Goal: Task Accomplishment & Management: Contribute content

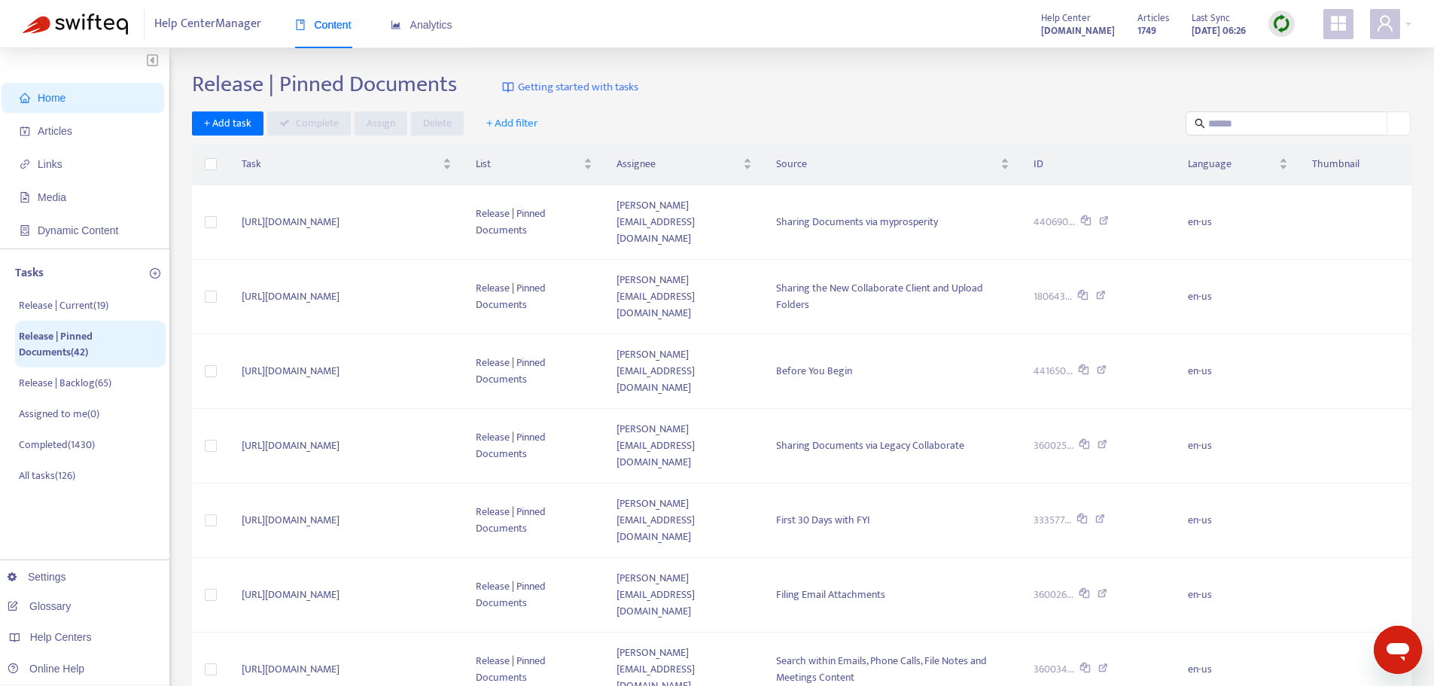
click at [1289, 26] on img at bounding box center [1281, 23] width 19 height 19
click at [1306, 79] on link "Full Sync" at bounding box center [1307, 78] width 54 height 17
click at [65, 129] on span "Articles" at bounding box center [55, 131] width 35 height 12
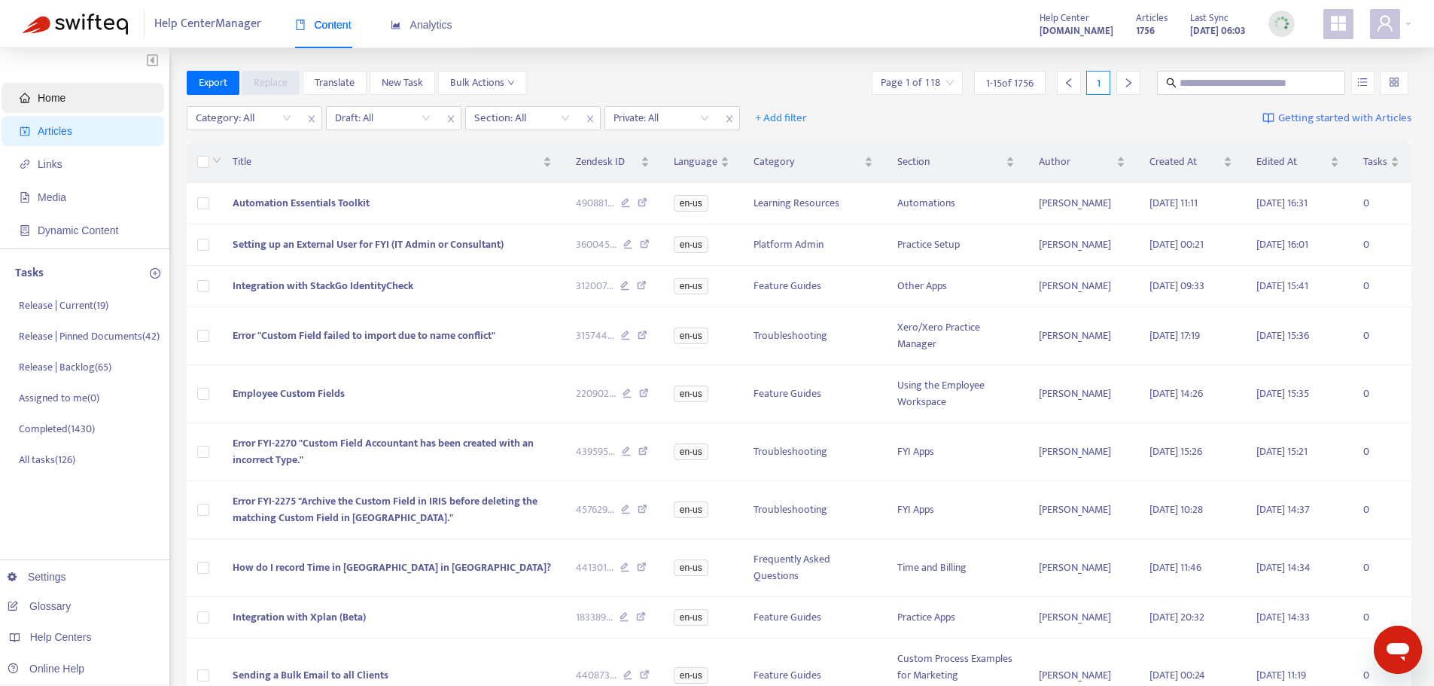
click at [62, 95] on span "Home" at bounding box center [52, 98] width 28 height 12
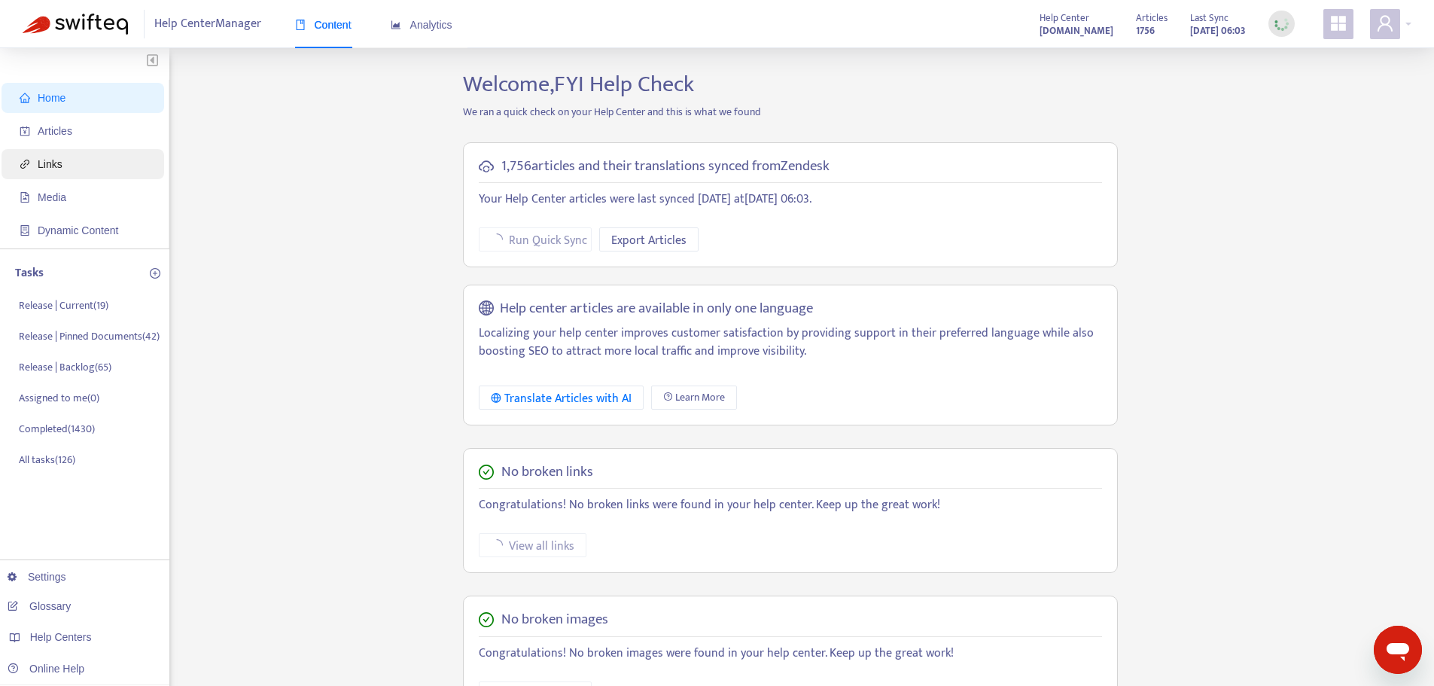
click at [50, 170] on span "Links" at bounding box center [50, 164] width 25 height 12
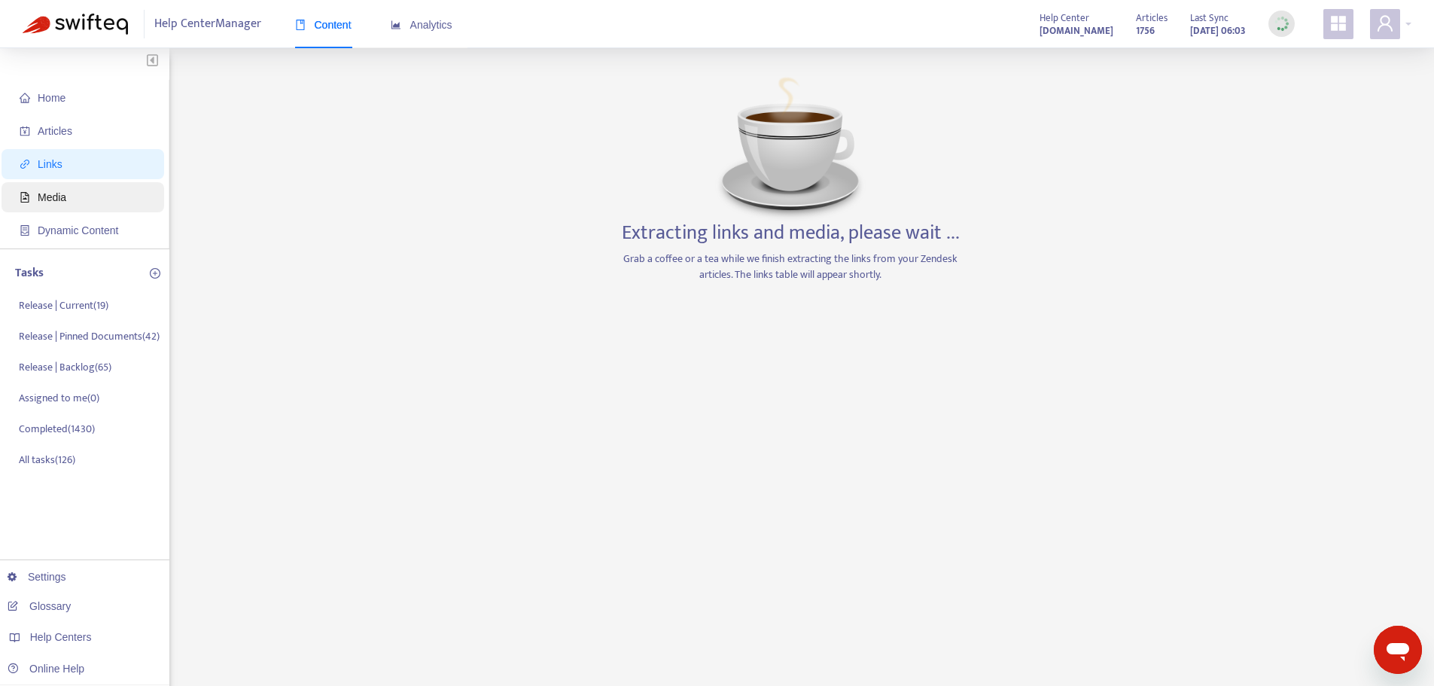
click at [53, 197] on span "Media" at bounding box center [52, 197] width 29 height 12
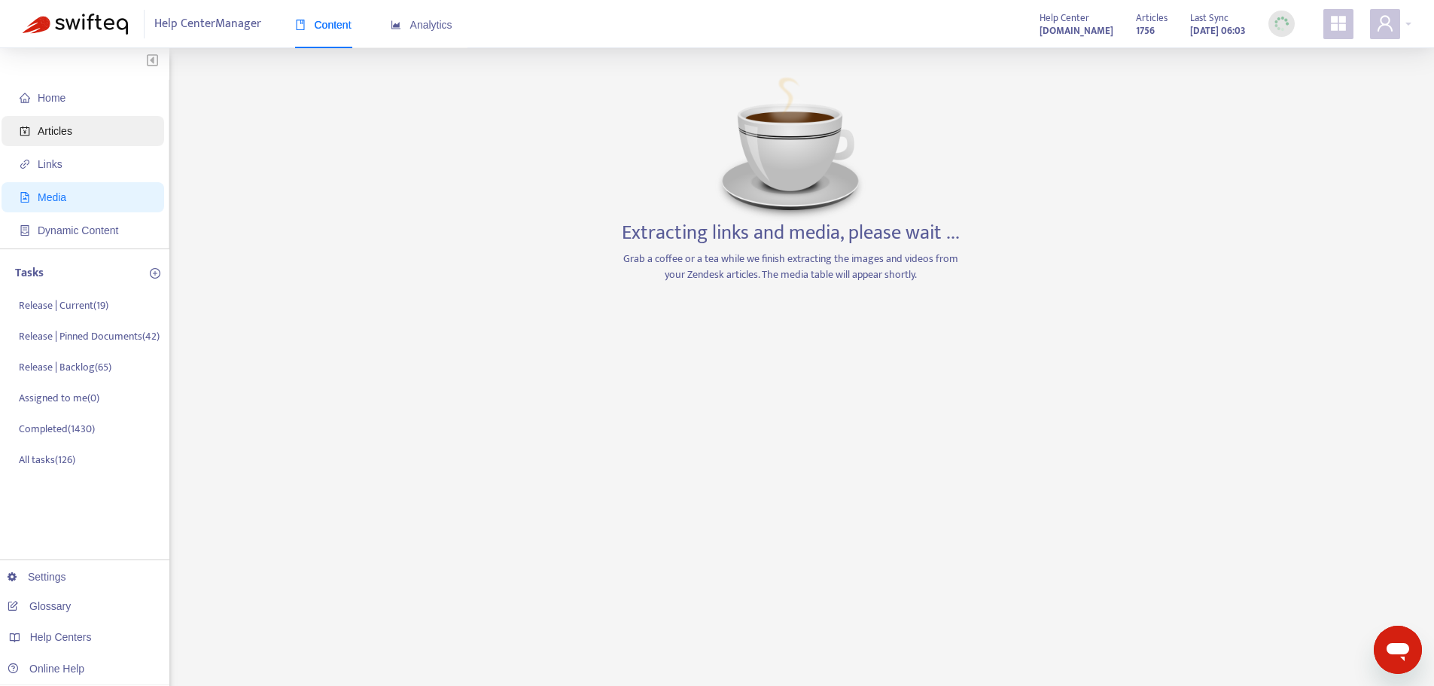
click at [50, 133] on span "Articles" at bounding box center [55, 131] width 35 height 12
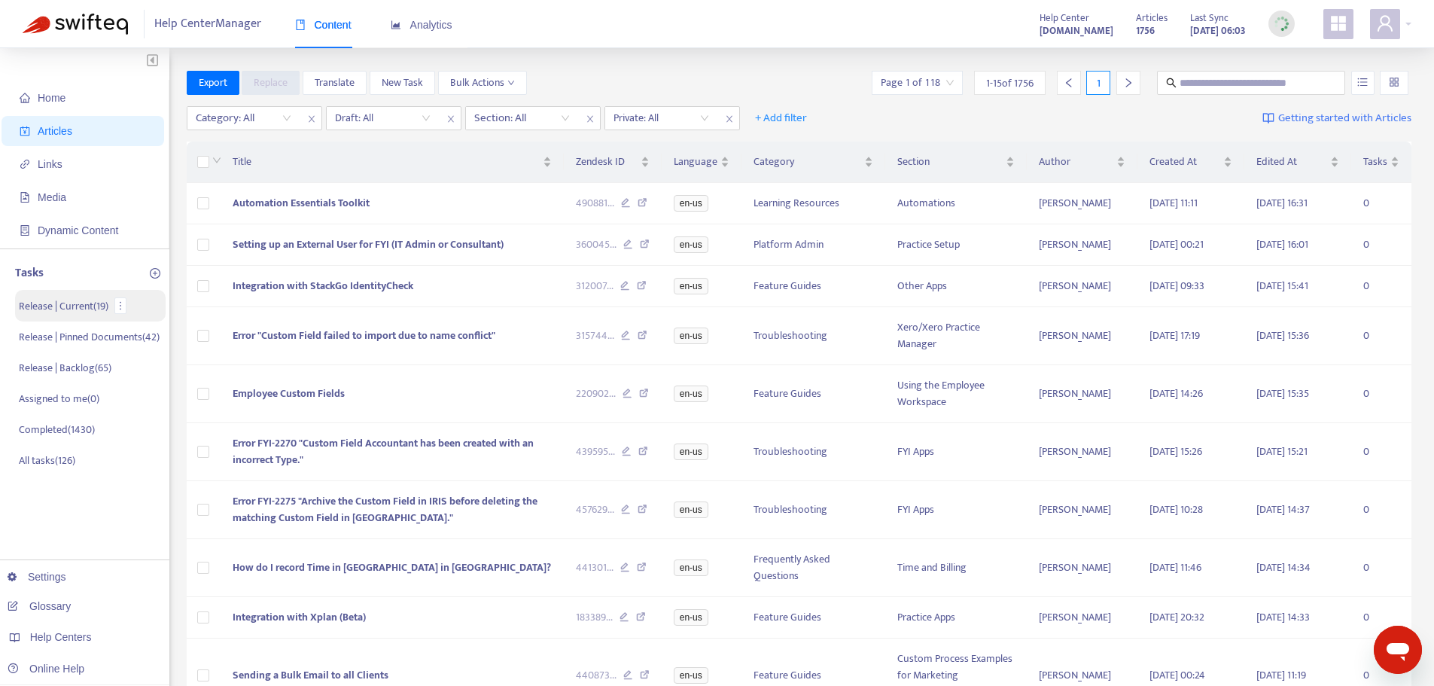
click at [85, 306] on p "Release | Current ( 19 )" at bounding box center [64, 306] width 90 height 16
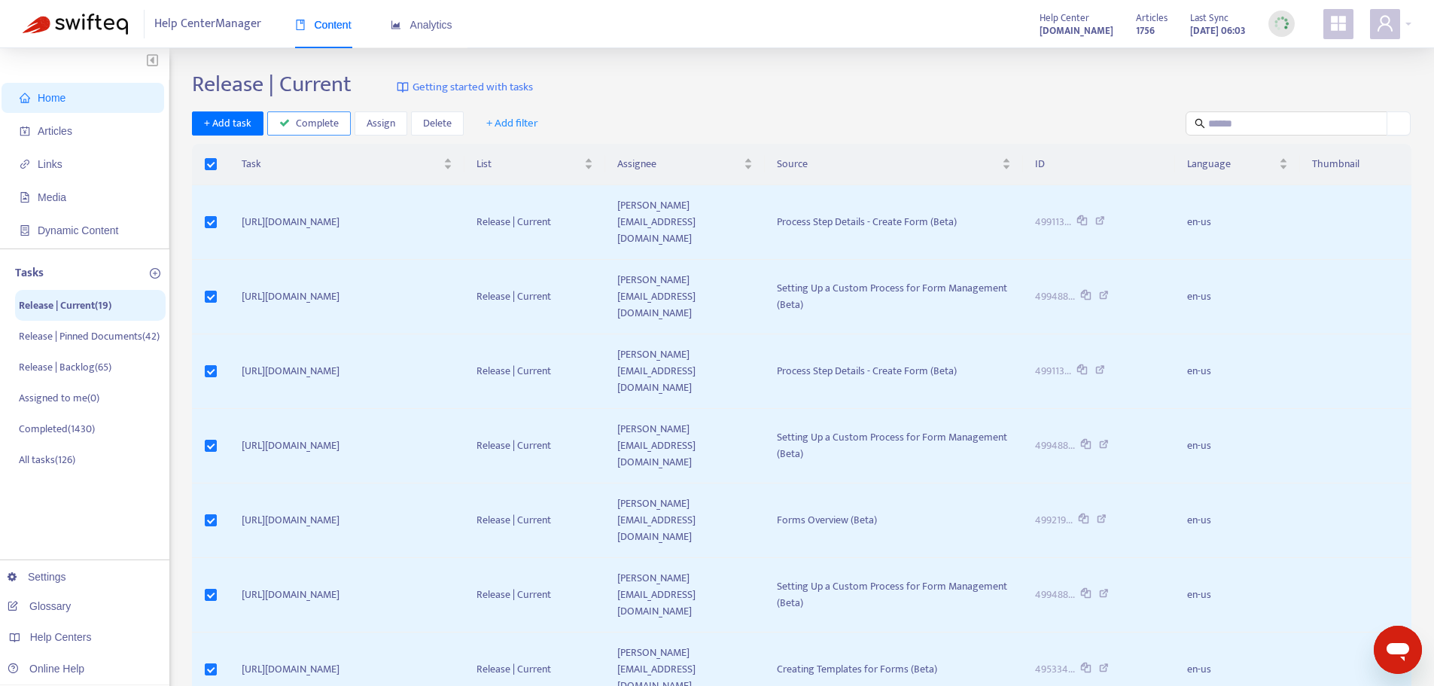
click at [315, 123] on span "Complete" at bounding box center [317, 123] width 43 height 17
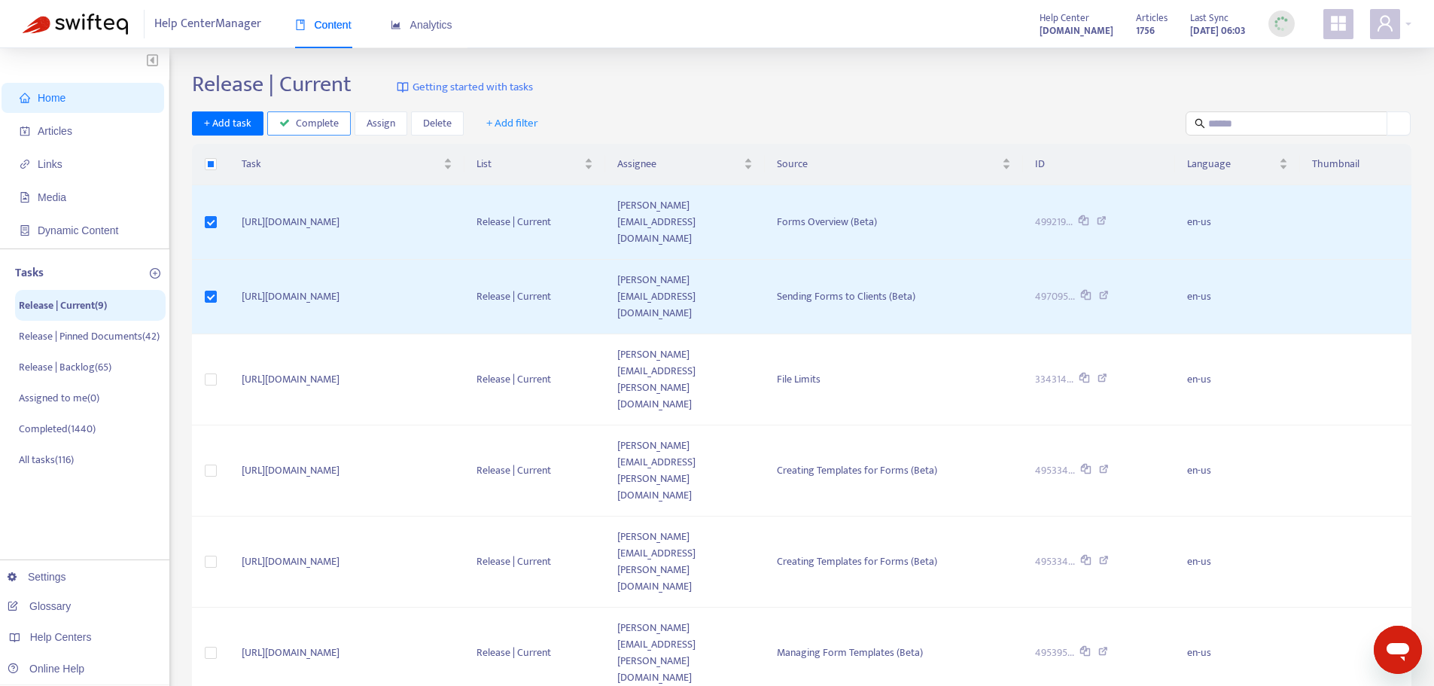
click at [296, 123] on span "Complete" at bounding box center [317, 123] width 43 height 17
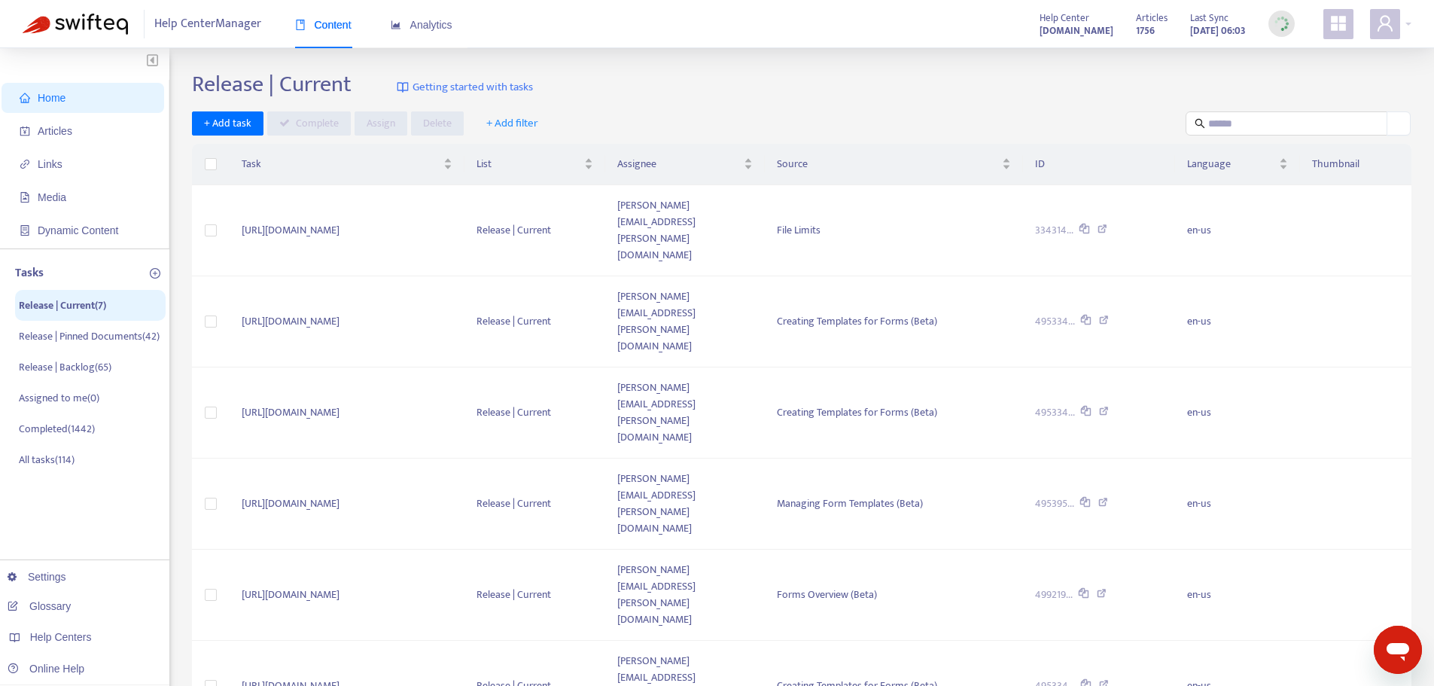
click at [442, 519] on div "Release | Current Getting started with tasks + Add task Complete Assign Delete …" at bounding box center [801, 511] width 1219 height 881
click at [77, 140] on span "Articles" at bounding box center [86, 131] width 132 height 30
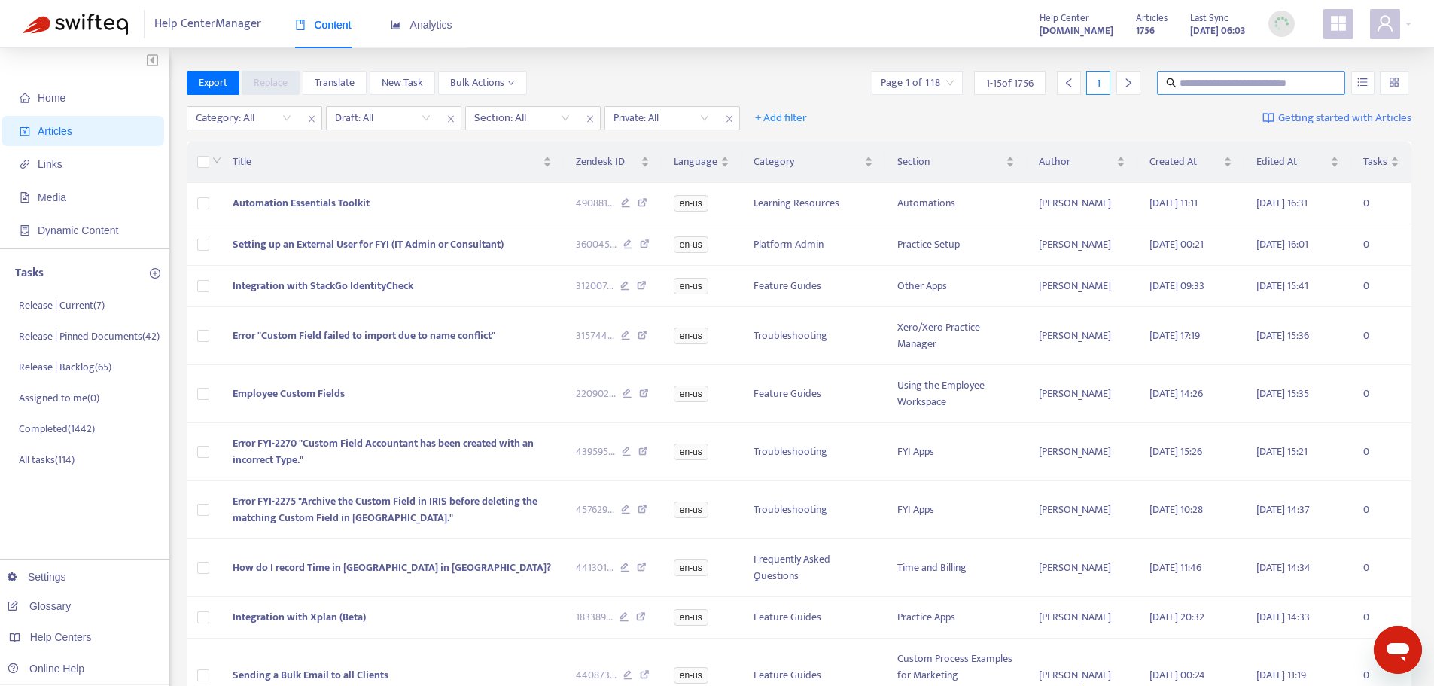
click at [1198, 81] on input "text" at bounding box center [1252, 83] width 145 height 17
type input "**********"
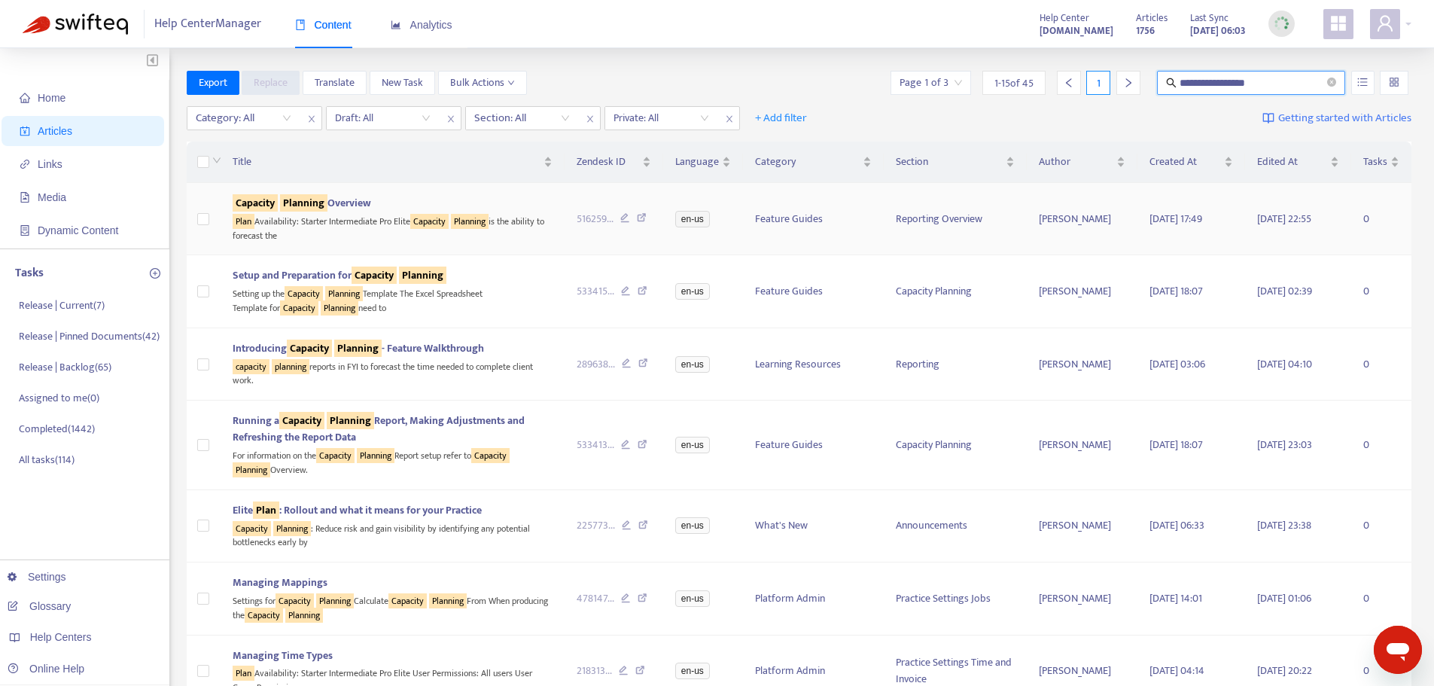
click at [352, 205] on span "Capacity Planning Overview" at bounding box center [302, 202] width 139 height 17
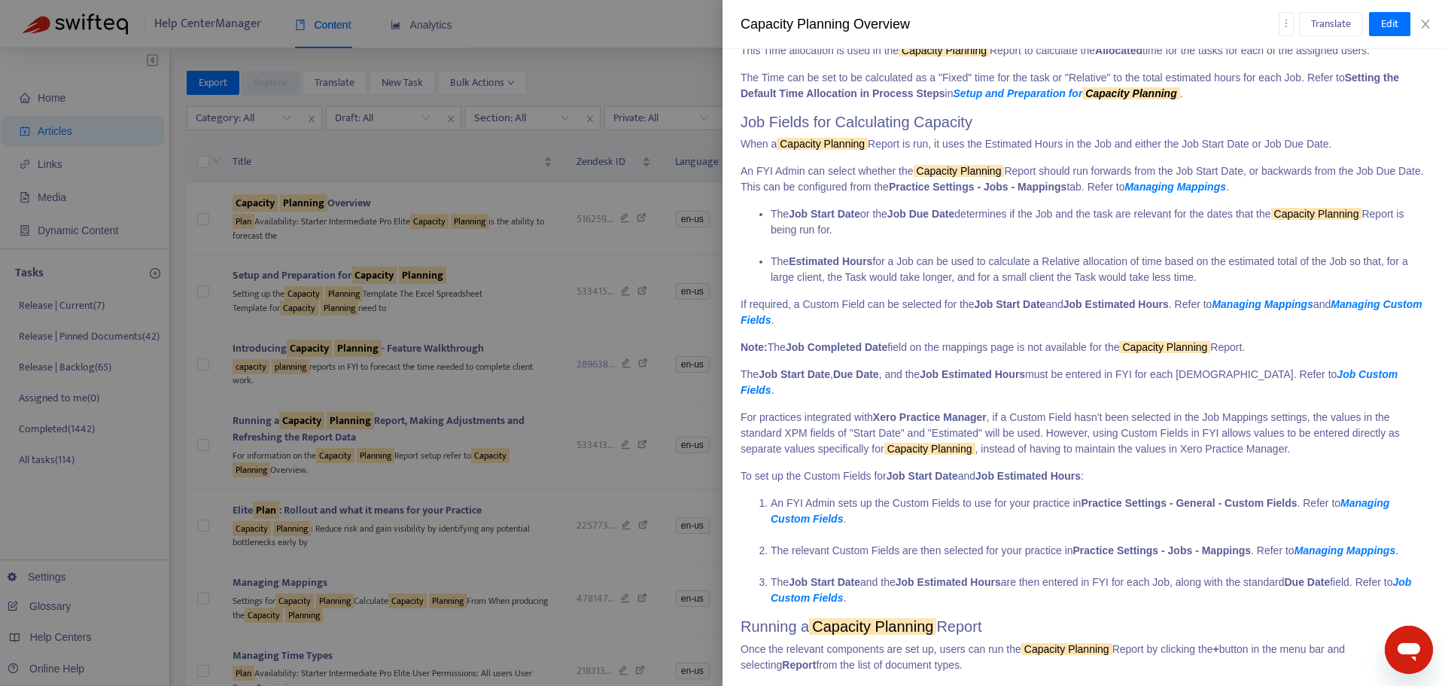
scroll to position [2076, 0]
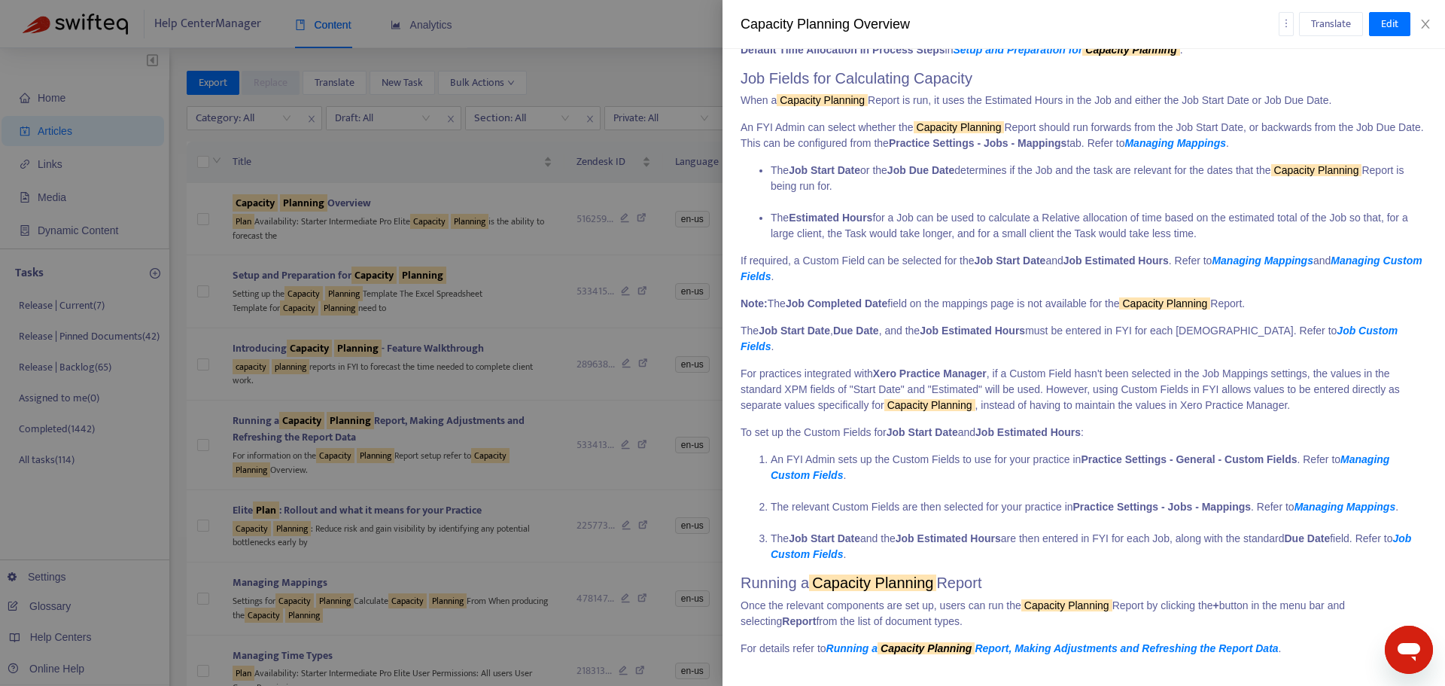
click at [450, 307] on div at bounding box center [722, 343] width 1445 height 686
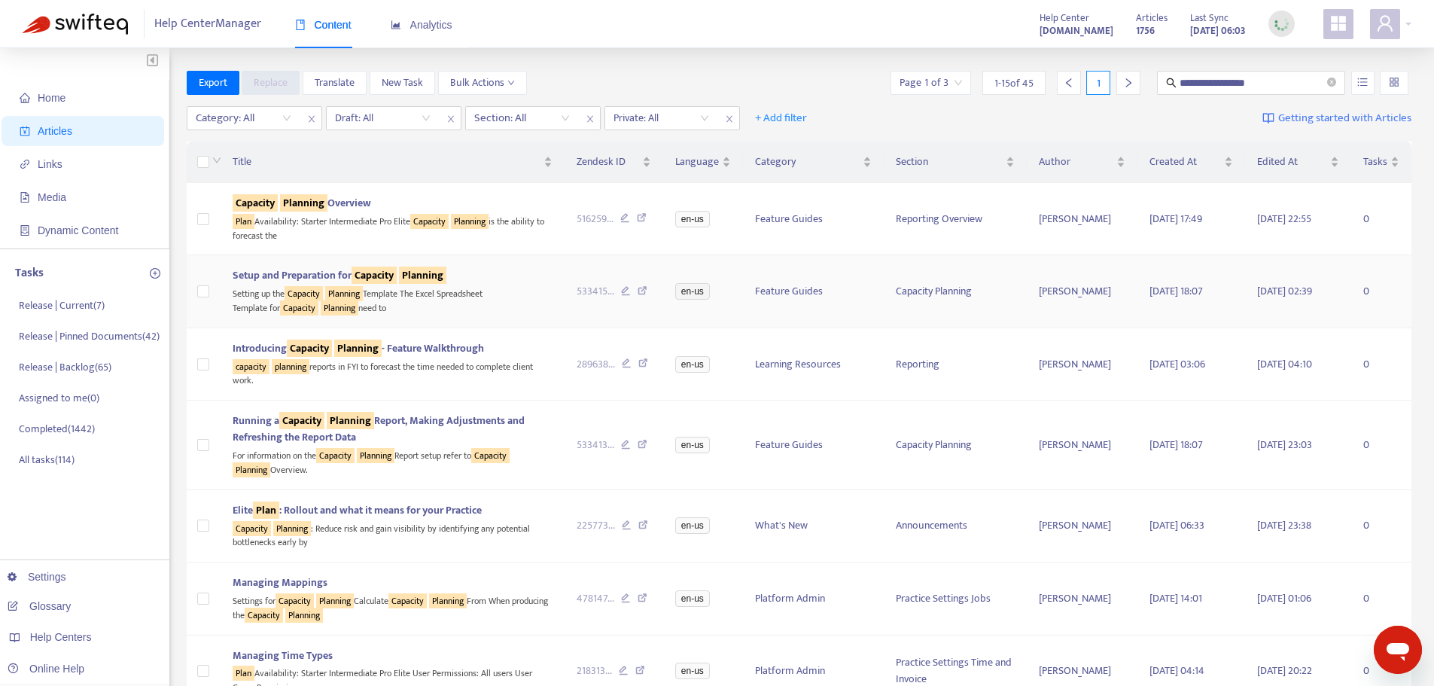
click at [458, 306] on div "Setting up the Capacity Planning Template The Excel Spreadsheet Template for Ca…" at bounding box center [393, 299] width 320 height 31
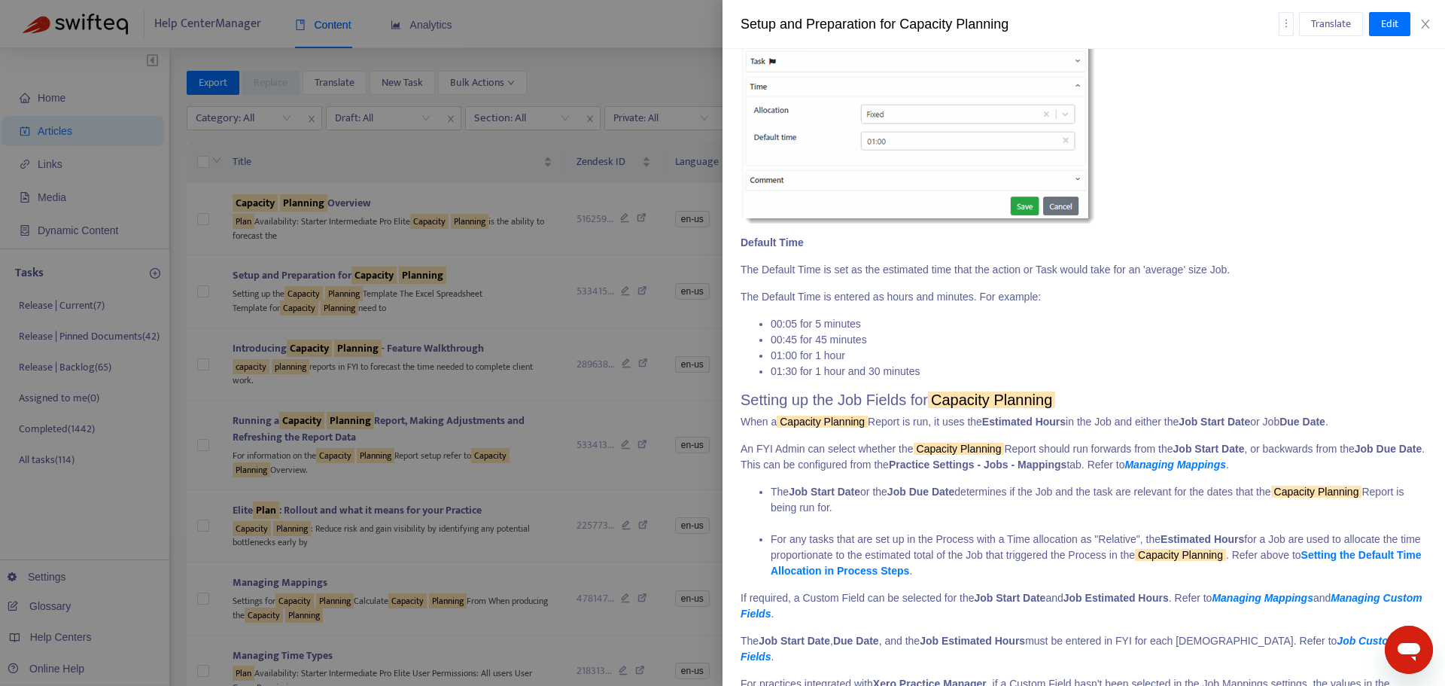
scroll to position [5820, 0]
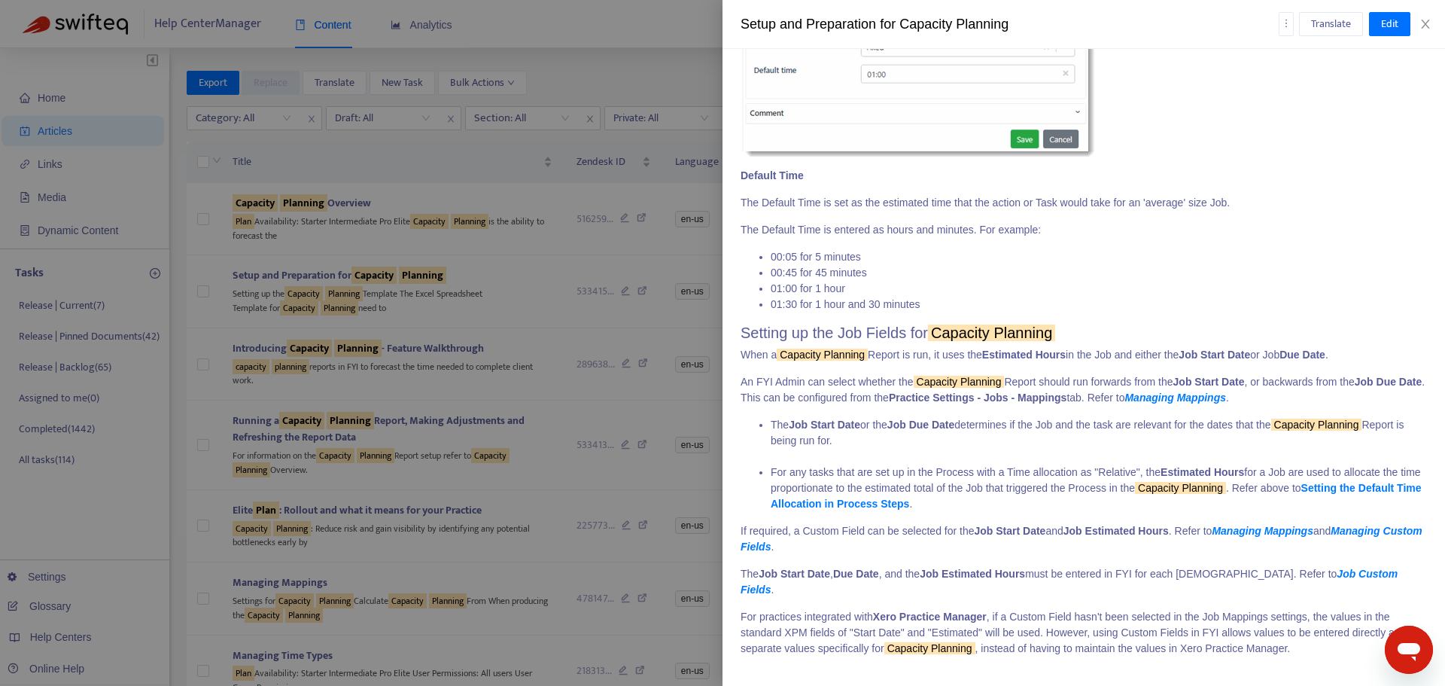
click at [475, 428] on div at bounding box center [722, 343] width 1445 height 686
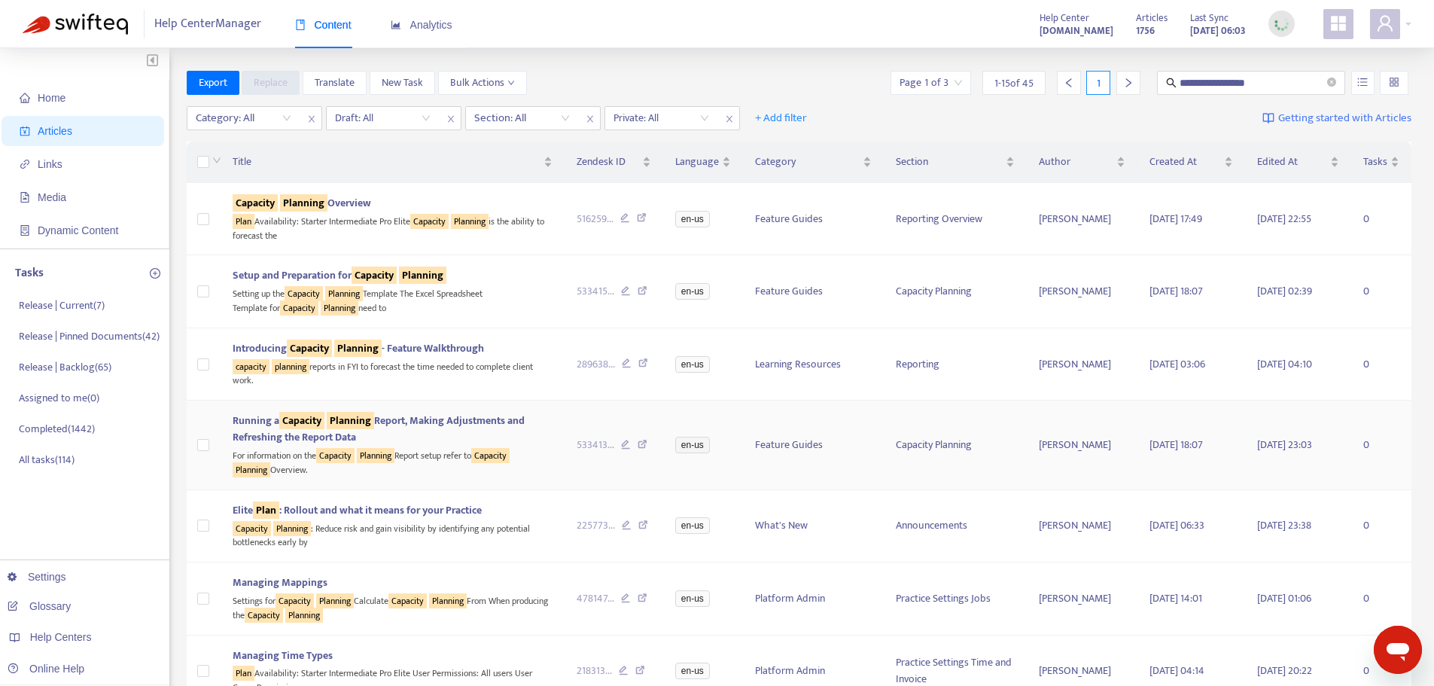
click at [452, 437] on div "Running a Capacity Planning Report, Making Adjustments and Refreshing the Repor…" at bounding box center [393, 429] width 320 height 33
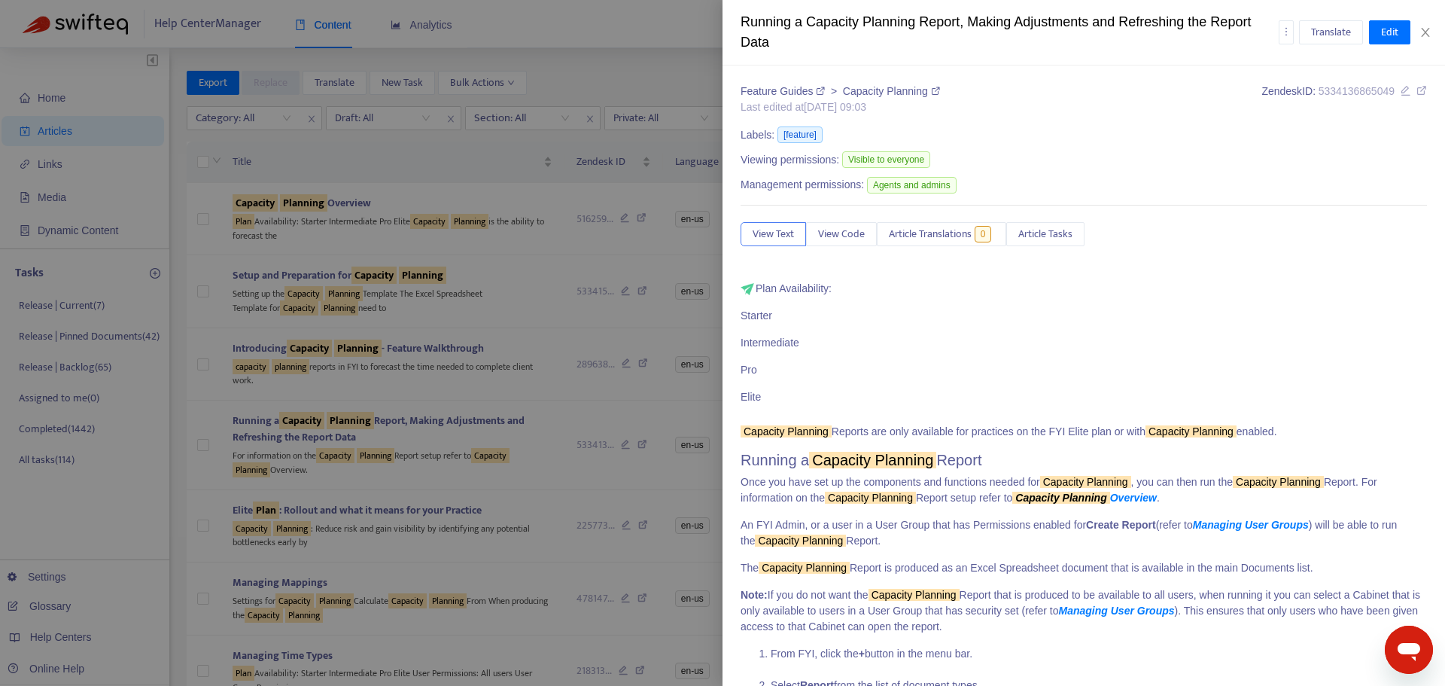
click at [1078, 228] on button "Article Tasks" at bounding box center [1045, 234] width 78 height 24
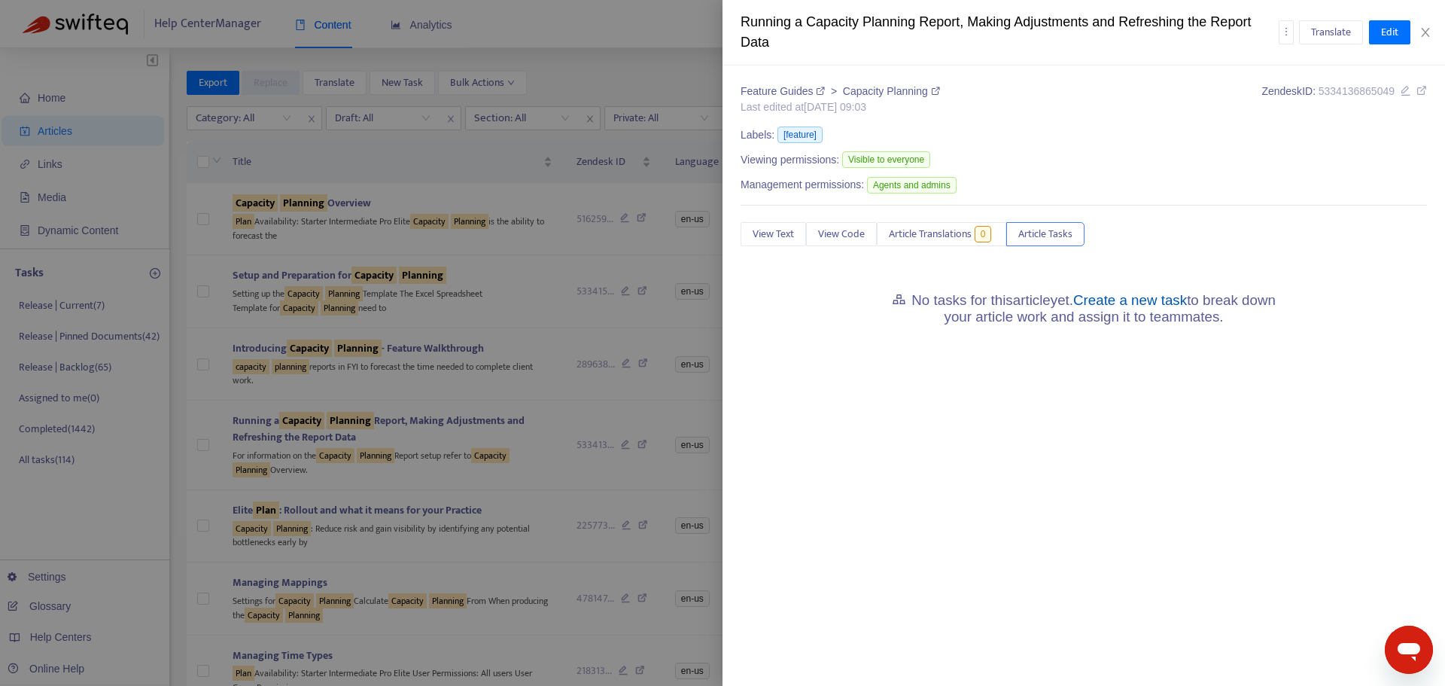
drag, startPoint x: 1088, startPoint y: 312, endPoint x: 1098, endPoint y: 306, distance: 11.5
click at [1088, 312] on h5 "No tasks for this article yet. Create a new task to break down your article wor…" at bounding box center [1084, 309] width 414 height 34
click at [1099, 299] on link "Create a new task" at bounding box center [1130, 300] width 114 height 16
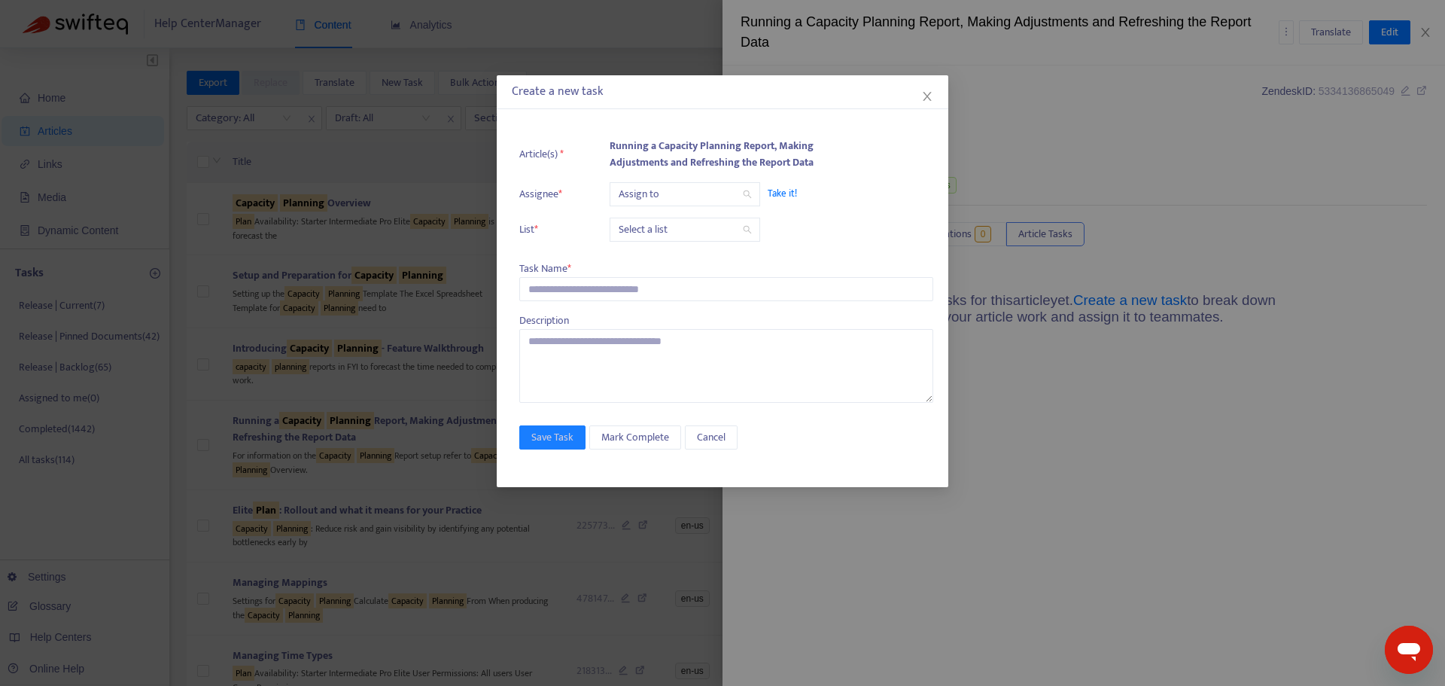
drag, startPoint x: 643, startPoint y: 195, endPoint x: 645, endPoint y: 206, distance: 10.8
click at [643, 196] on input "search" at bounding box center [685, 194] width 132 height 23
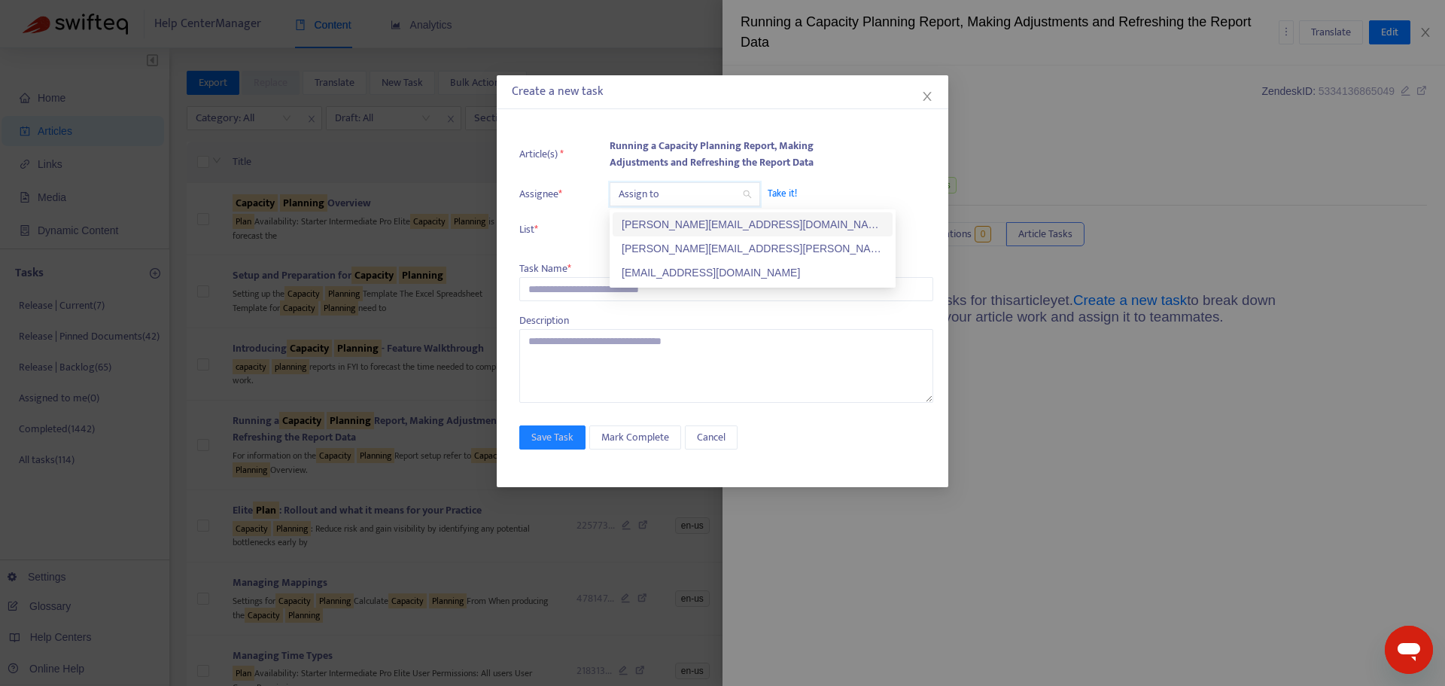
click at [648, 228] on div "[PERSON_NAME][EMAIL_ADDRESS][DOMAIN_NAME]" at bounding box center [753, 224] width 262 height 17
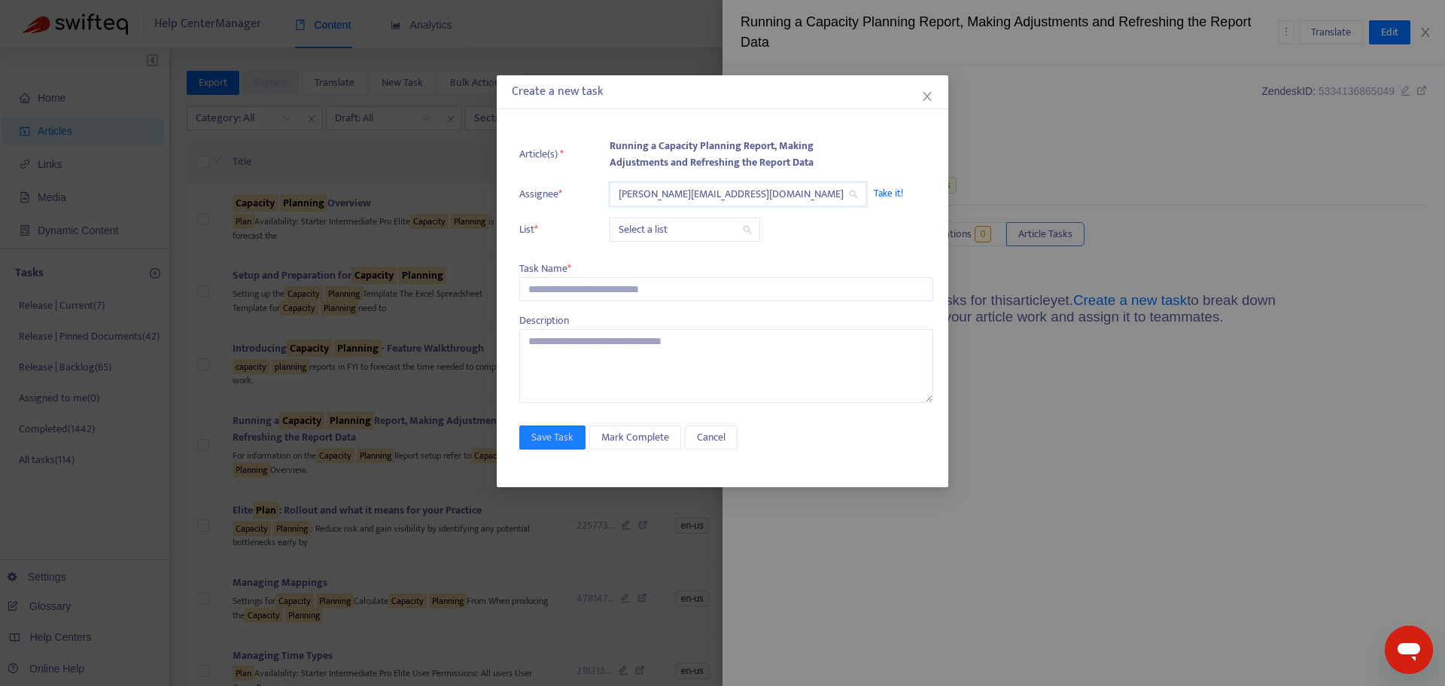
click at [647, 227] on input "search" at bounding box center [685, 229] width 132 height 23
click at [650, 264] on div "Release | Current" at bounding box center [753, 259] width 262 height 17
click at [619, 291] on input "text" at bounding box center [726, 289] width 414 height 24
paste input "**********"
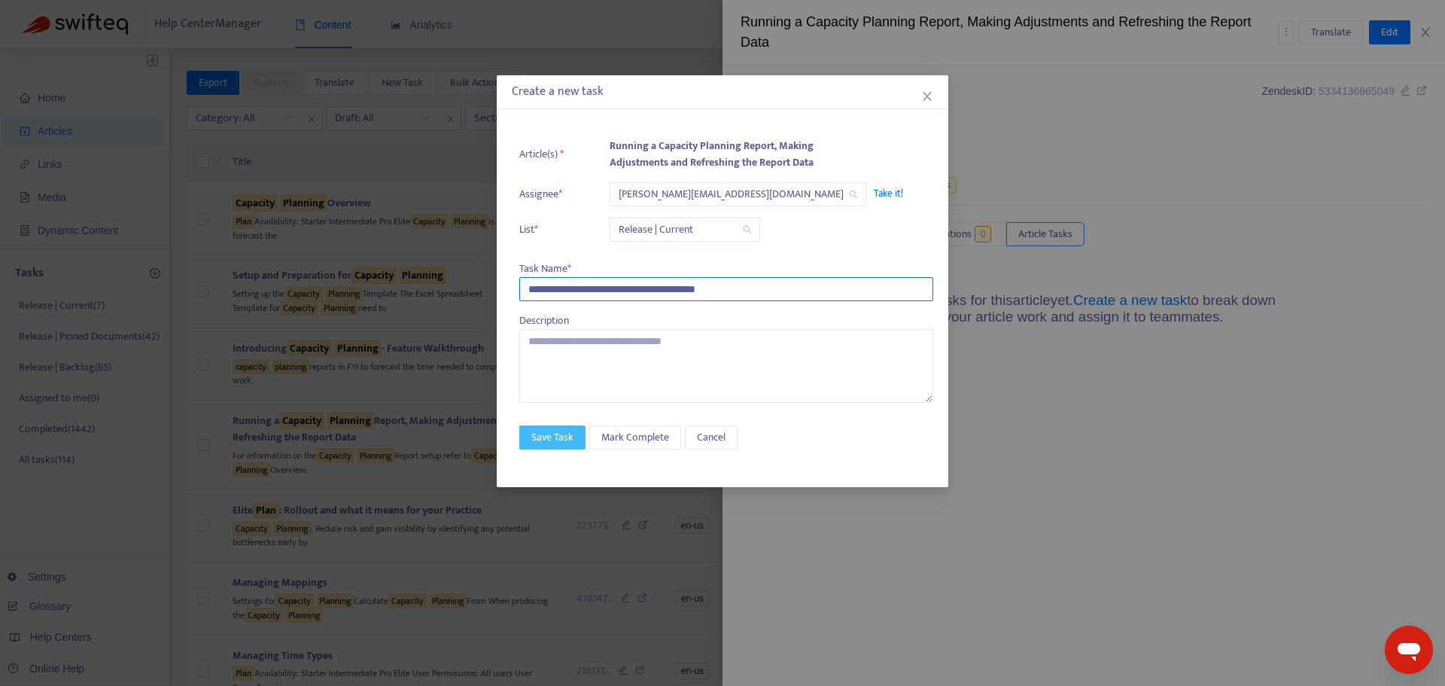
type input "**********"
click at [545, 441] on span "Save Task" at bounding box center [552, 437] width 42 height 17
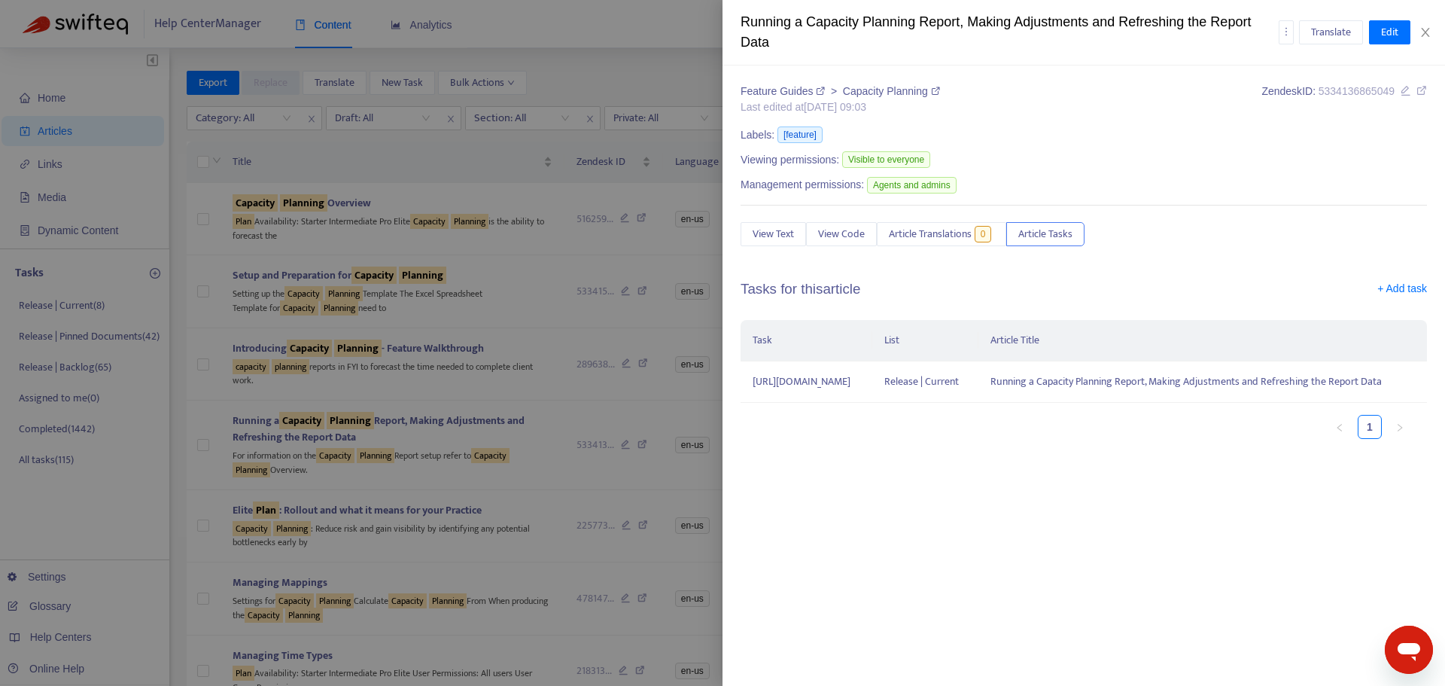
drag, startPoint x: 598, startPoint y: 71, endPoint x: 1070, endPoint y: 120, distance: 475.3
click at [599, 71] on div at bounding box center [722, 343] width 1445 height 686
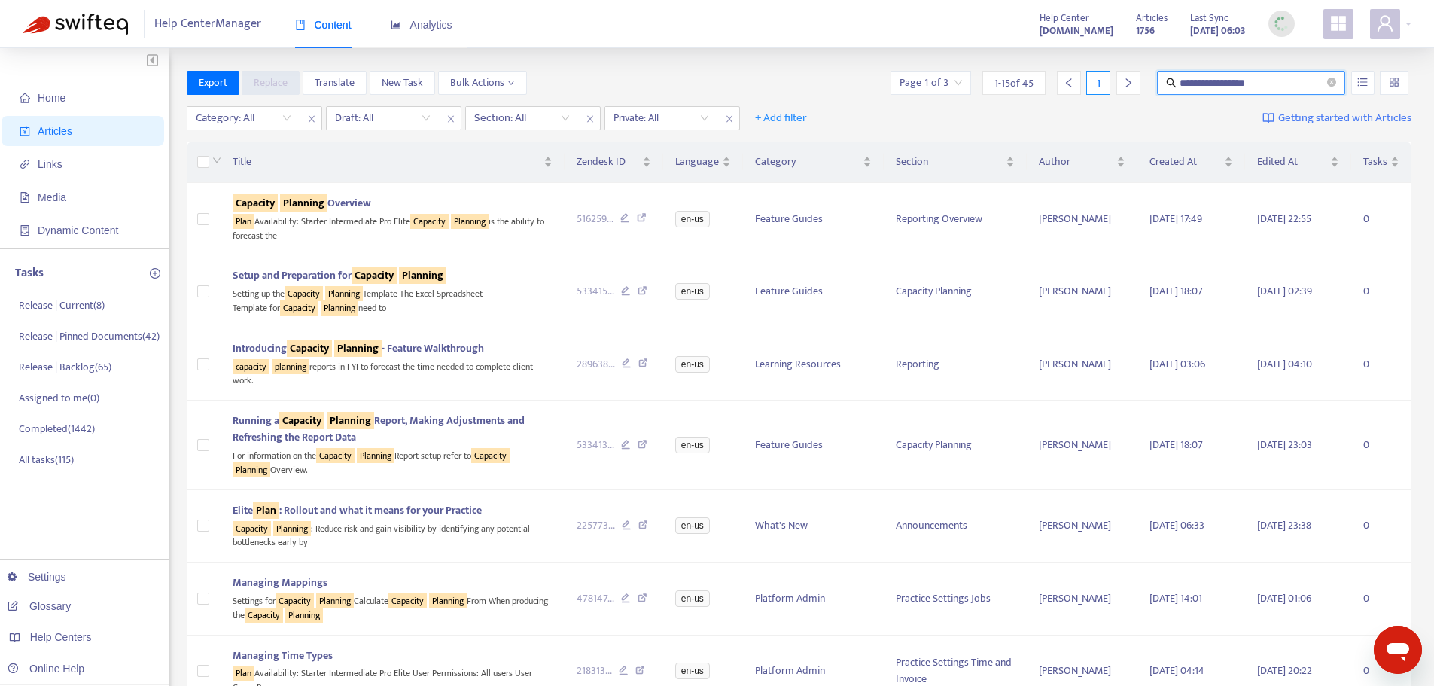
drag, startPoint x: 1287, startPoint y: 83, endPoint x: 1085, endPoint y: 88, distance: 201.8
click at [1085, 88] on div "**********" at bounding box center [1149, 83] width 524 height 24
type input "**********"
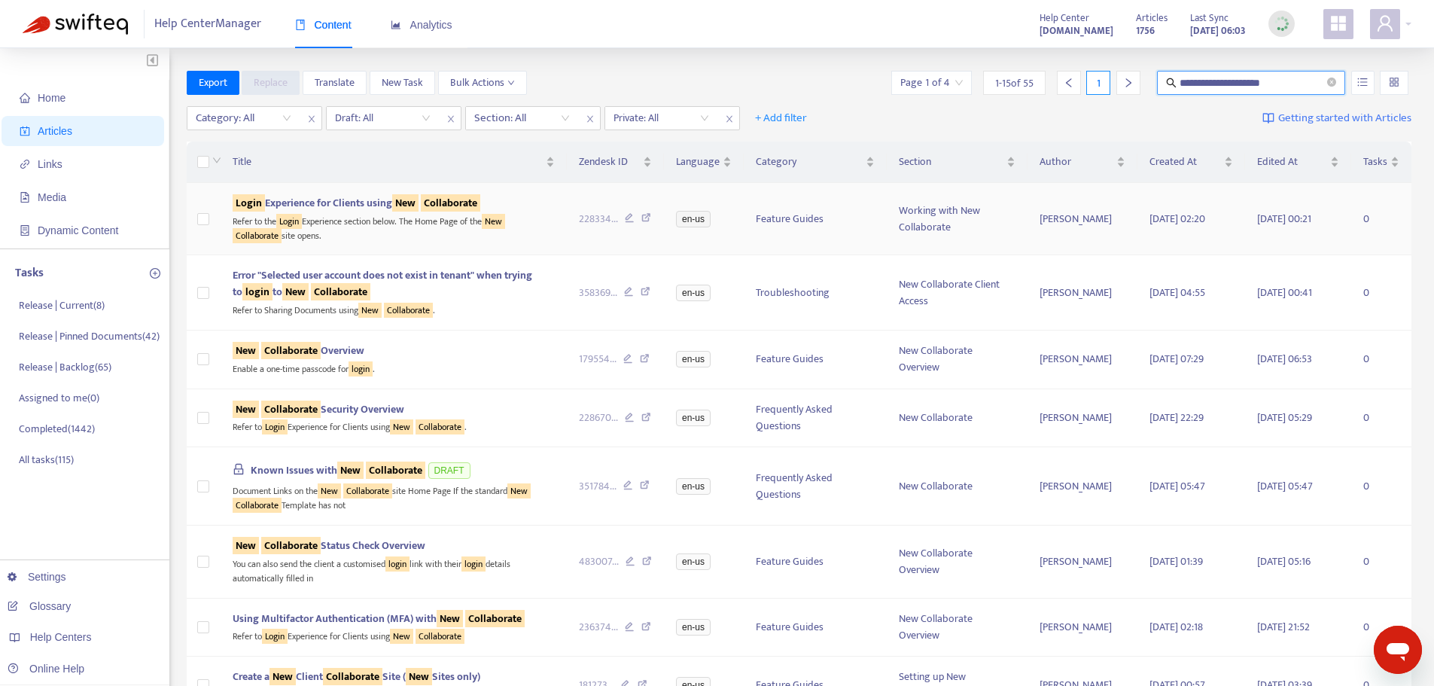
click at [404, 232] on div "Refer to the Login Experience section below. The Home Page of the [GEOGRAPHIC_D…" at bounding box center [394, 227] width 322 height 31
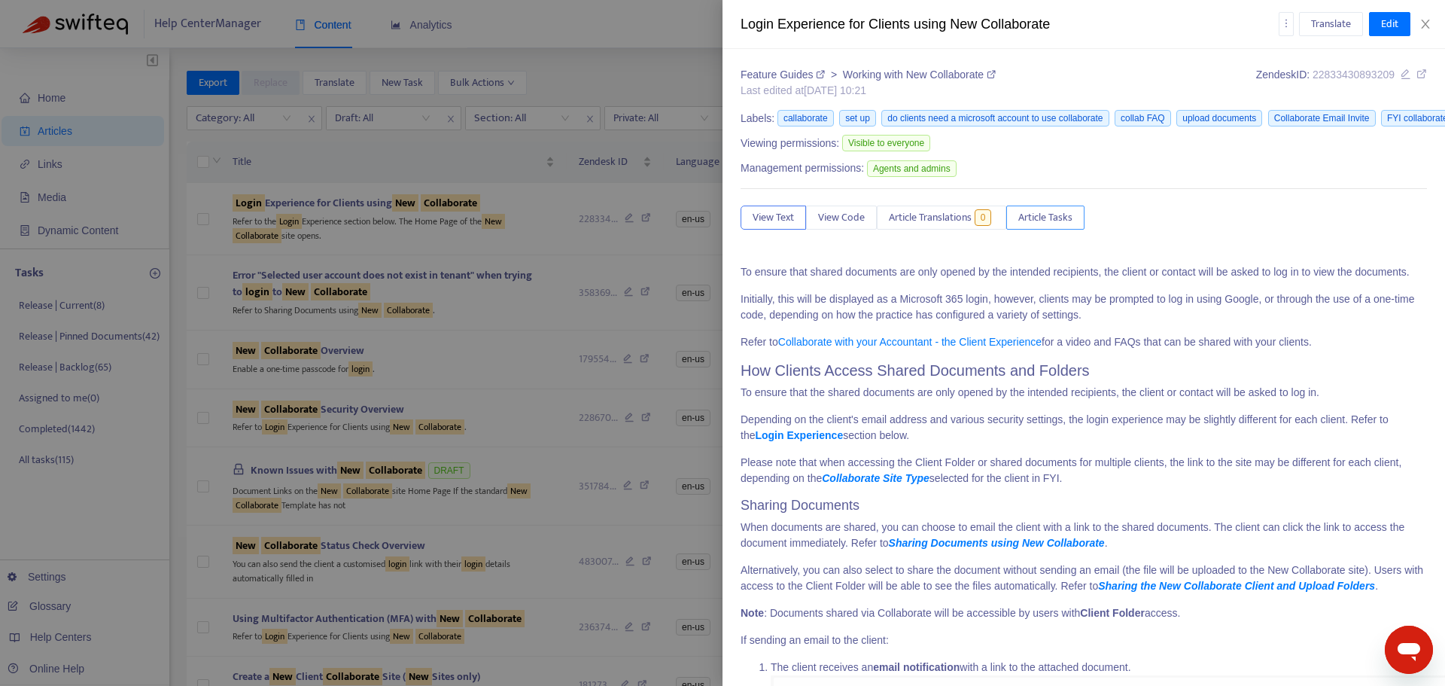
click at [1026, 217] on span "Article Tasks" at bounding box center [1045, 217] width 54 height 17
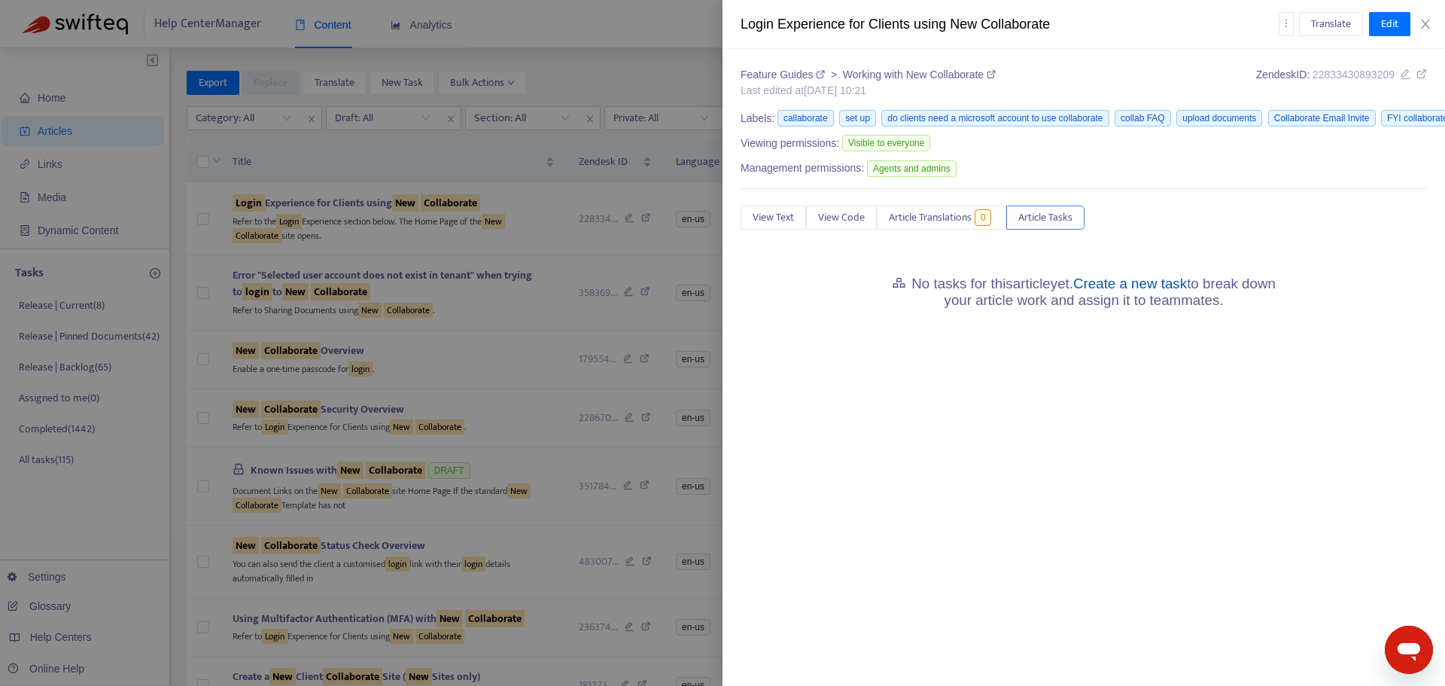
click at [1108, 286] on link "Create a new task" at bounding box center [1130, 284] width 114 height 16
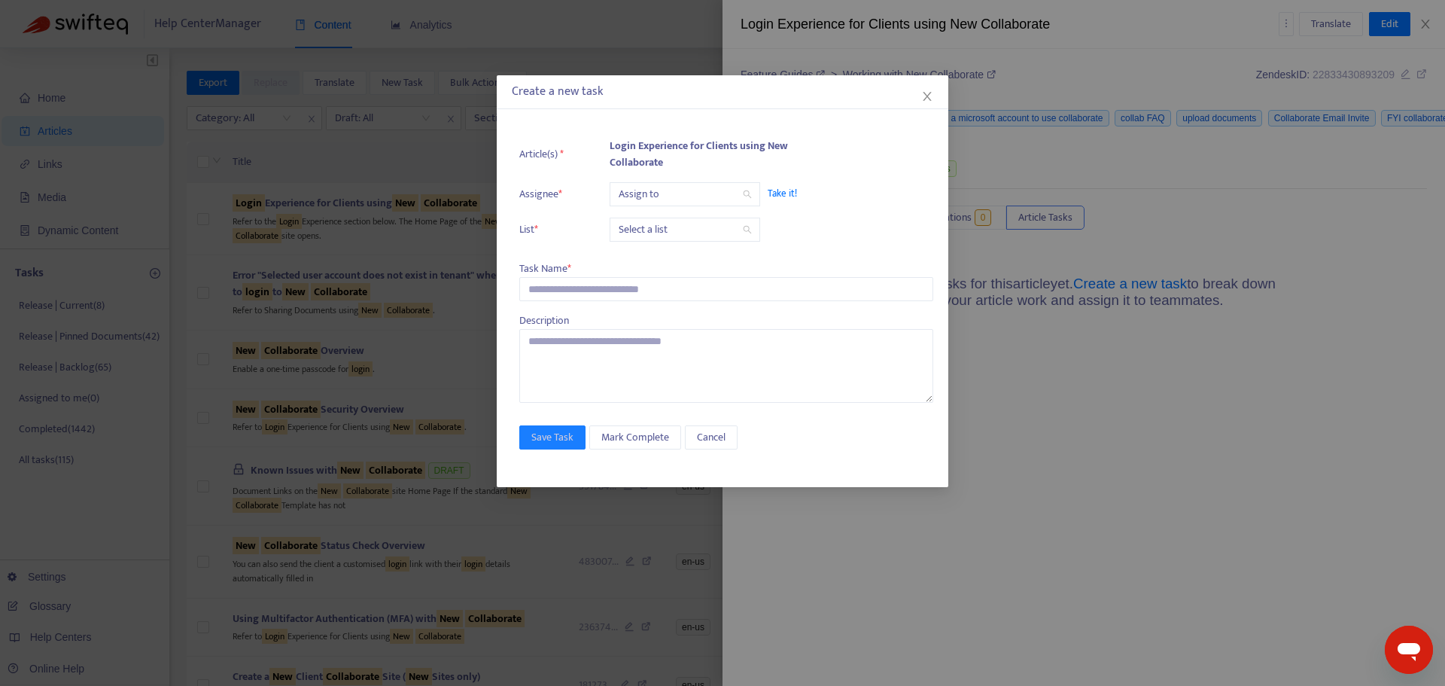
click at [690, 194] on input "search" at bounding box center [685, 194] width 132 height 23
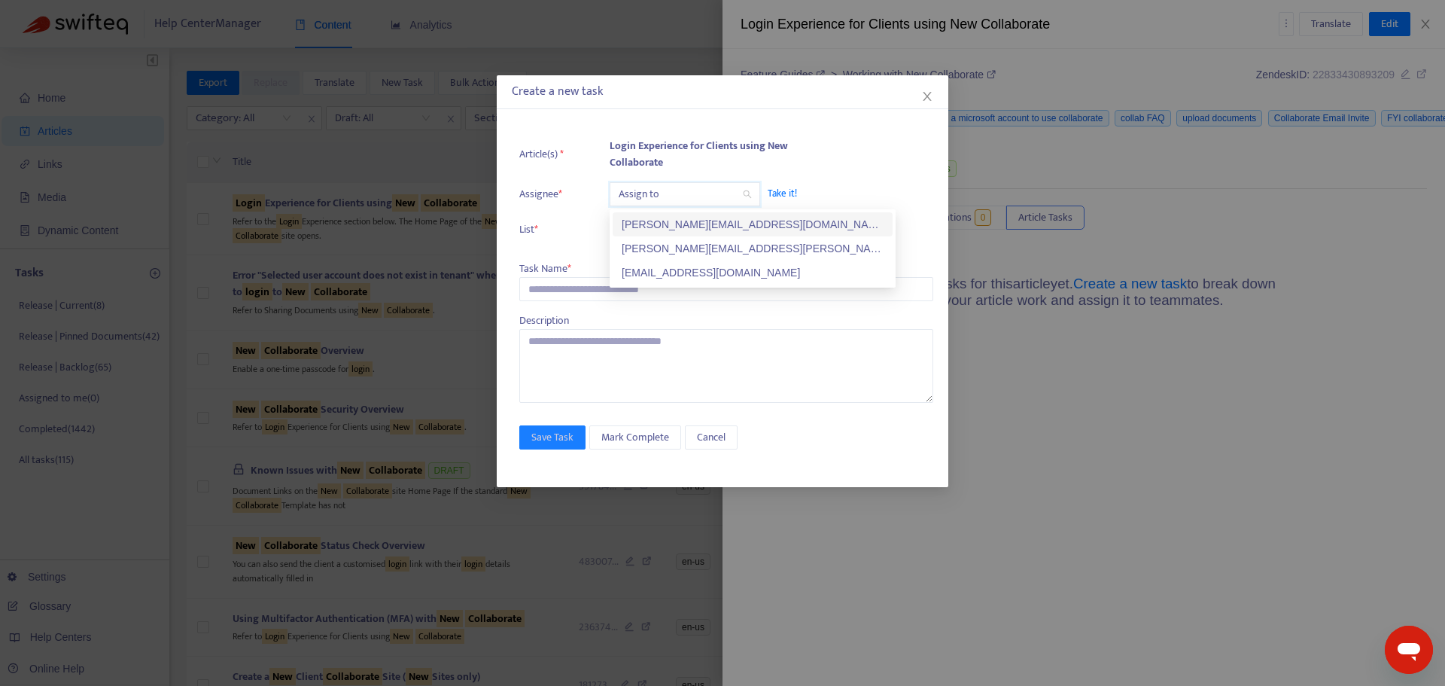
click at [685, 226] on div "[PERSON_NAME][EMAIL_ADDRESS][DOMAIN_NAME]" at bounding box center [753, 224] width 262 height 17
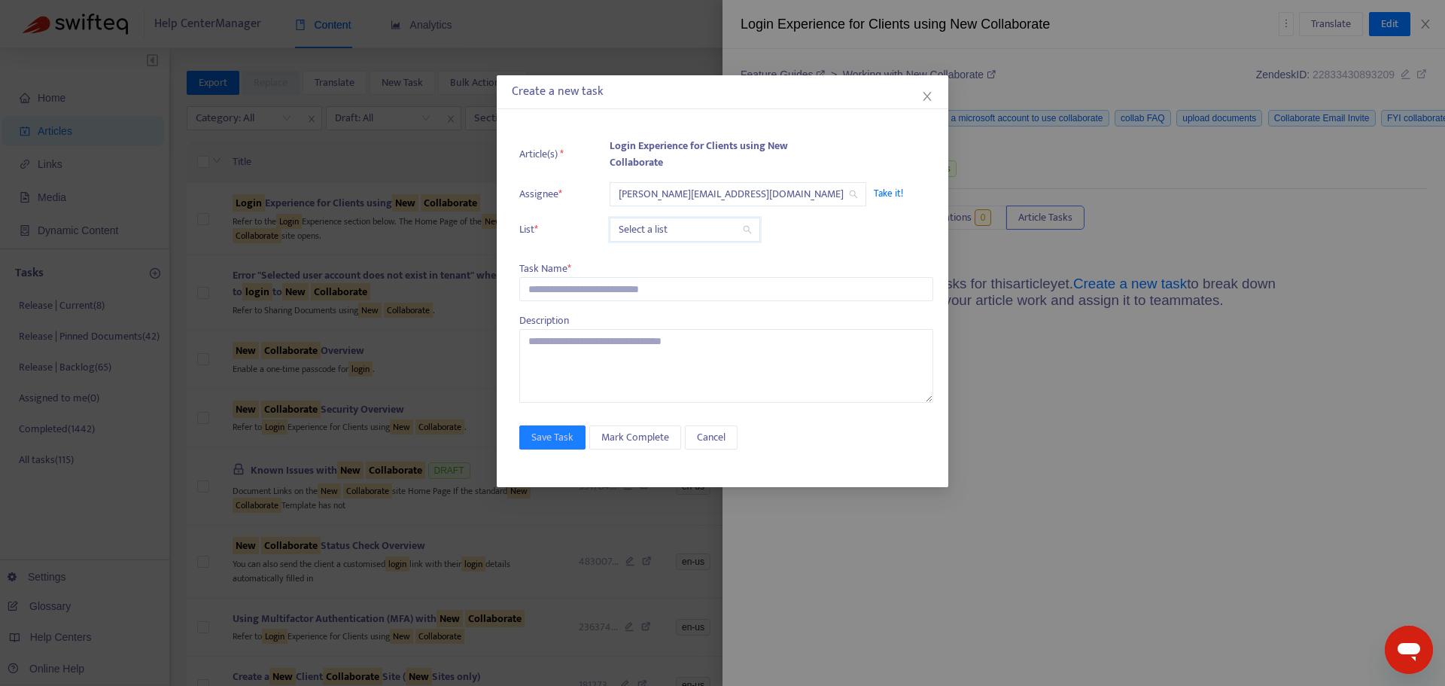
click at [684, 227] on input "search" at bounding box center [685, 229] width 132 height 23
click at [678, 260] on div "Release | Current" at bounding box center [753, 259] width 262 height 17
drag, startPoint x: 578, startPoint y: 279, endPoint x: 574, endPoint y: 290, distance: 11.9
click at [578, 279] on input "text" at bounding box center [726, 289] width 414 height 24
paste input "**********"
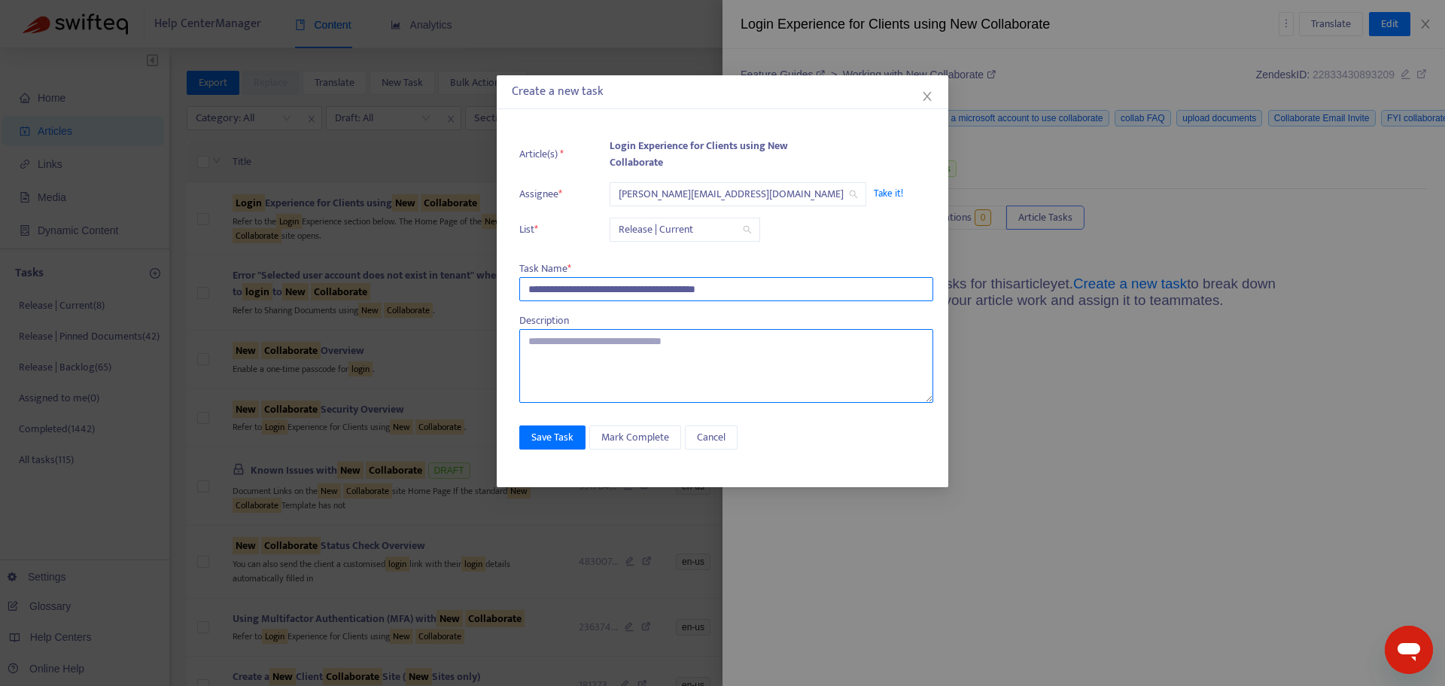
type input "**********"
click at [641, 367] on textarea at bounding box center [726, 366] width 414 height 74
click at [563, 443] on span "Save Task" at bounding box center [552, 437] width 42 height 17
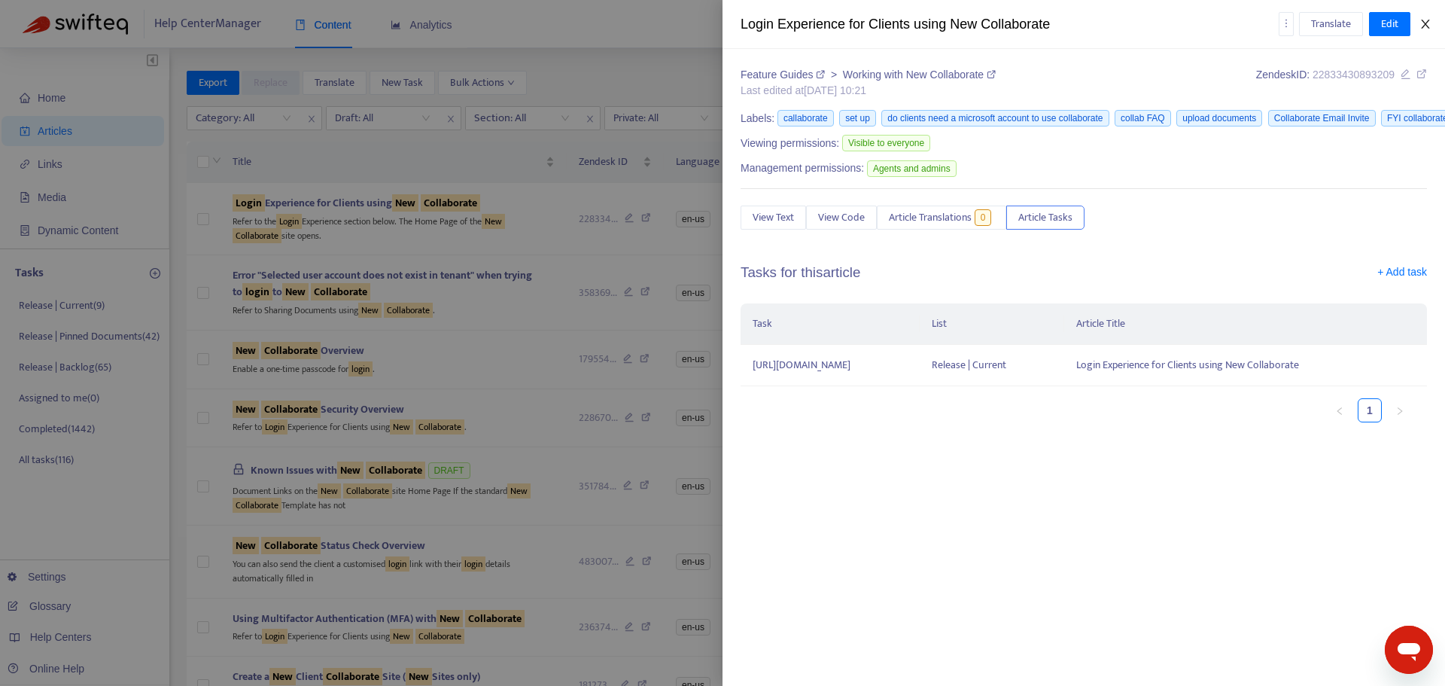
click at [1420, 23] on icon "close" at bounding box center [1426, 24] width 12 height 12
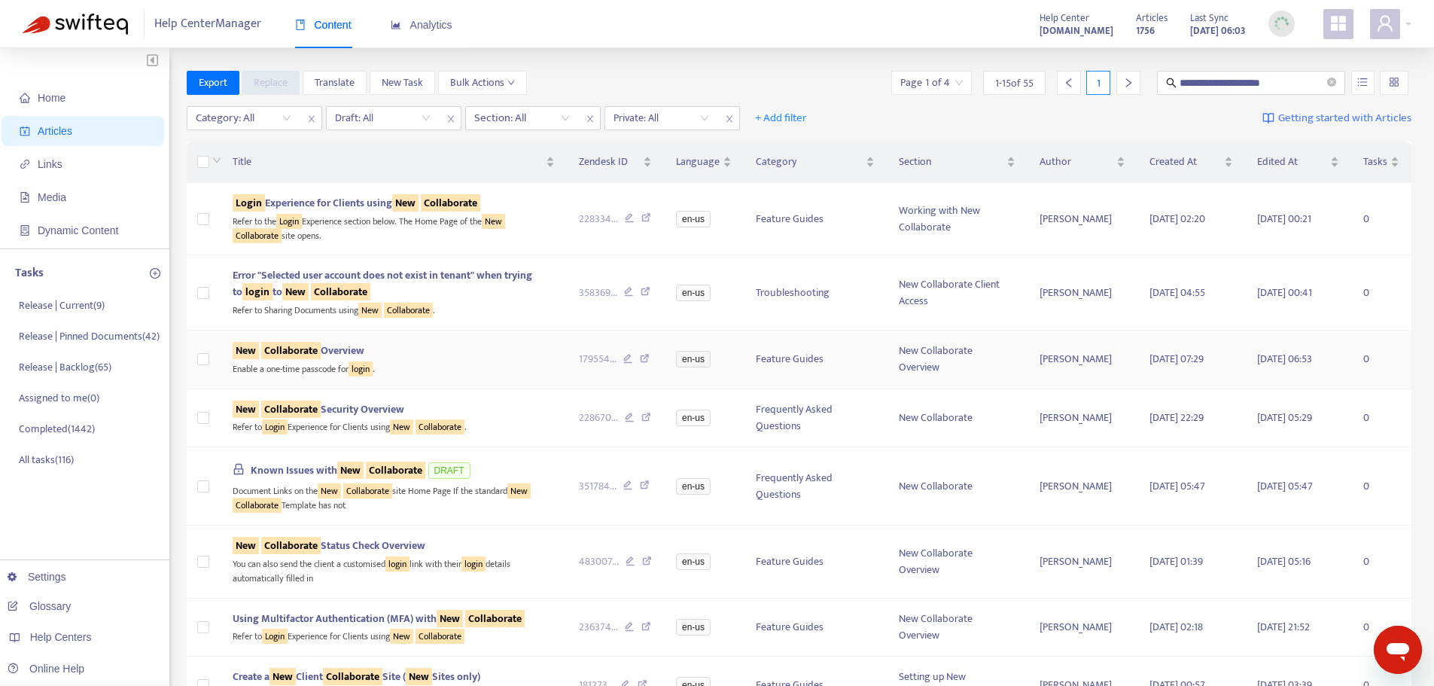
click at [517, 368] on div "Enable a one-time passcode for login ." at bounding box center [394, 367] width 322 height 17
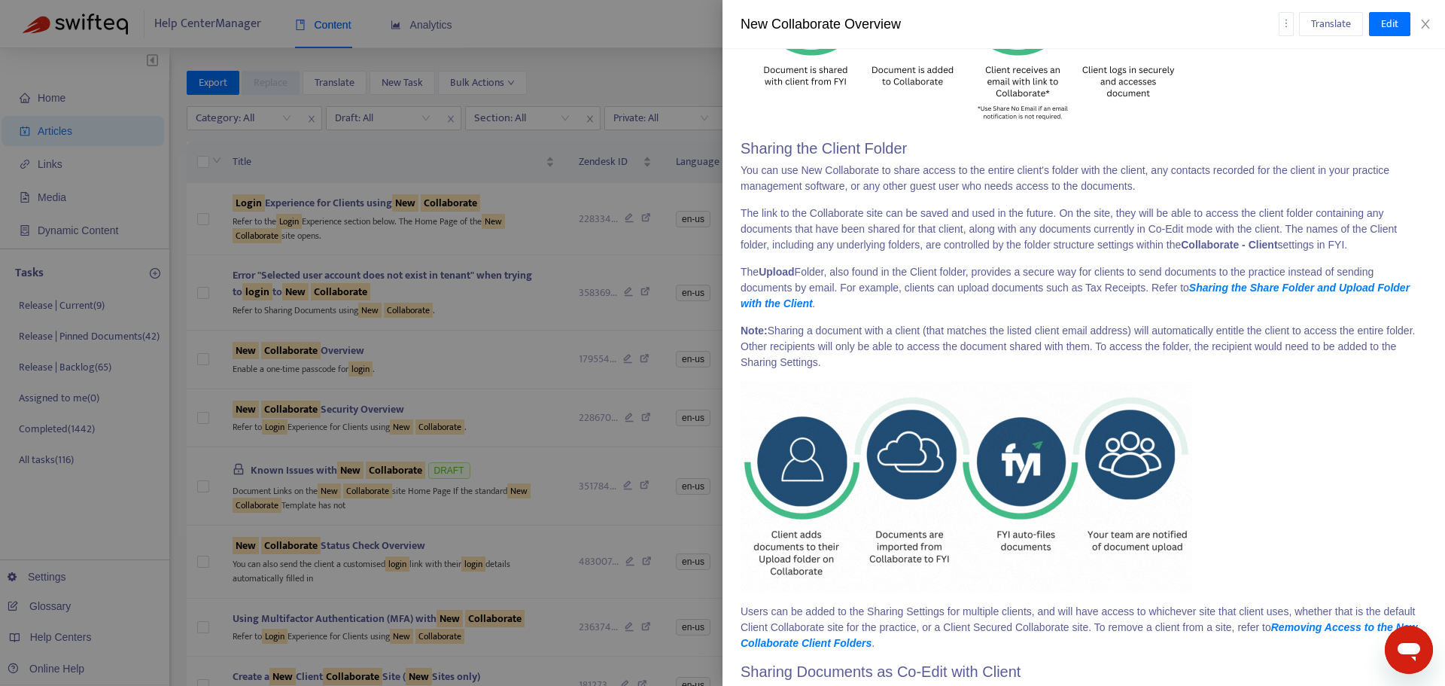
scroll to position [1708, 0]
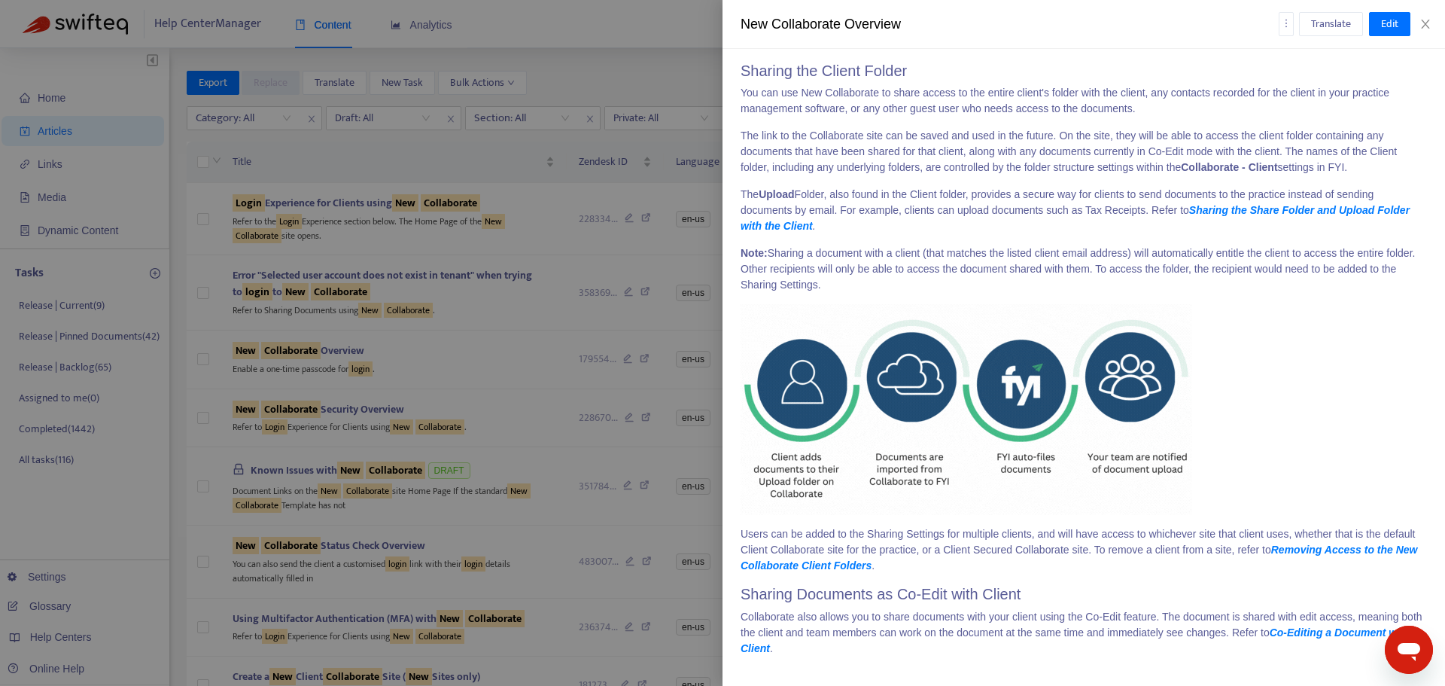
click at [503, 342] on div at bounding box center [722, 343] width 1445 height 686
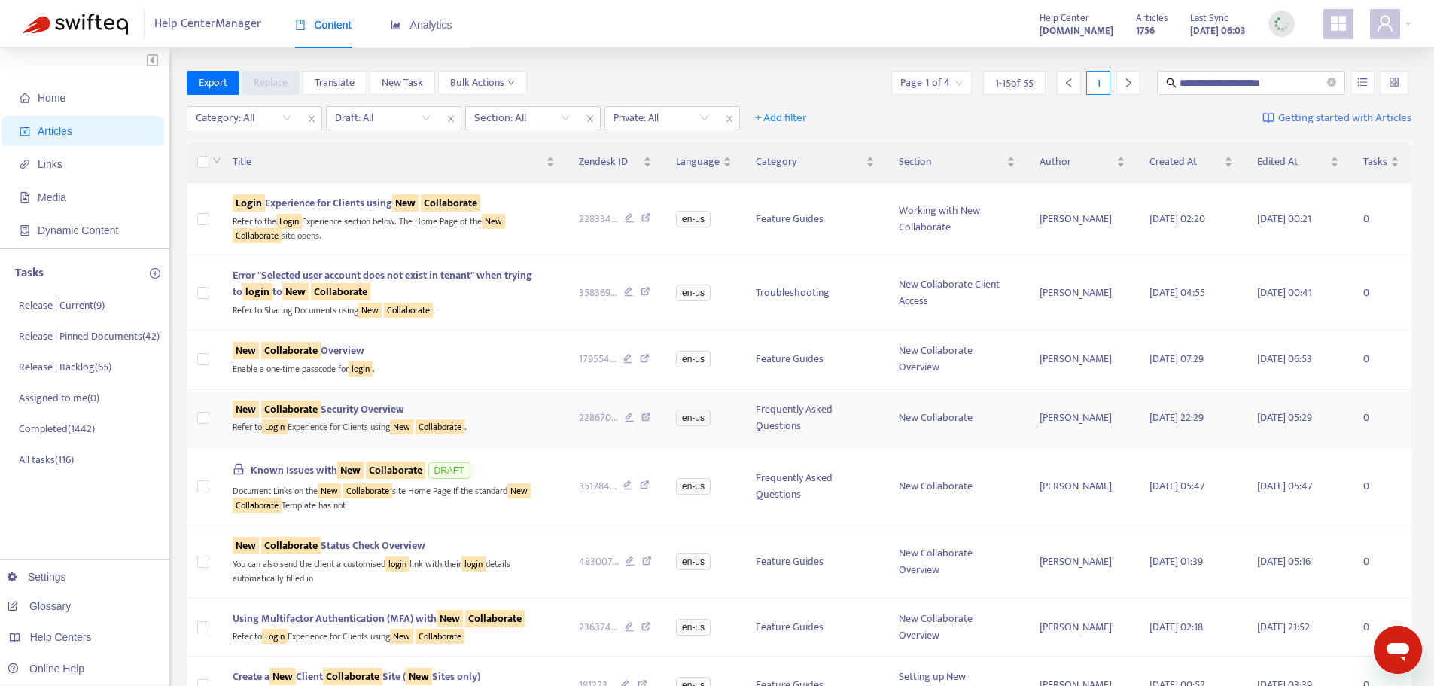
click at [541, 406] on div "New Collaborate Security Overview" at bounding box center [394, 409] width 322 height 17
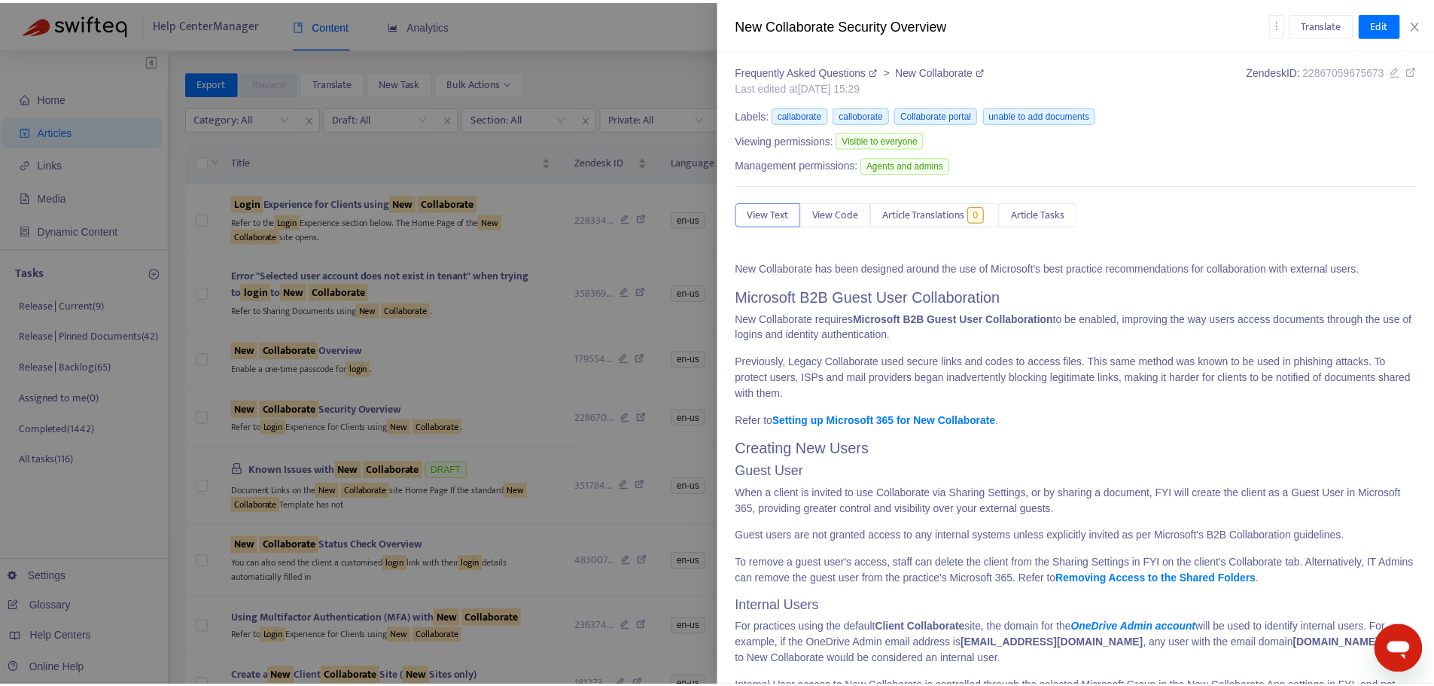
scroll to position [0, 0]
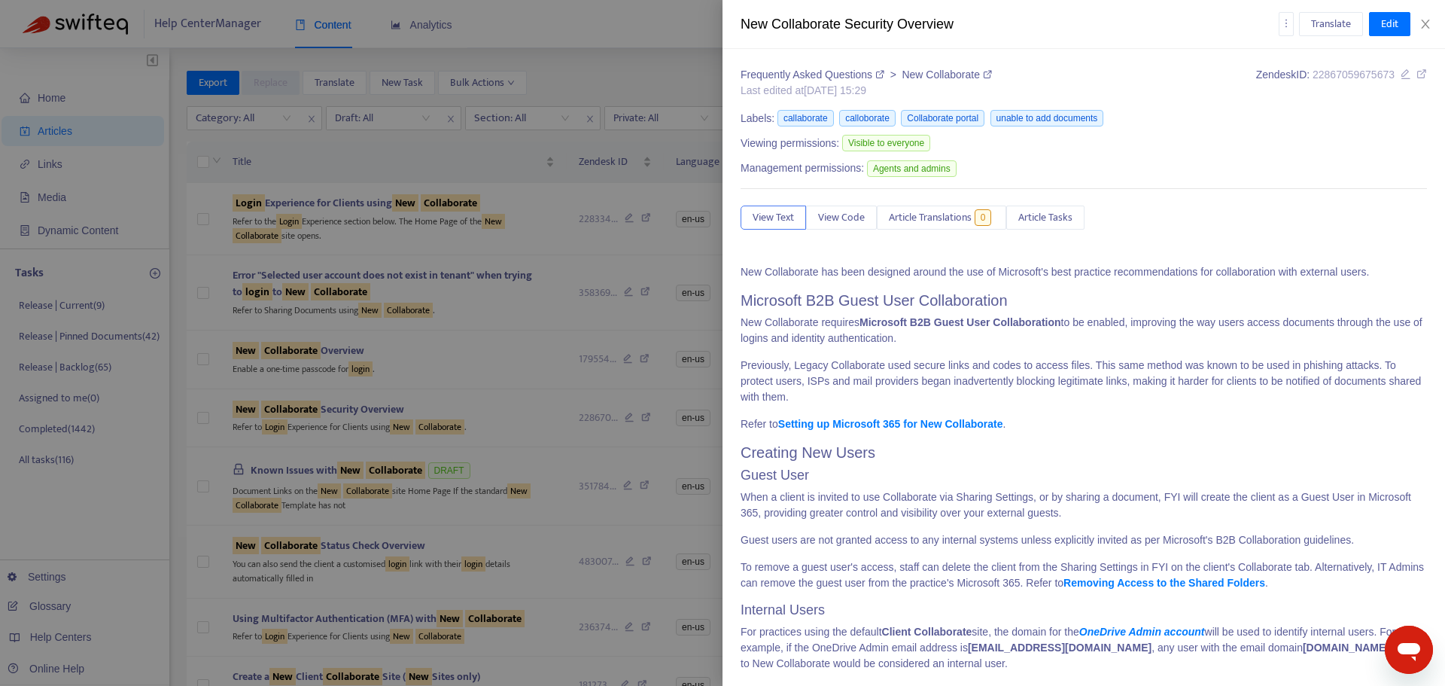
click at [1417, 75] on icon at bounding box center [1422, 74] width 11 height 11
click at [531, 380] on div at bounding box center [722, 343] width 1445 height 686
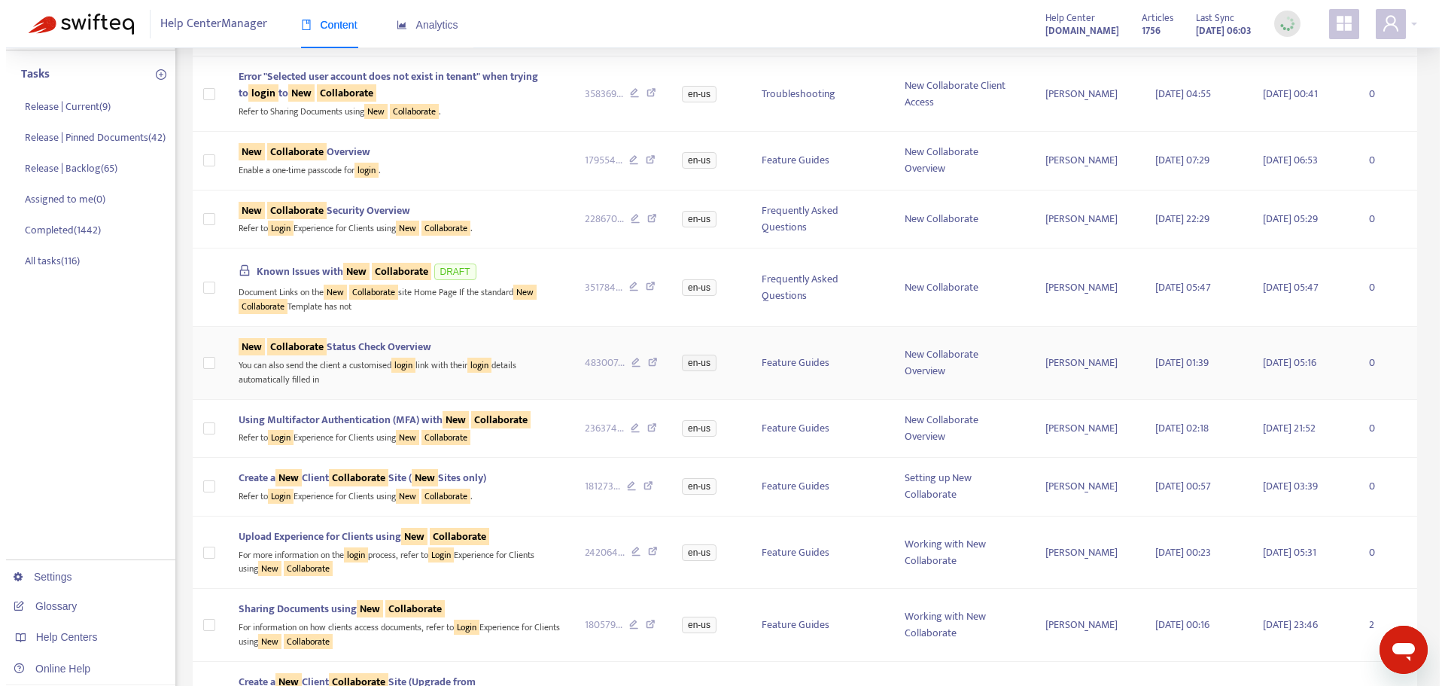
scroll to position [226, 0]
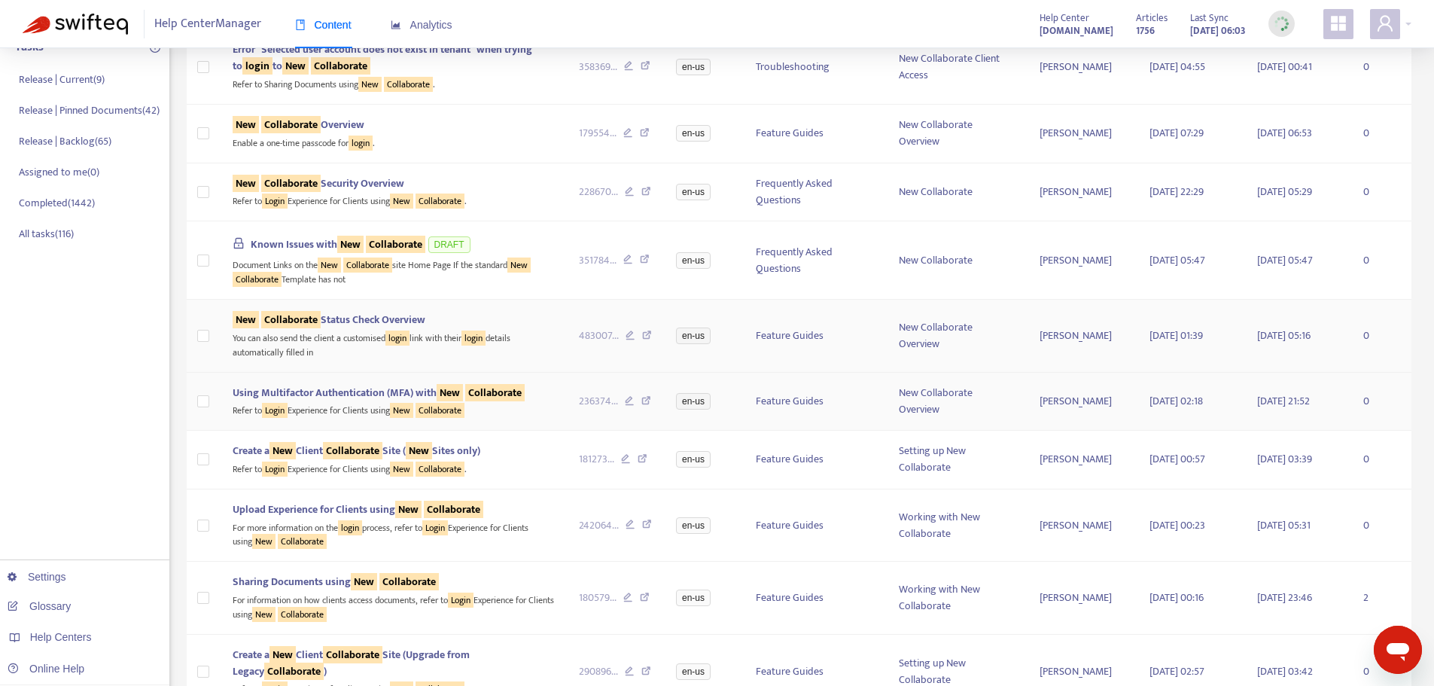
click at [536, 400] on div "Using Multifactor Authentication (MFA) with New Collaborate" at bounding box center [394, 393] width 322 height 17
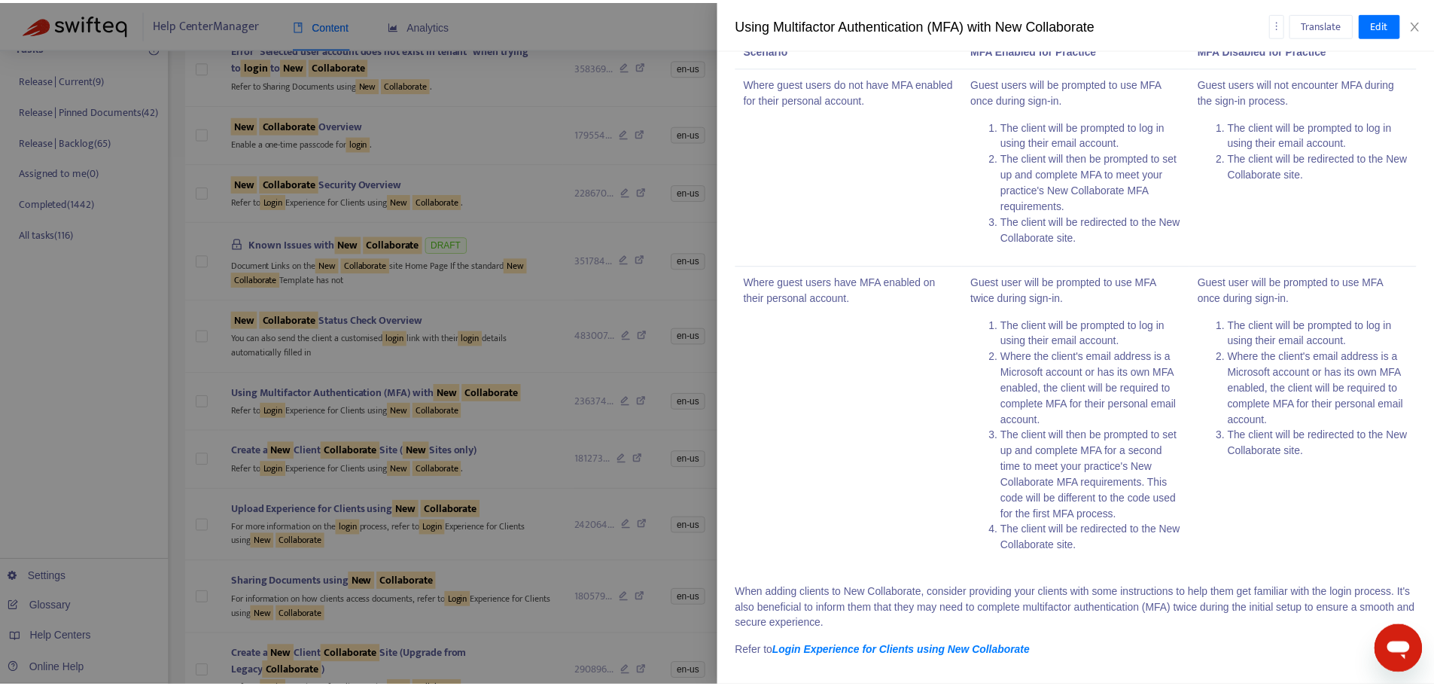
scroll to position [790, 0]
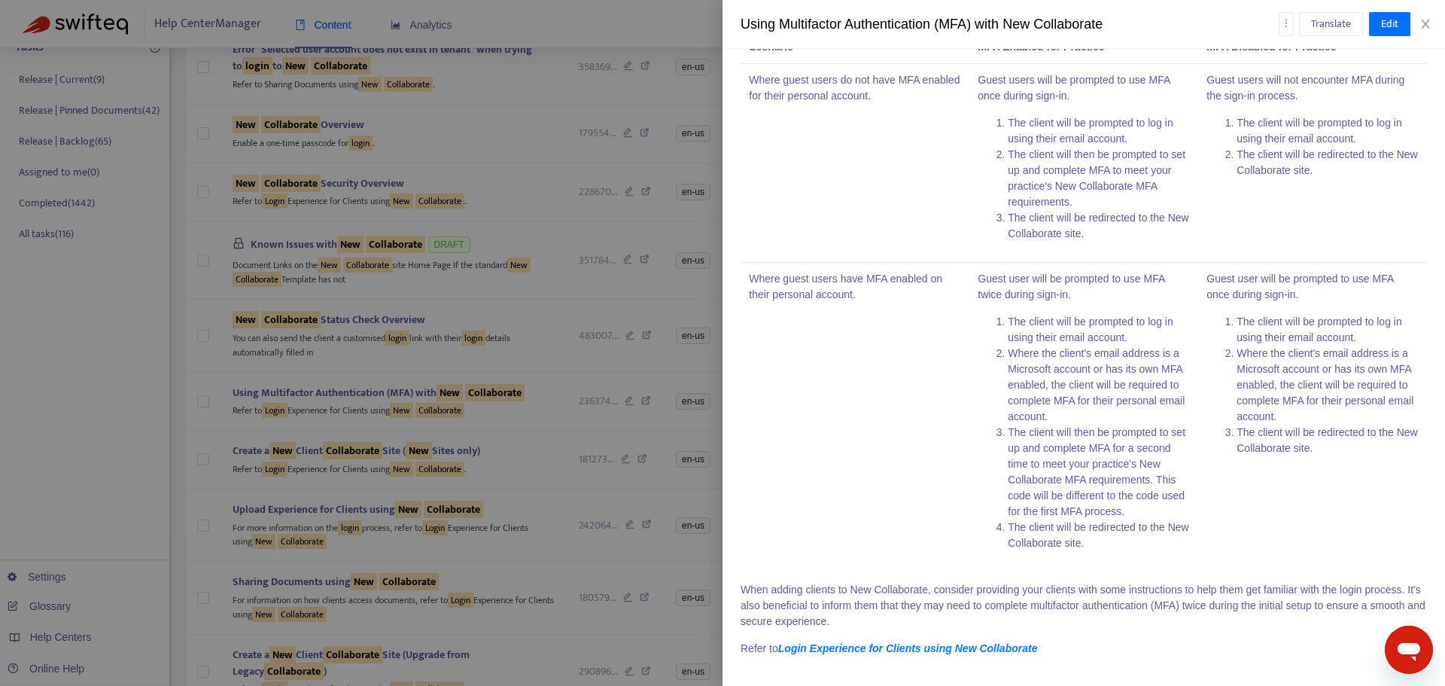
click at [548, 446] on div at bounding box center [722, 343] width 1445 height 686
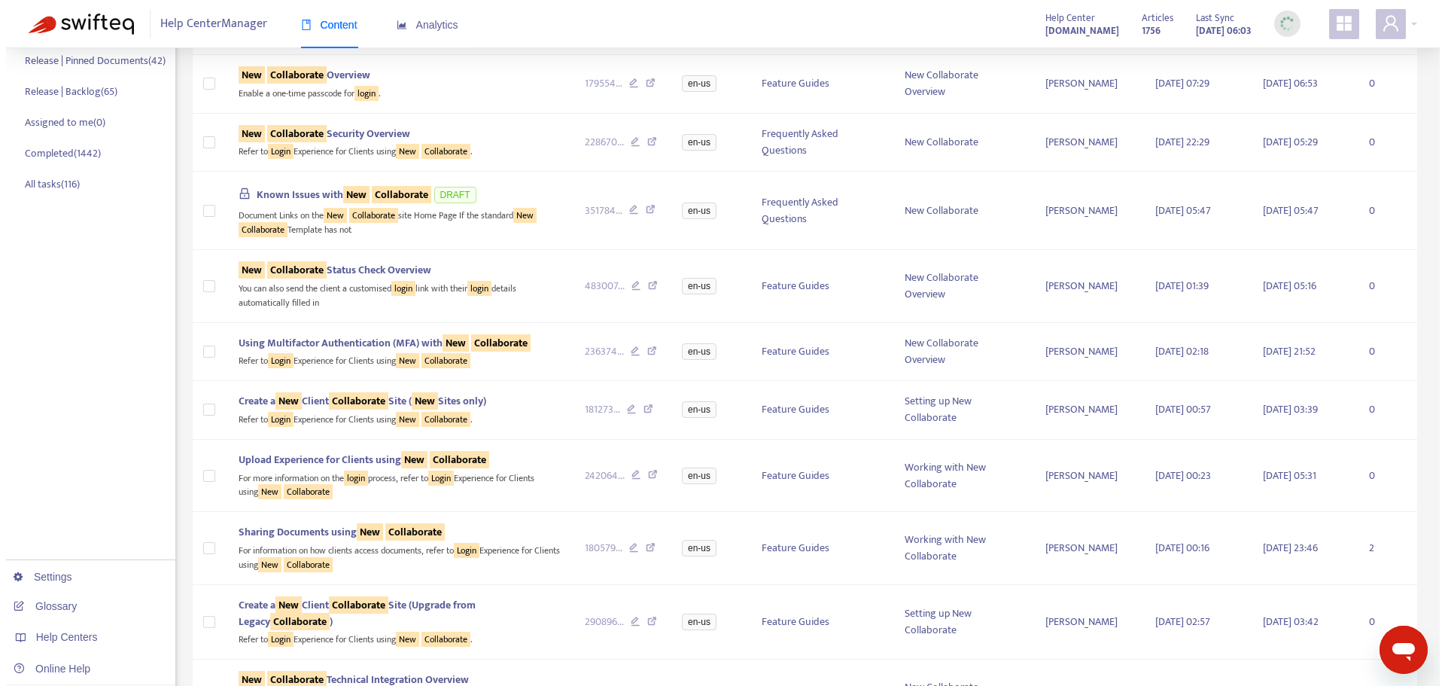
scroll to position [301, 0]
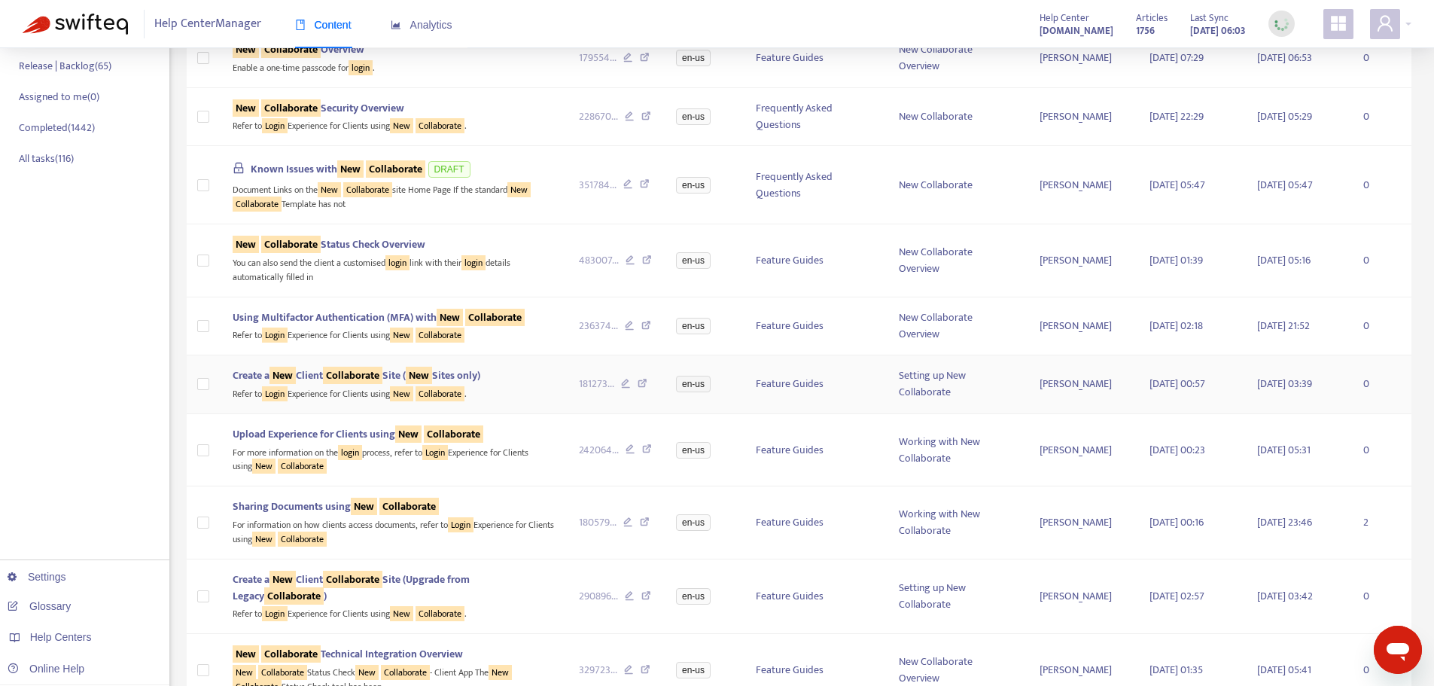
click at [533, 389] on div "Refer to Login Experience for Clients using New Collaborate ." at bounding box center [394, 392] width 322 height 17
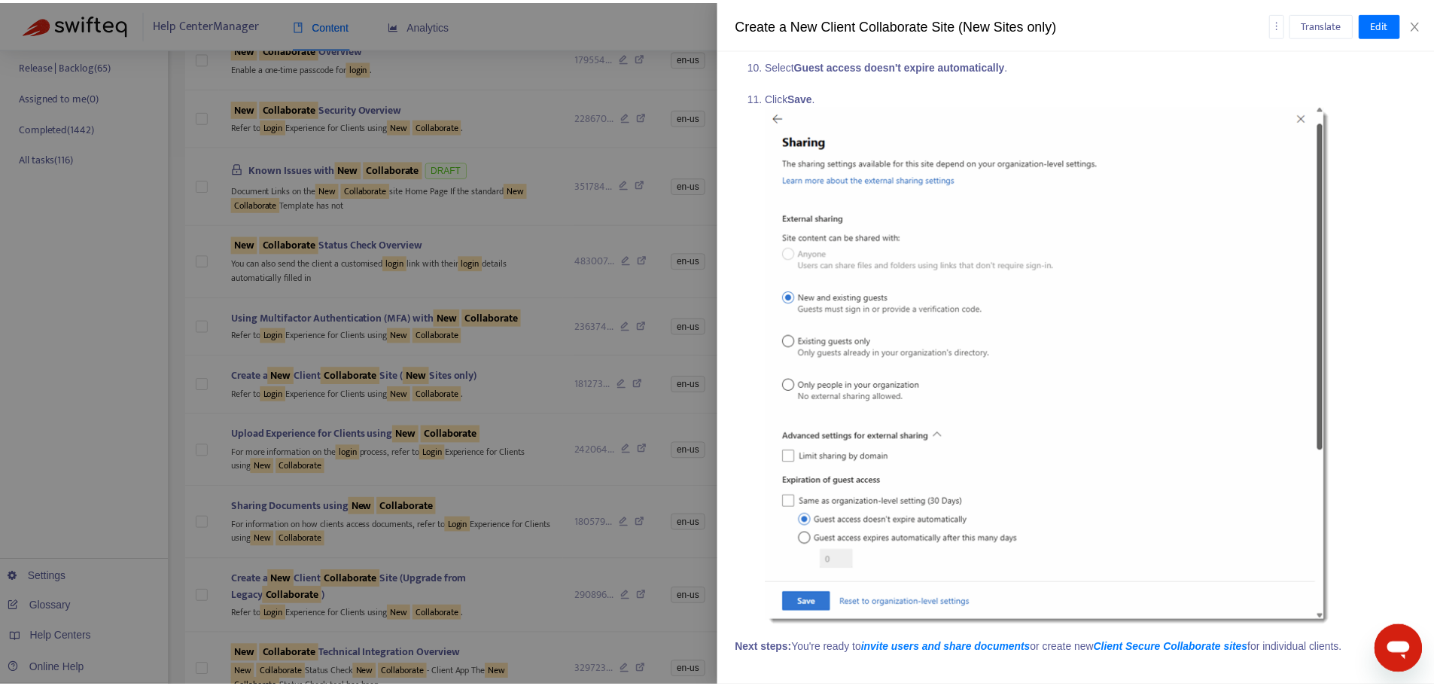
scroll to position [10160, 0]
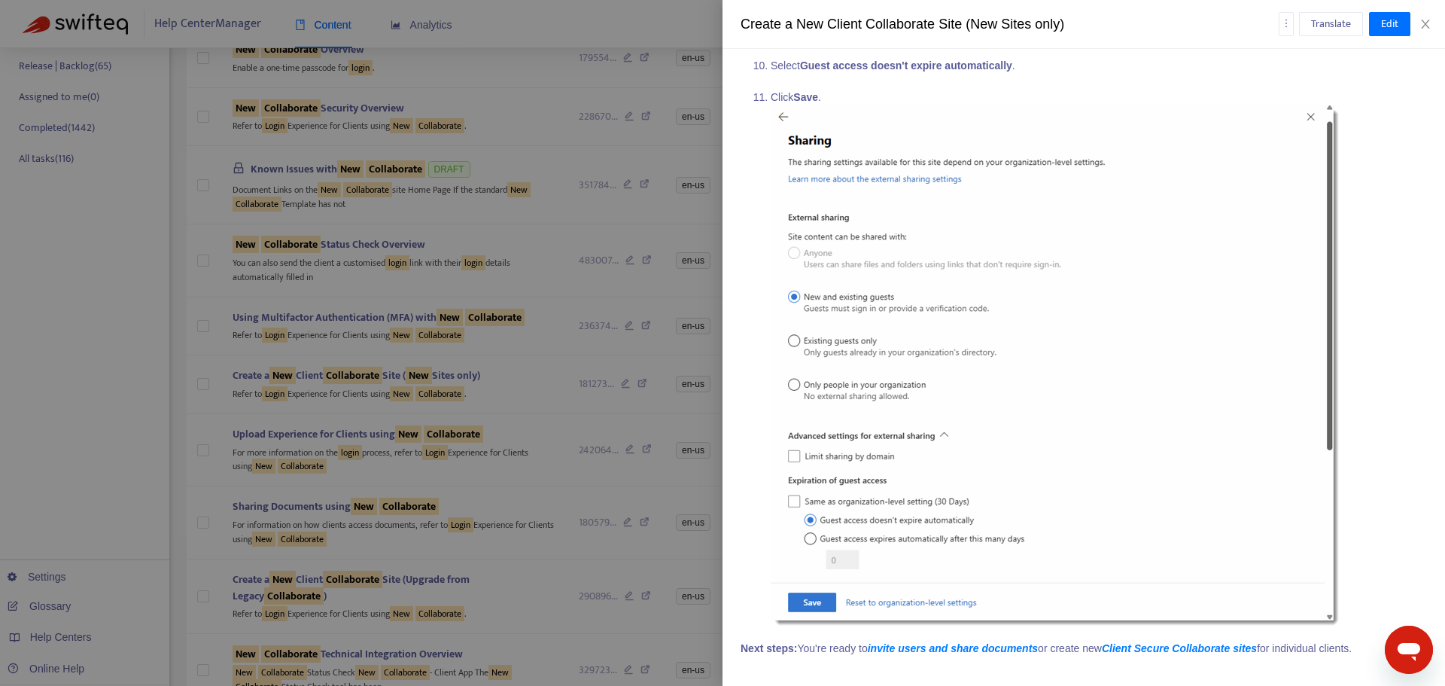
click at [514, 517] on div at bounding box center [722, 343] width 1445 height 686
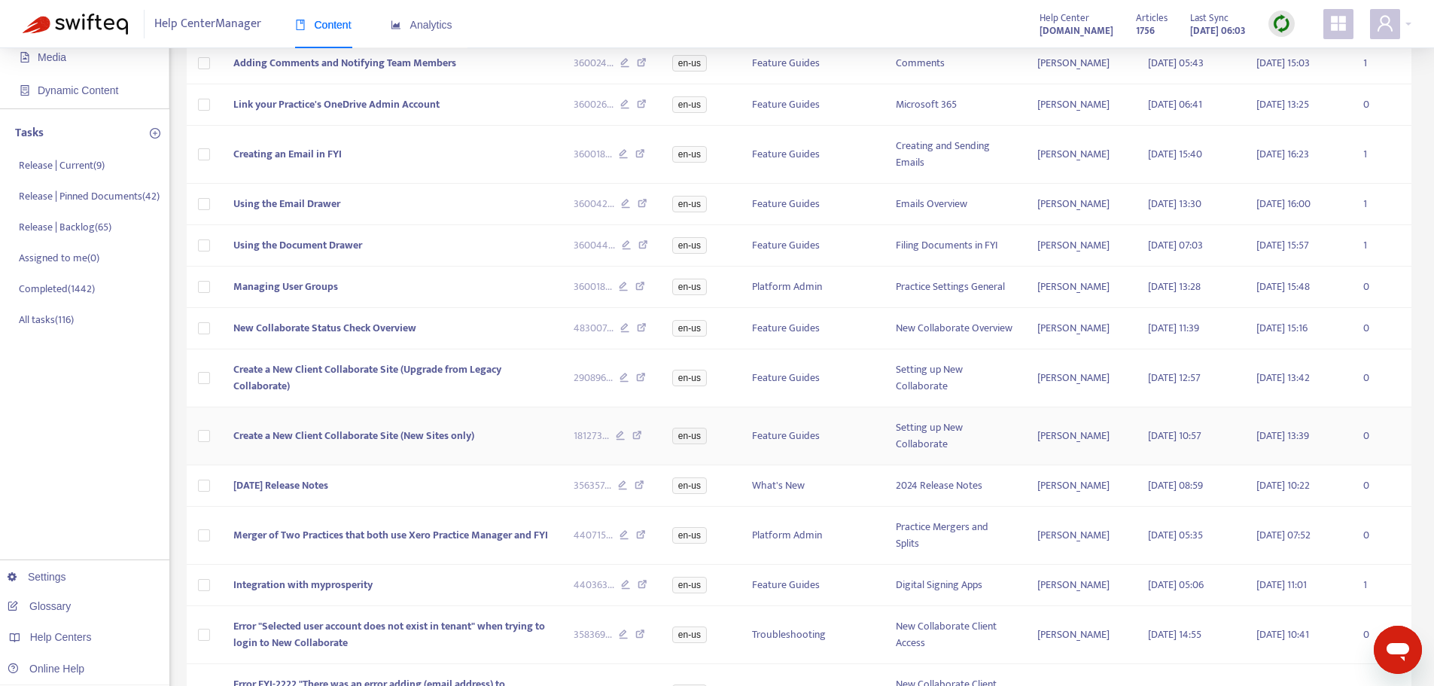
scroll to position [0, 0]
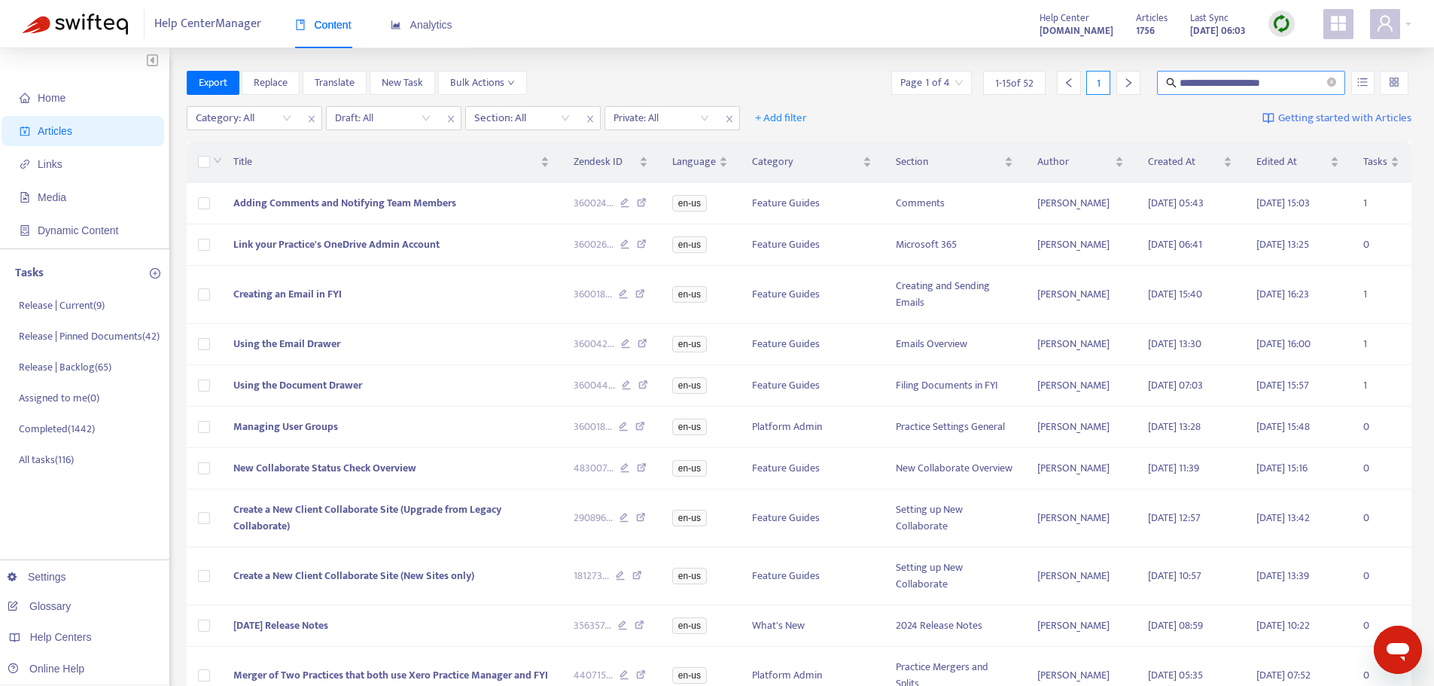
click at [1276, 82] on input "**********" at bounding box center [1252, 83] width 145 height 17
type input "**********"
click at [1334, 81] on icon "close-circle" at bounding box center [1331, 82] width 9 height 9
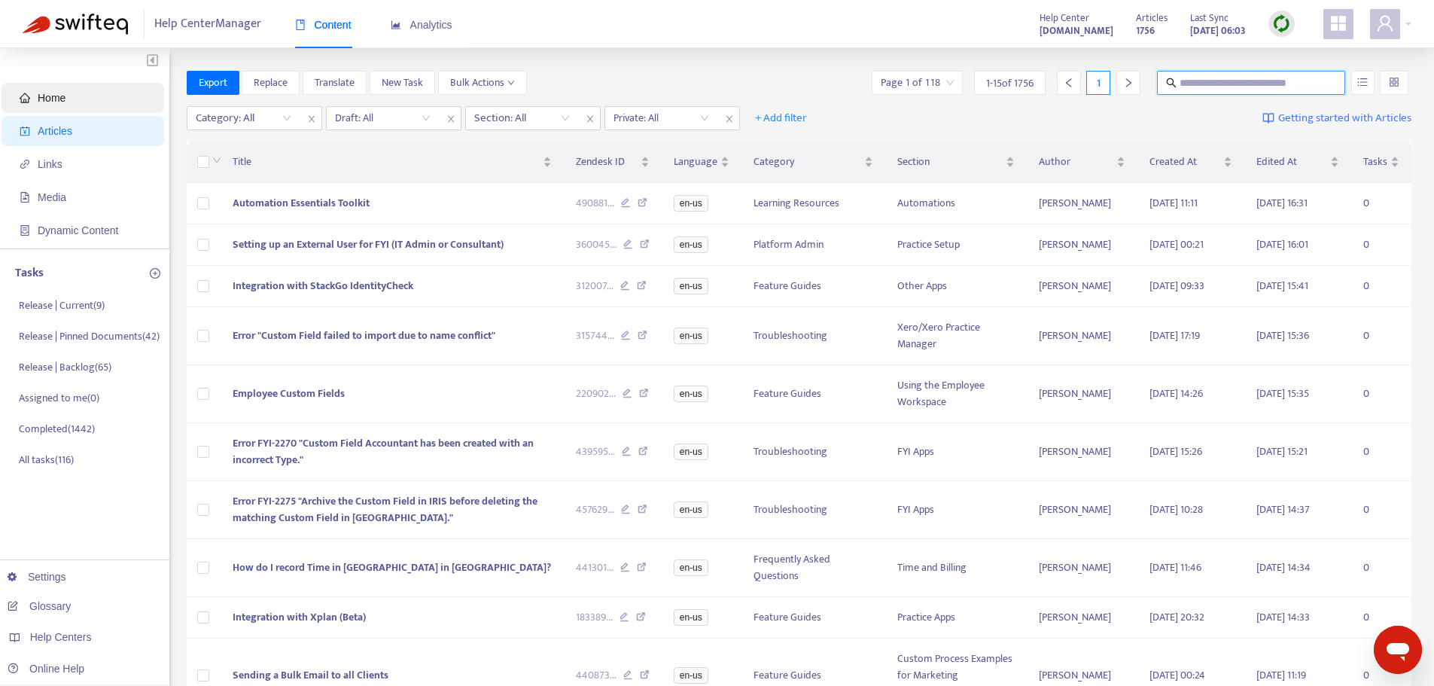
click at [87, 97] on span "Home" at bounding box center [86, 98] width 132 height 30
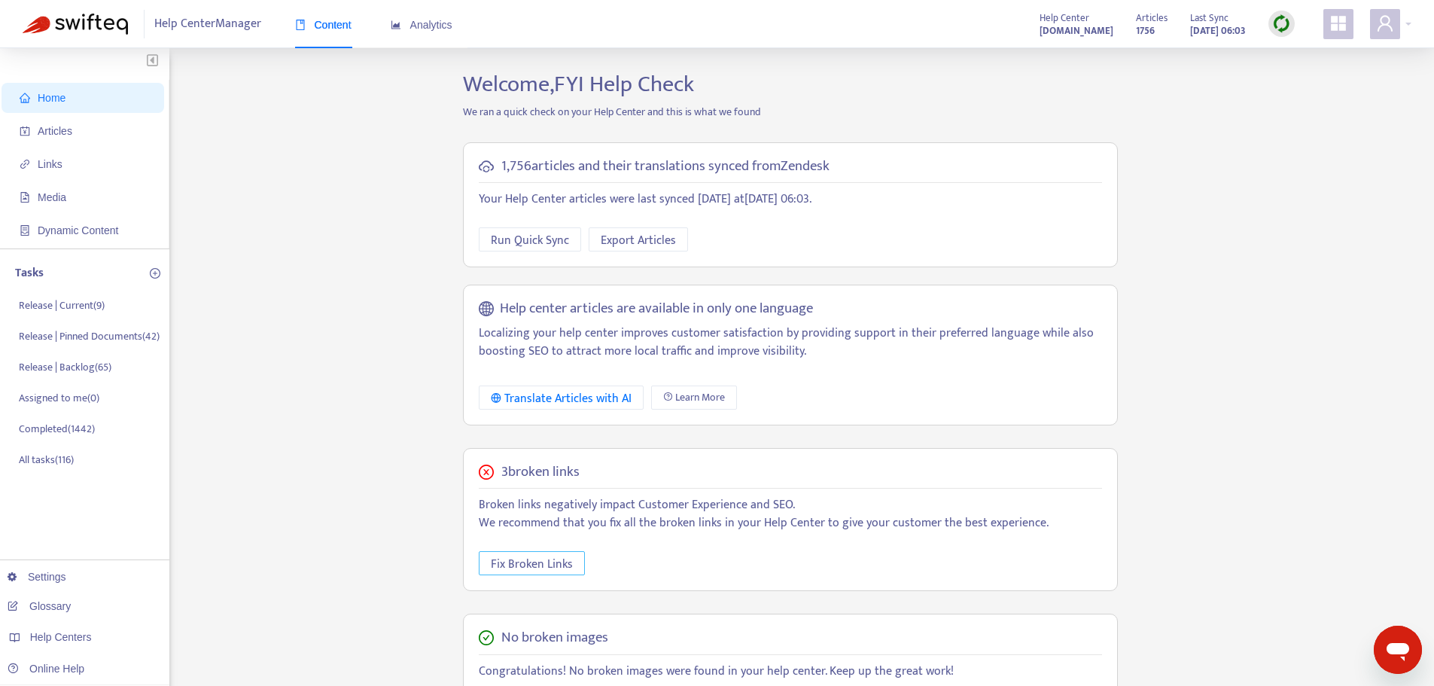
click at [496, 571] on span "Fix Broken Links" at bounding box center [532, 564] width 82 height 19
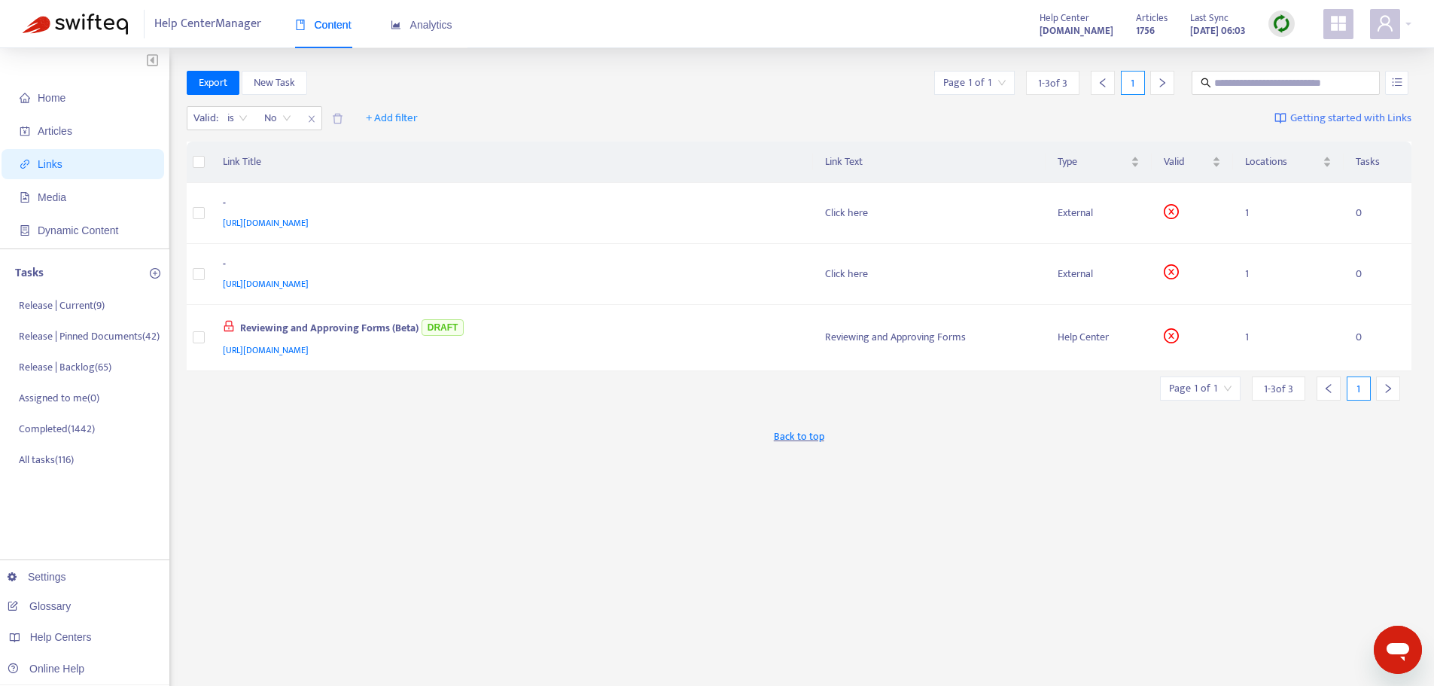
click at [618, 213] on div "-" at bounding box center [509, 205] width 573 height 20
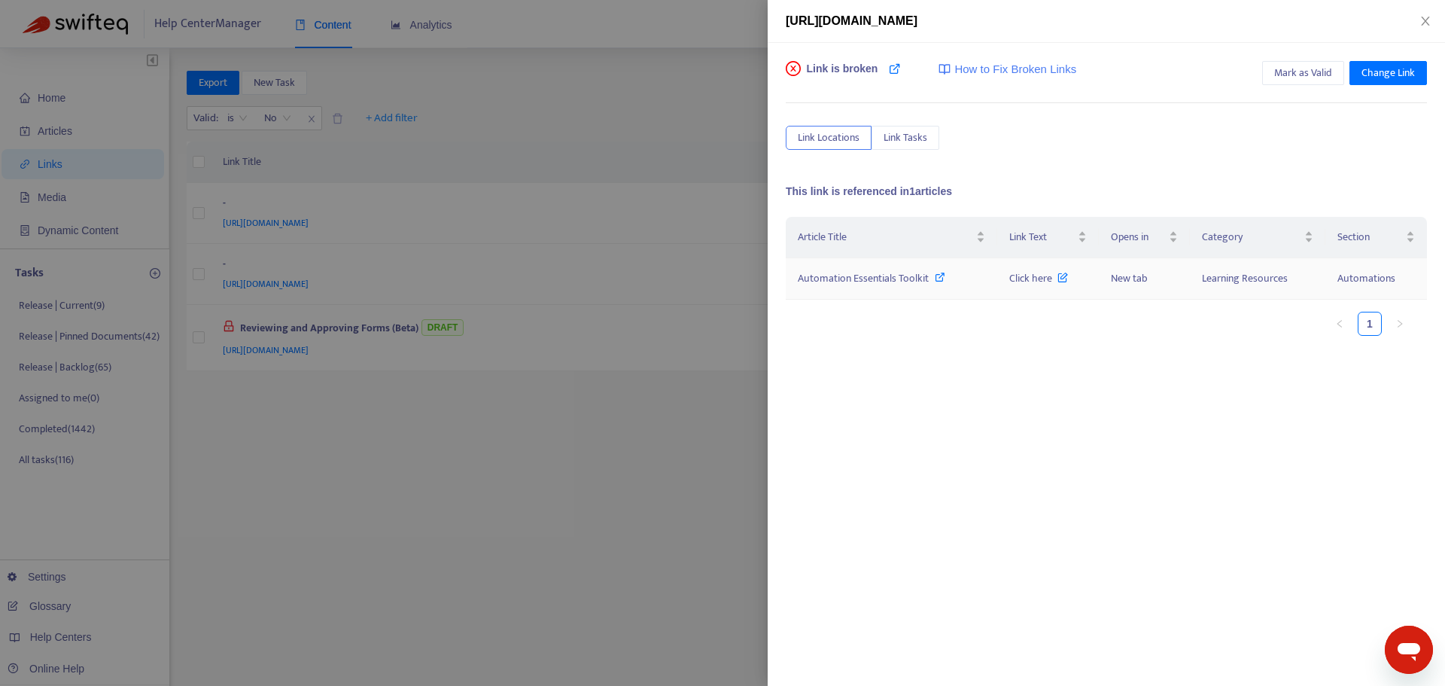
click at [939, 279] on icon at bounding box center [940, 277] width 11 height 11
click at [557, 285] on div at bounding box center [722, 343] width 1445 height 686
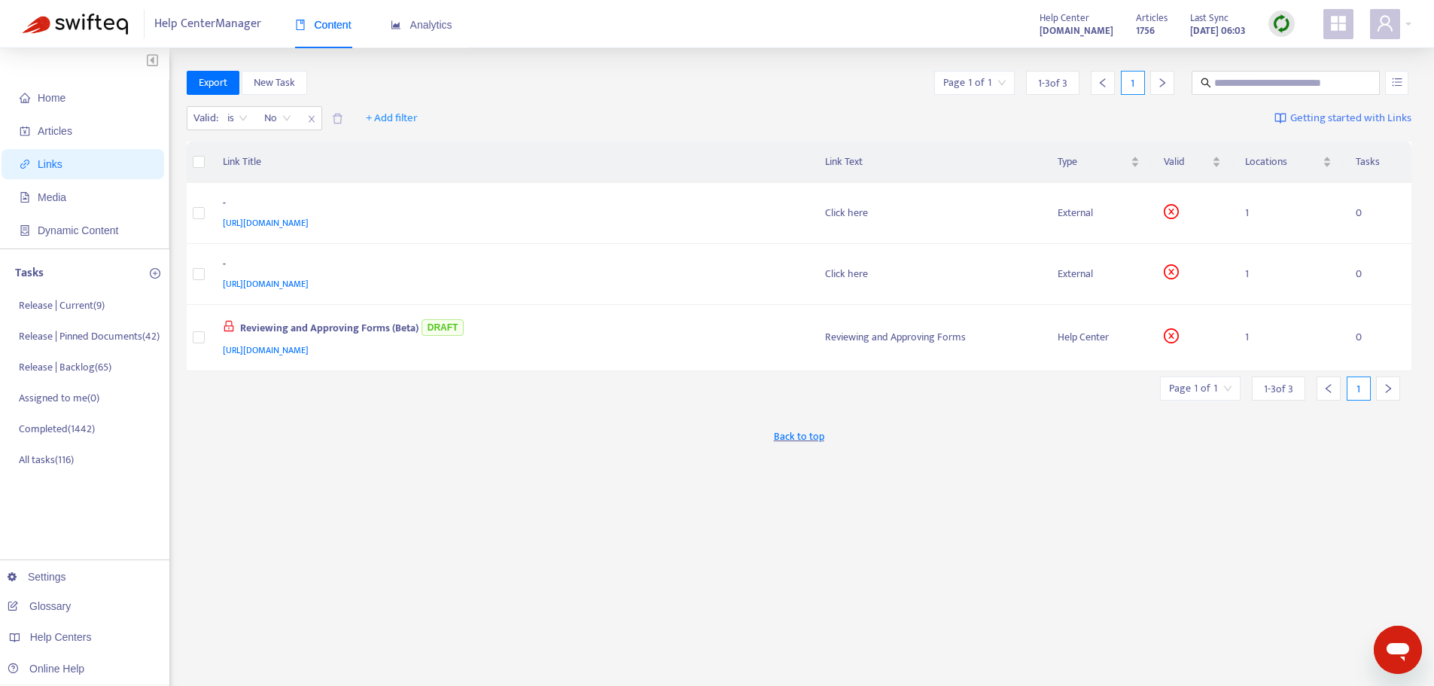
click at [559, 277] on div "[URL][DOMAIN_NAME]" at bounding box center [509, 284] width 573 height 17
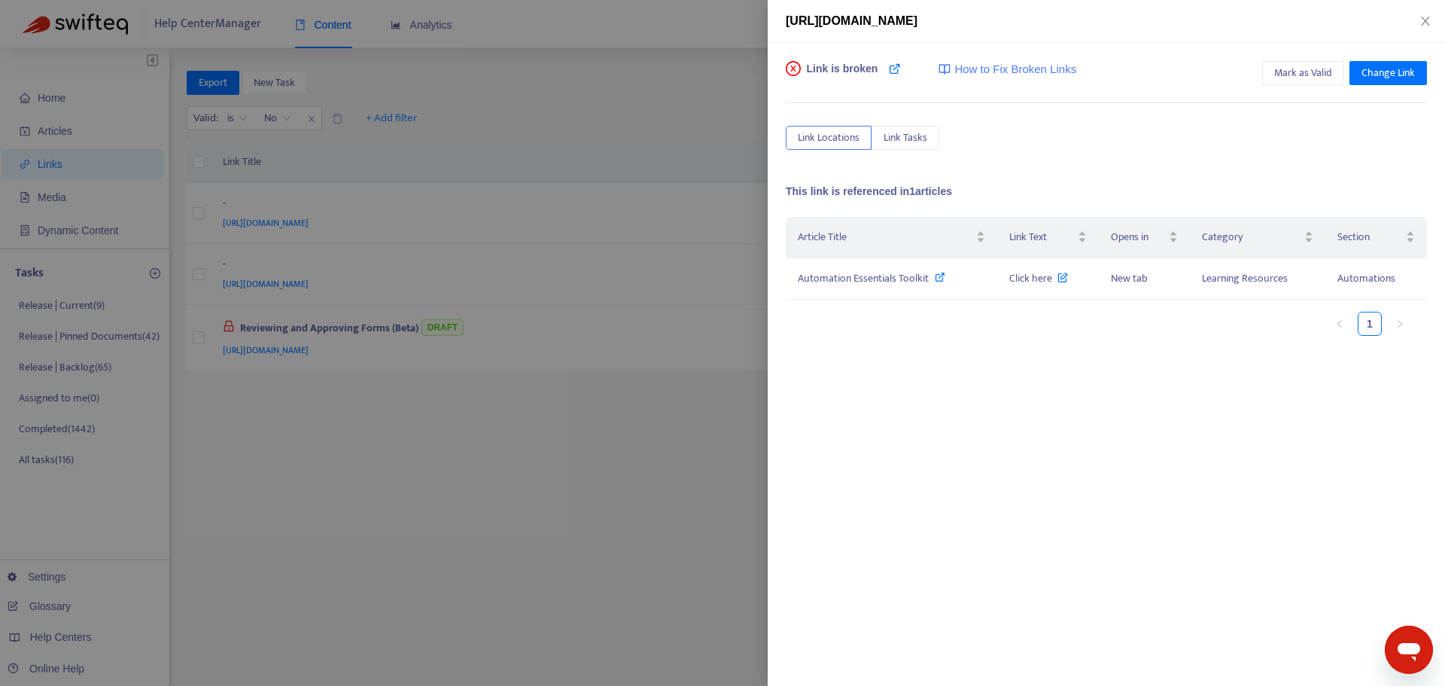
click at [574, 443] on div at bounding box center [722, 343] width 1445 height 686
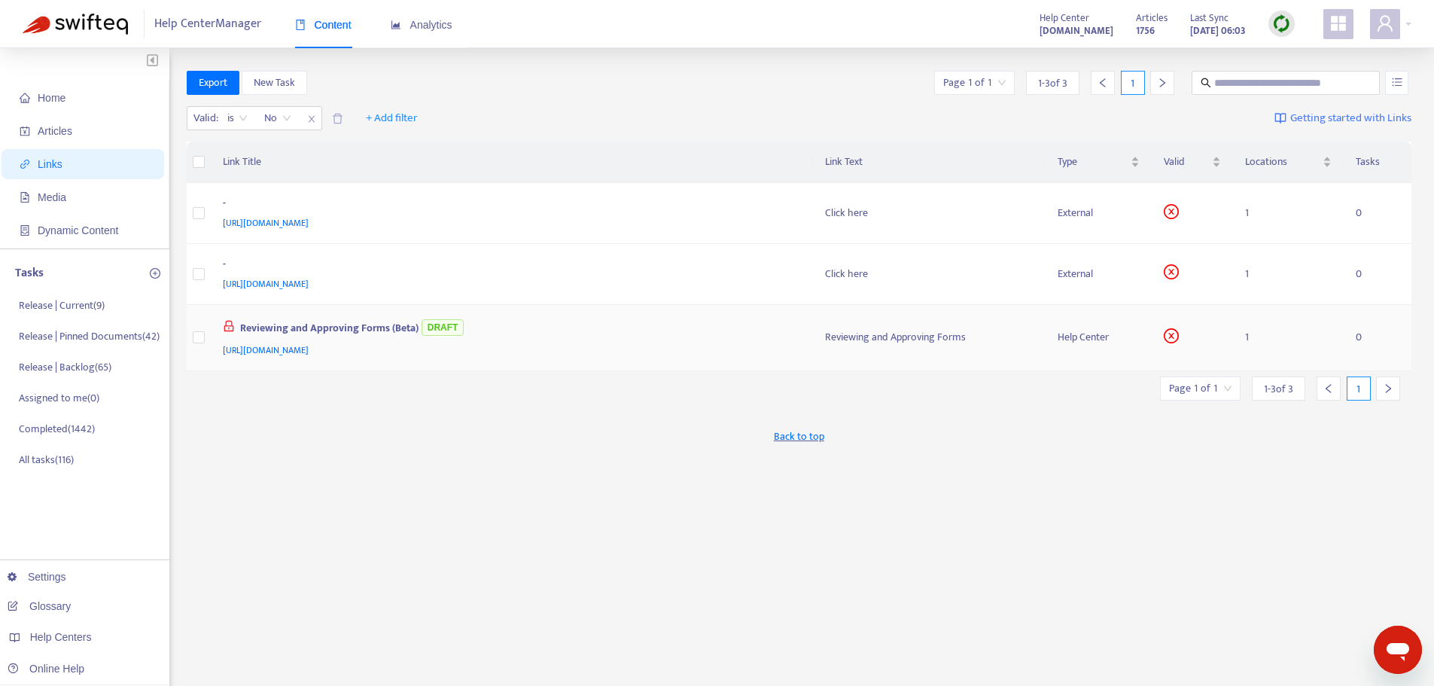
click at [530, 331] on div "Reviewing and Approving Forms (Beta) DRAFT" at bounding box center [509, 329] width 573 height 25
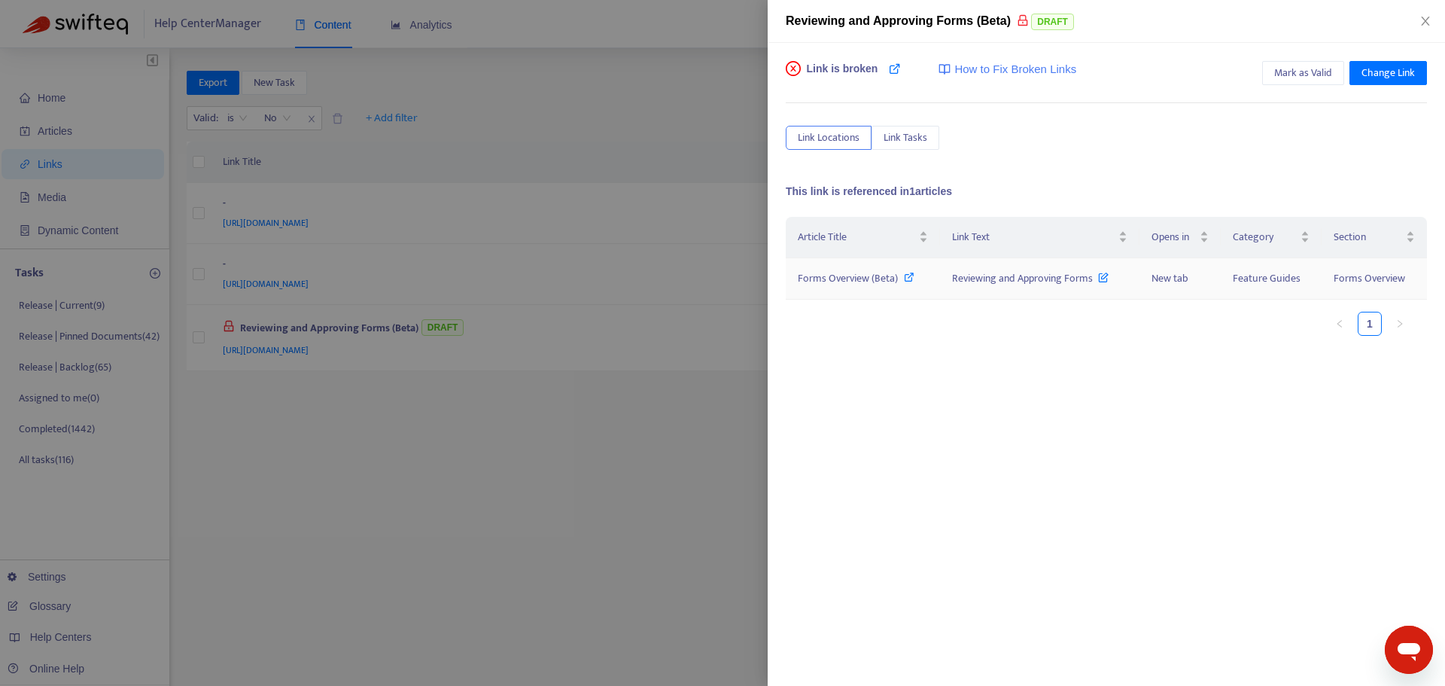
click at [908, 281] on icon at bounding box center [909, 277] width 11 height 11
click at [1433, 17] on button "Close" at bounding box center [1425, 21] width 21 height 14
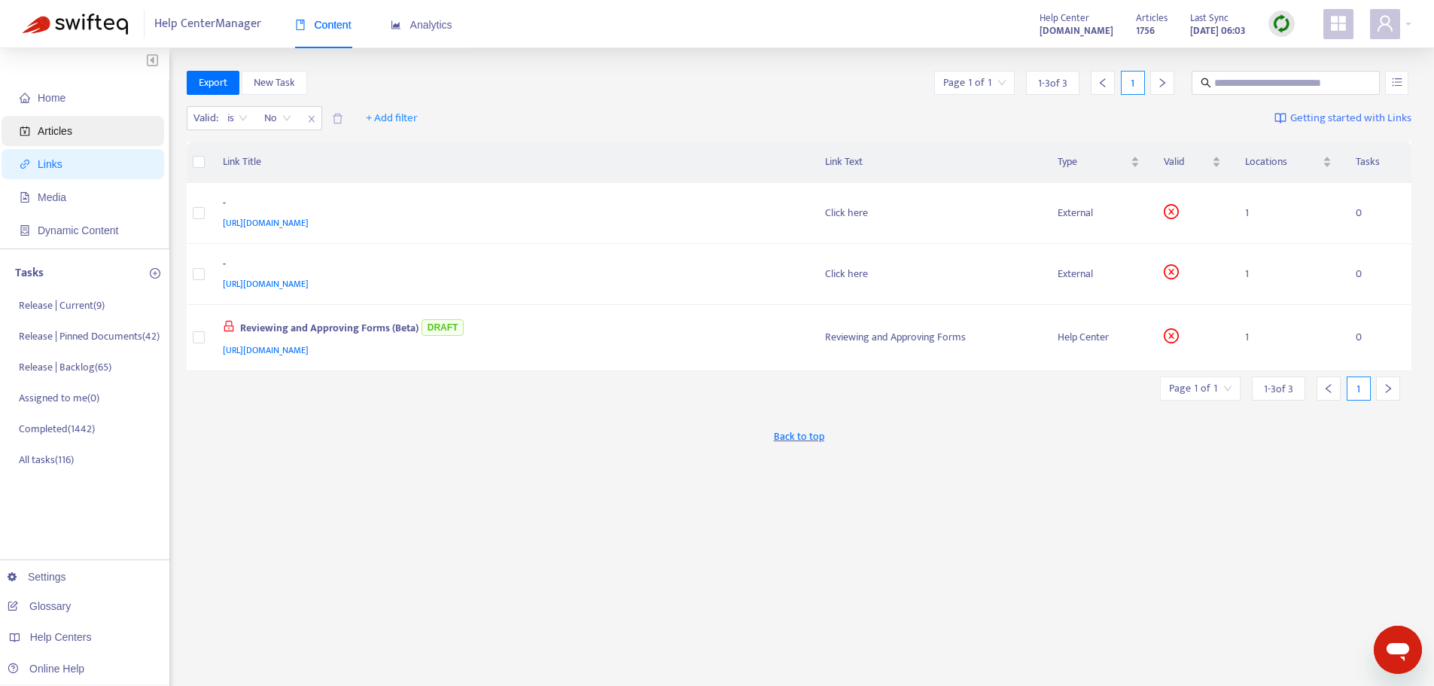
click at [81, 122] on span "Articles" at bounding box center [86, 131] width 132 height 30
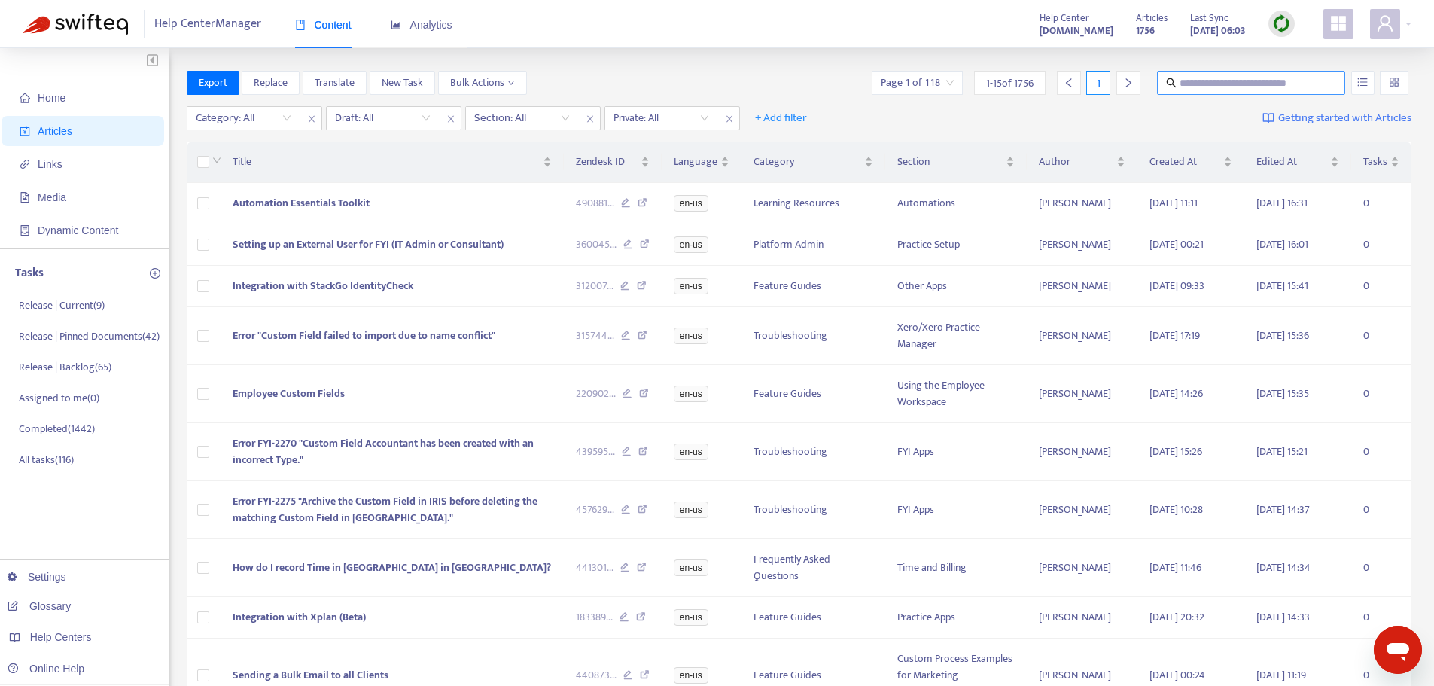
click at [1241, 91] on span at bounding box center [1251, 83] width 188 height 24
type input "**********"
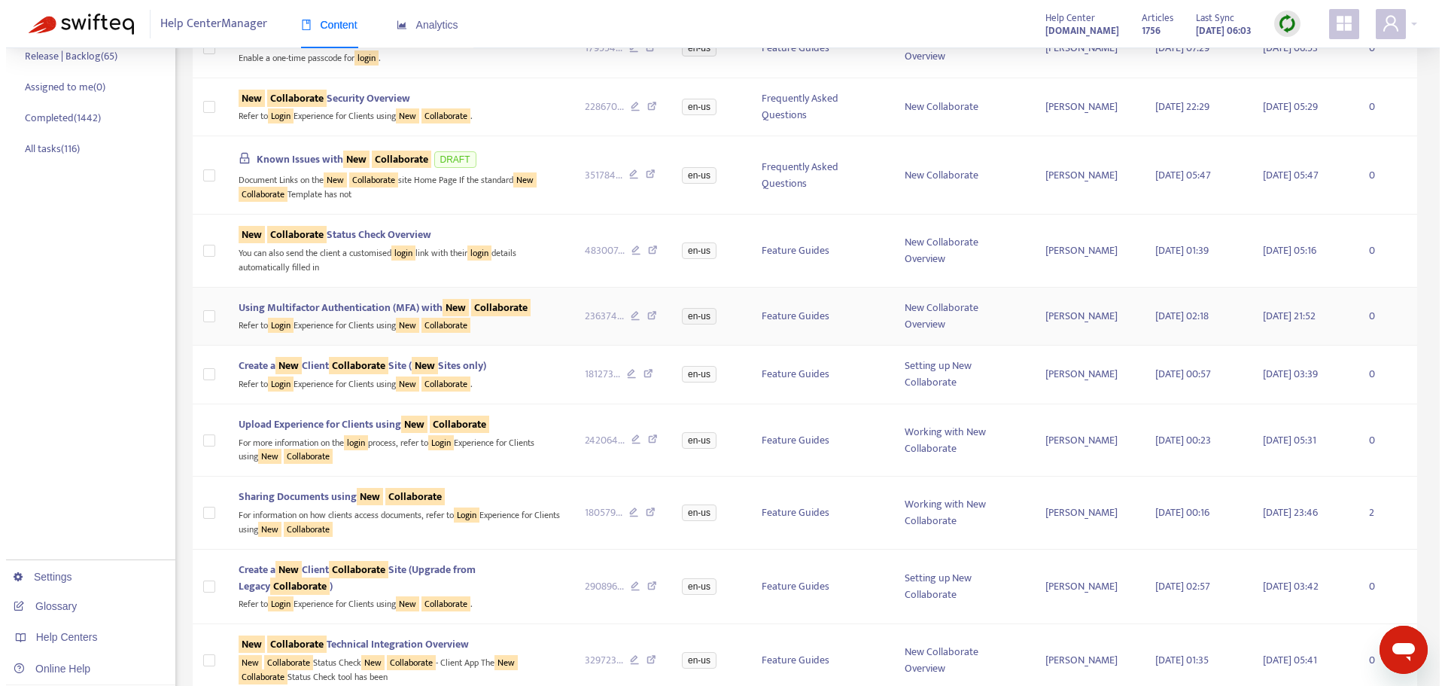
scroll to position [376, 0]
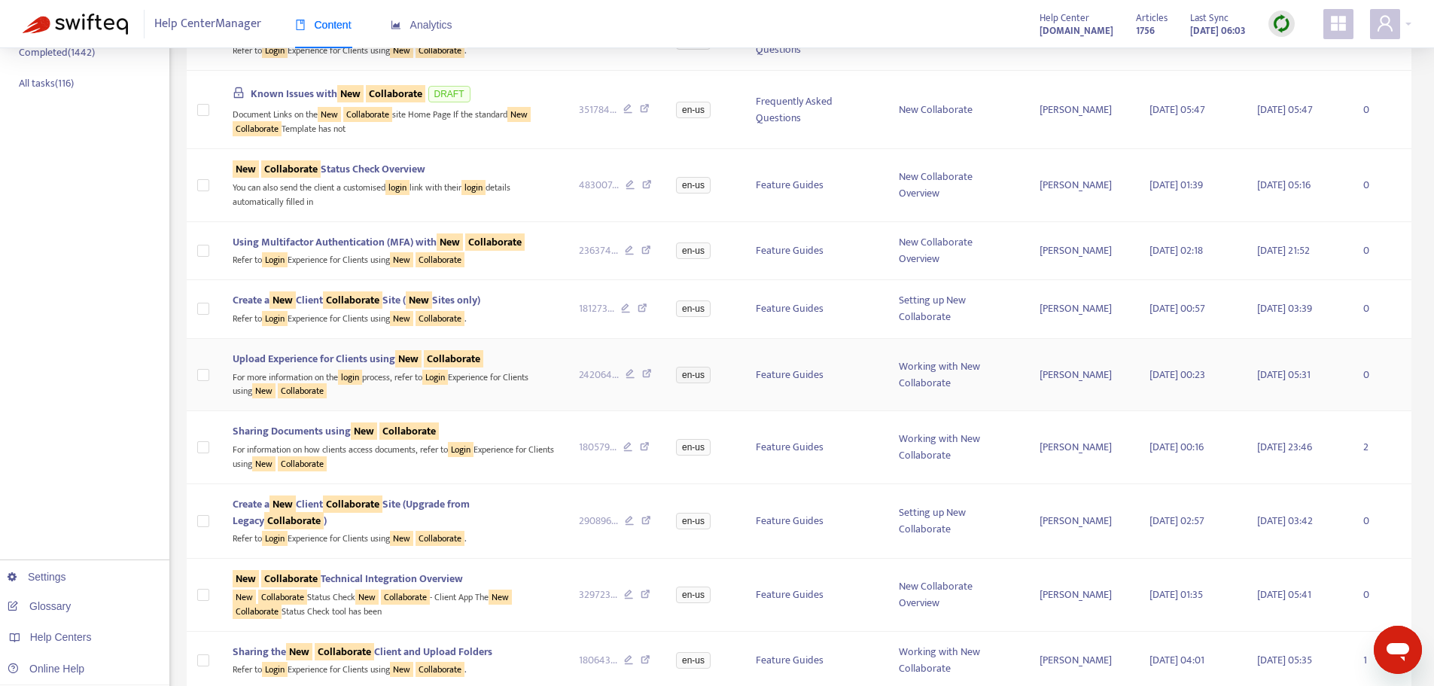
click at [537, 357] on div "Upload Experience for Clients using New Collaborate" at bounding box center [394, 359] width 322 height 17
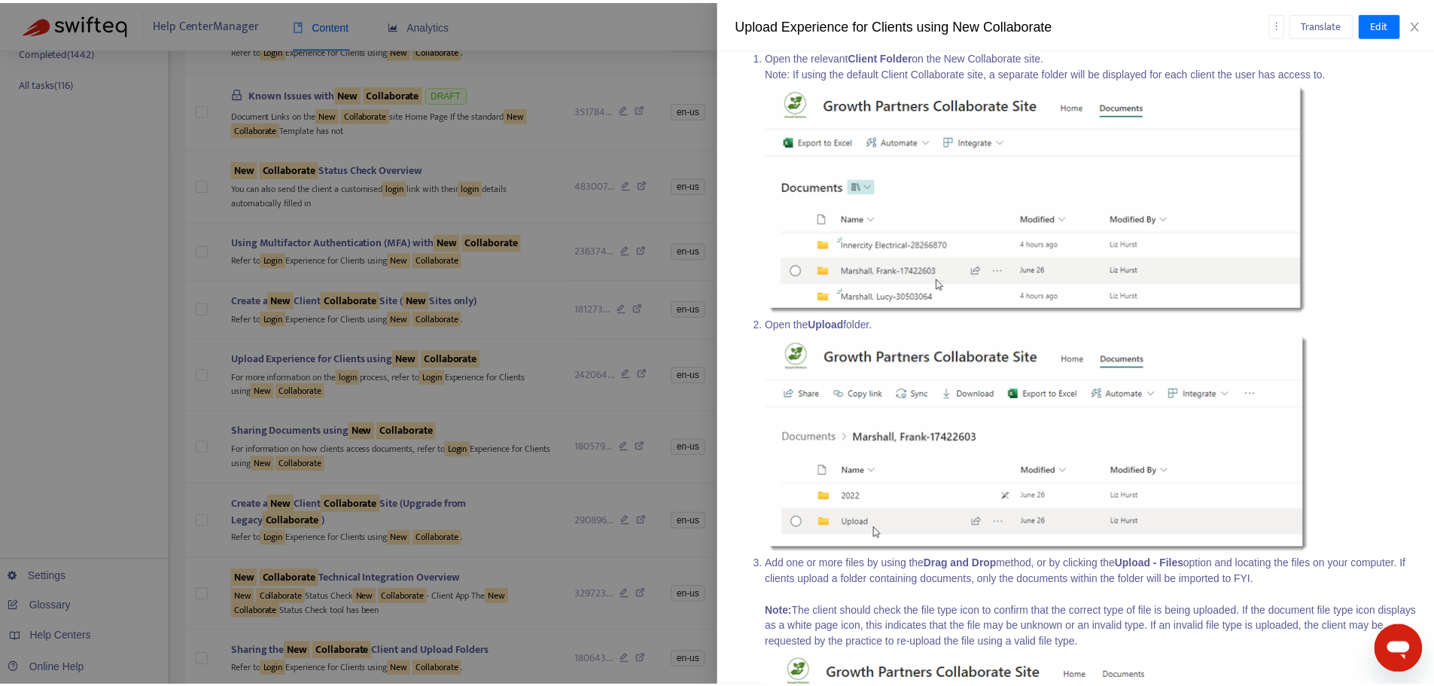
scroll to position [0, 0]
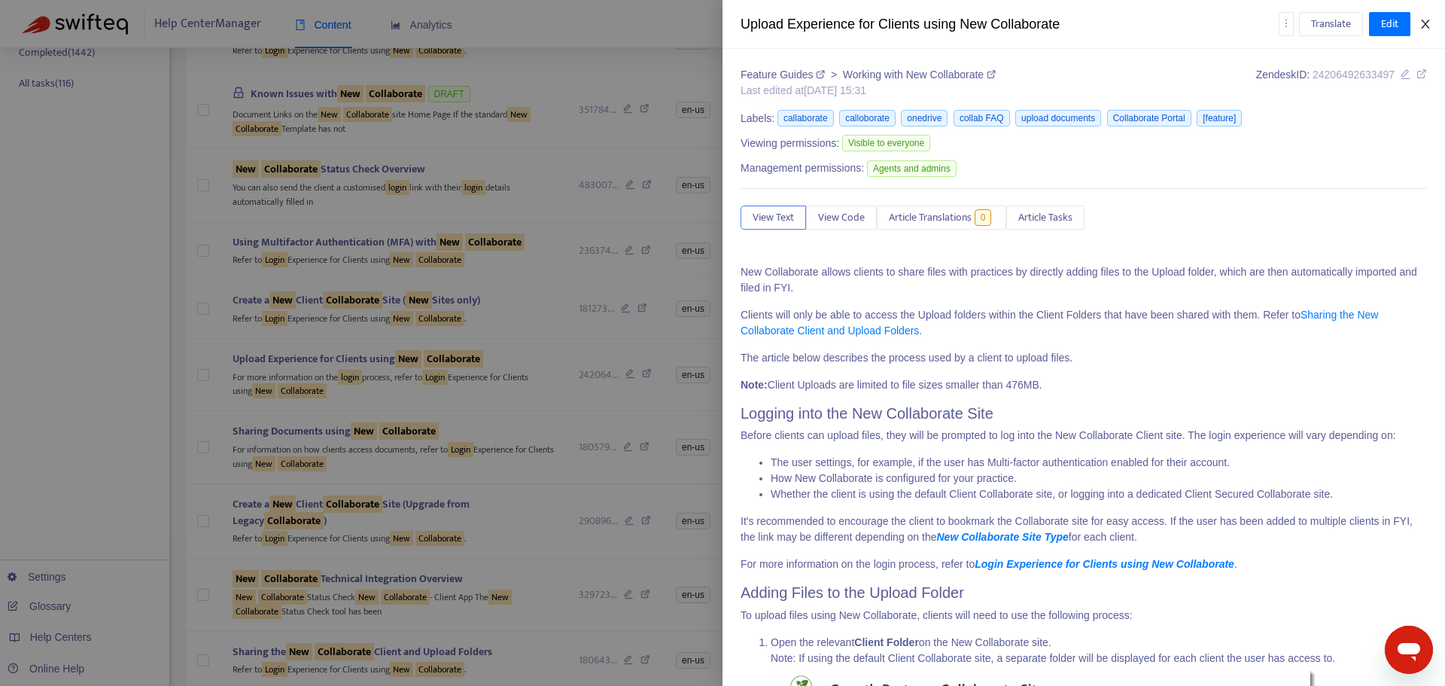
click at [1423, 23] on icon "close" at bounding box center [1426, 24] width 12 height 12
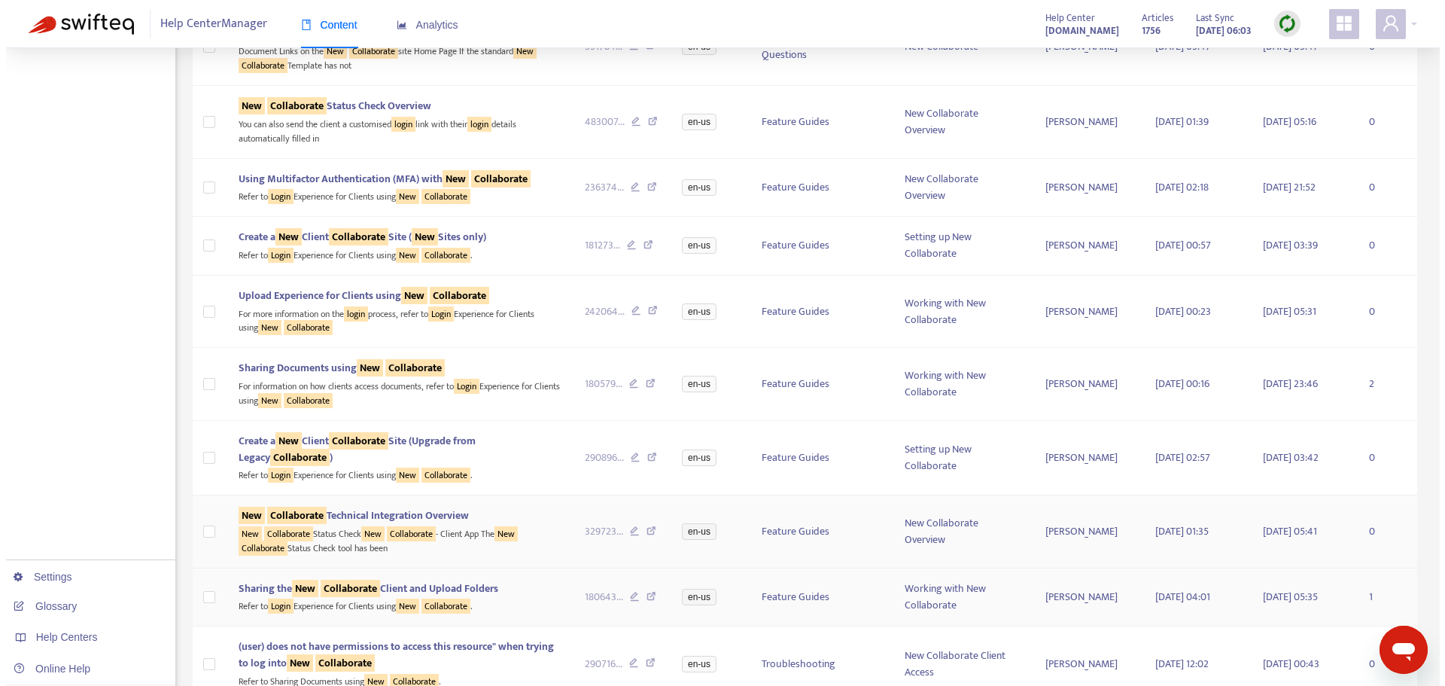
scroll to position [527, 0]
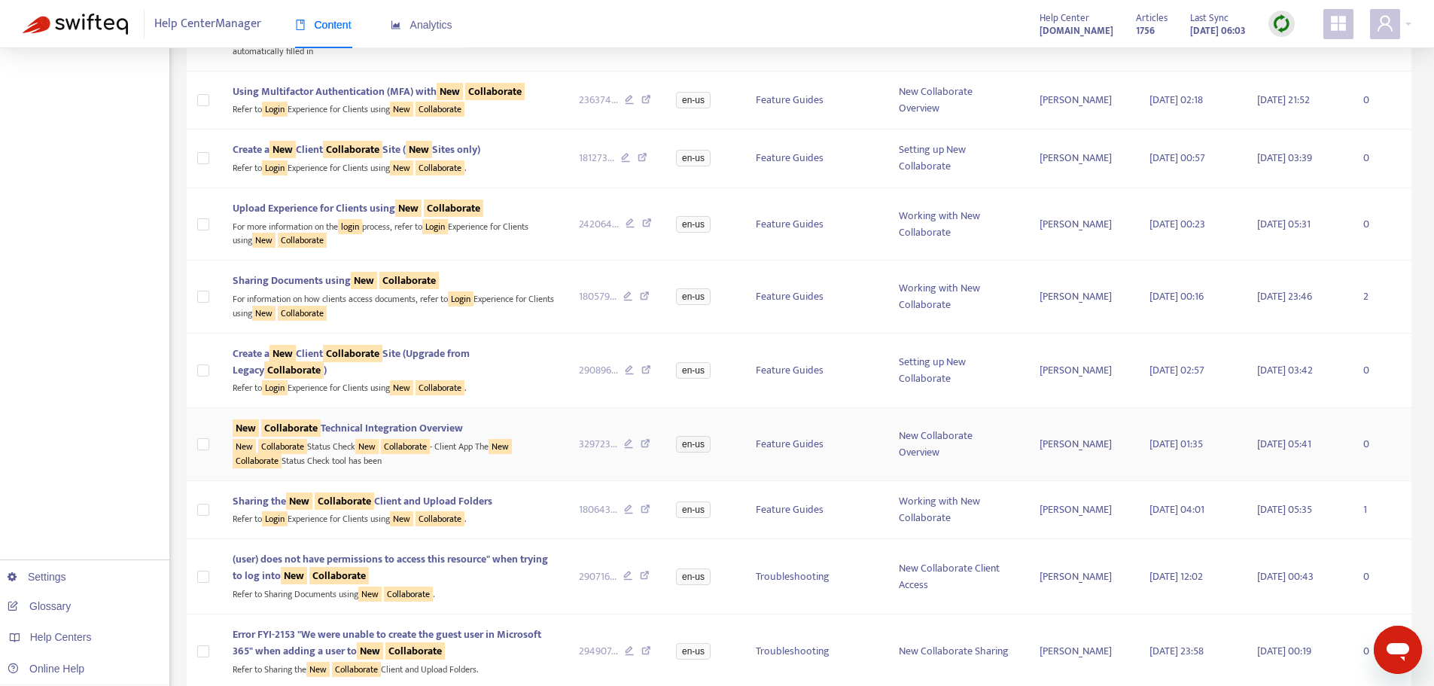
click at [479, 458] on div "New Collaborate Status Check New Collaborate - Client App The New Collaborate S…" at bounding box center [394, 452] width 322 height 31
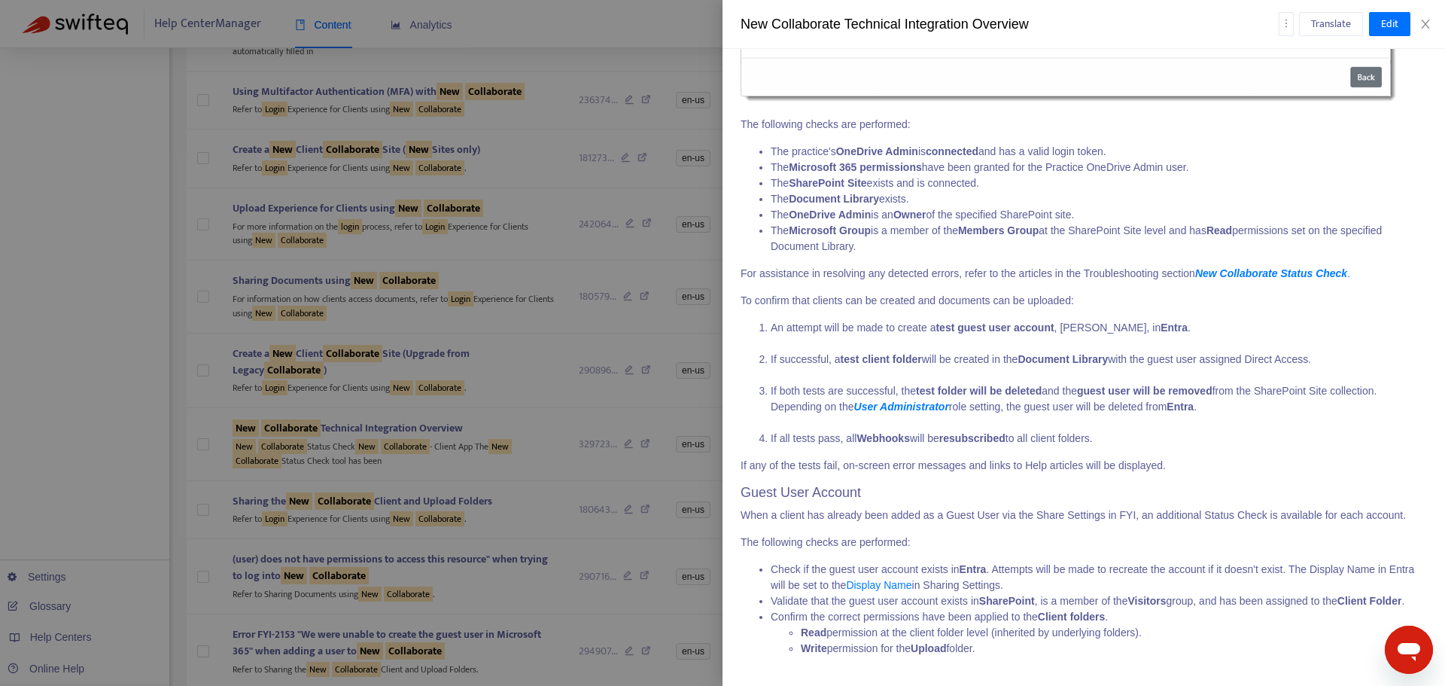
scroll to position [7835, 0]
drag, startPoint x: 1436, startPoint y: 125, endPoint x: 41, endPoint y: 37, distance: 1396.9
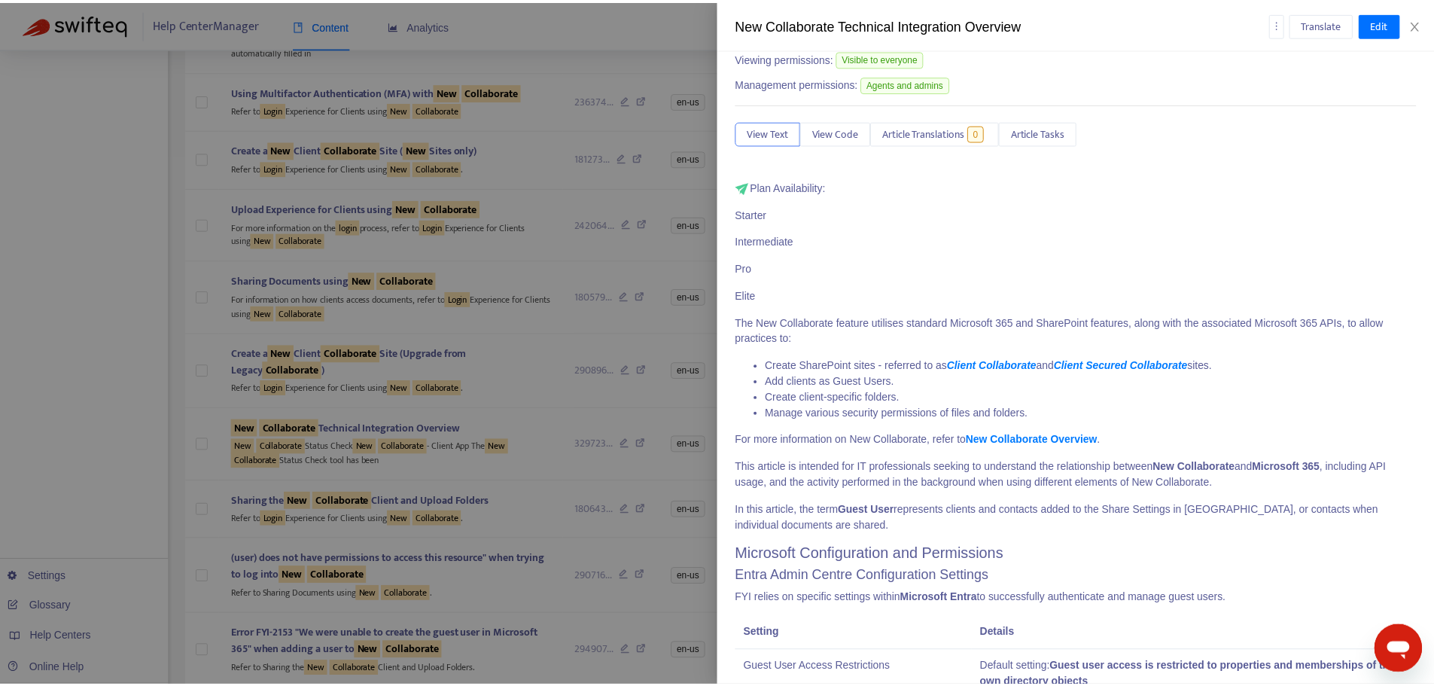
scroll to position [0, 0]
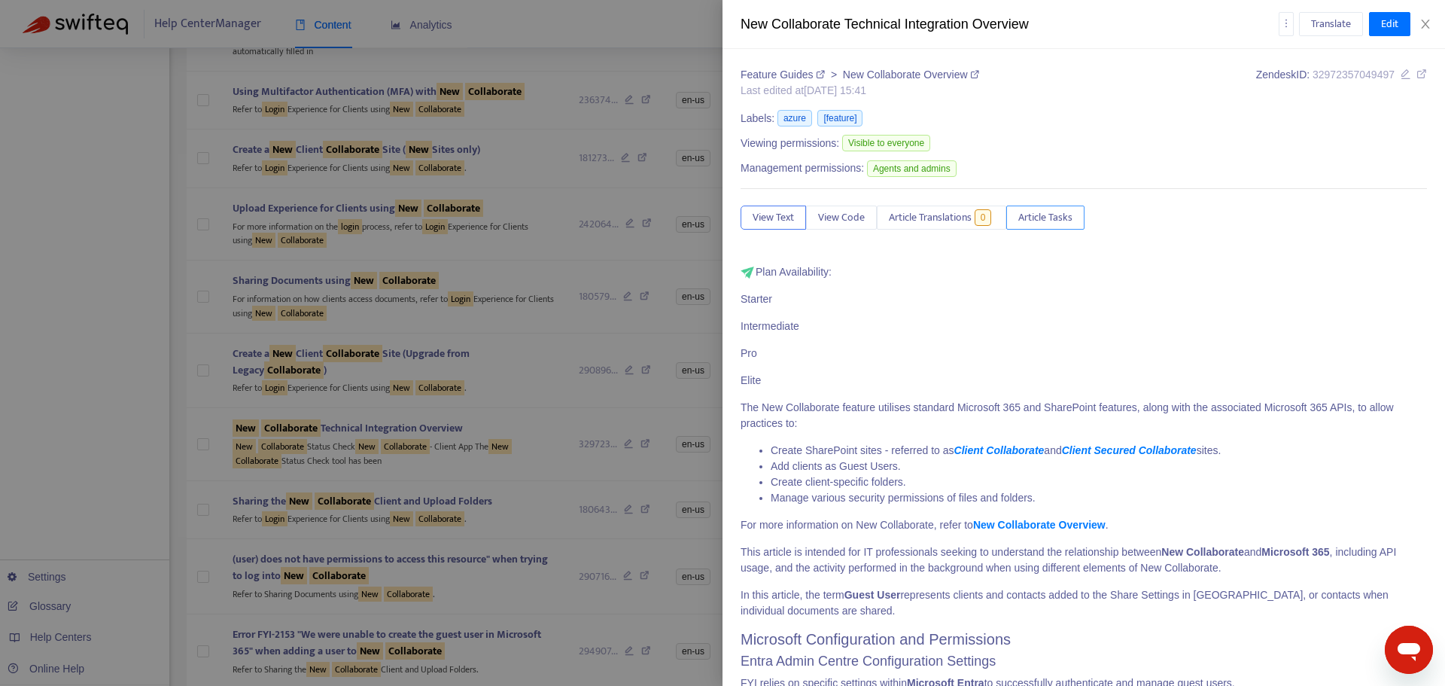
click at [1037, 214] on span "Article Tasks" at bounding box center [1045, 217] width 54 height 17
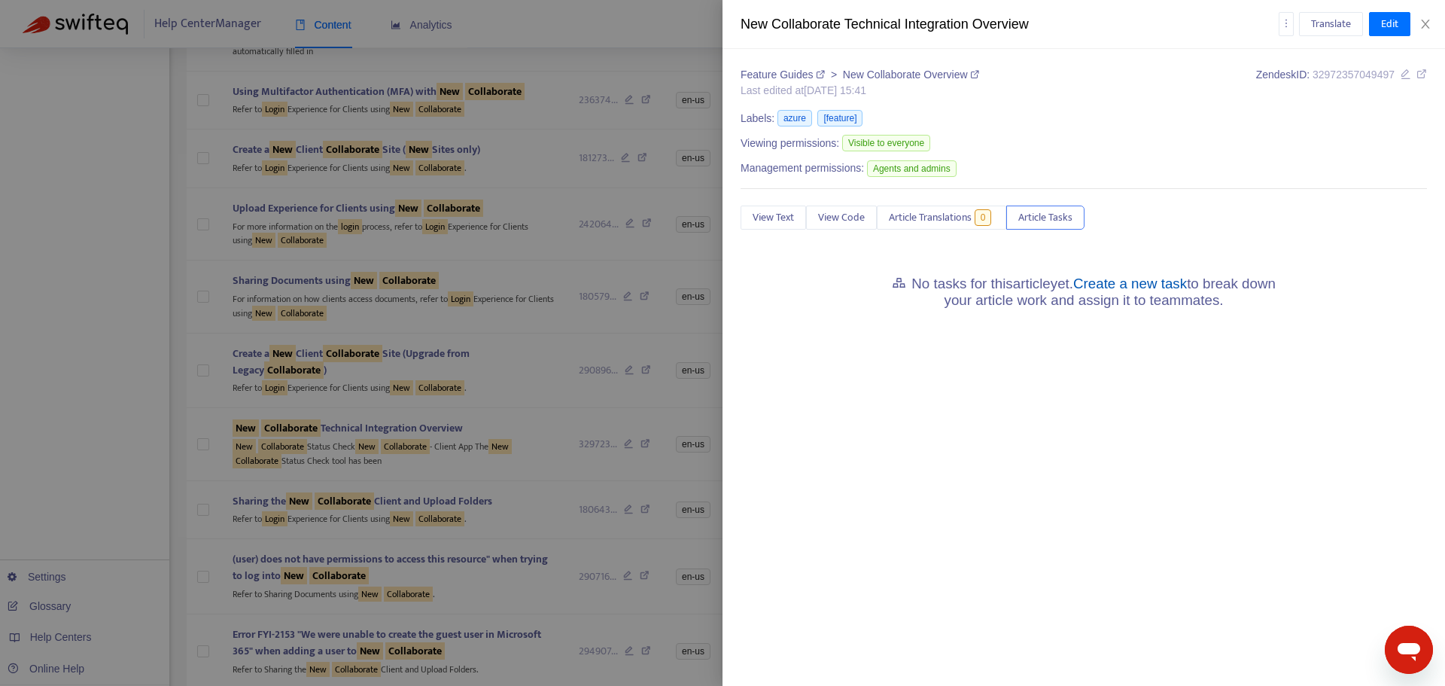
click at [1130, 290] on link "Create a new task" at bounding box center [1130, 284] width 114 height 16
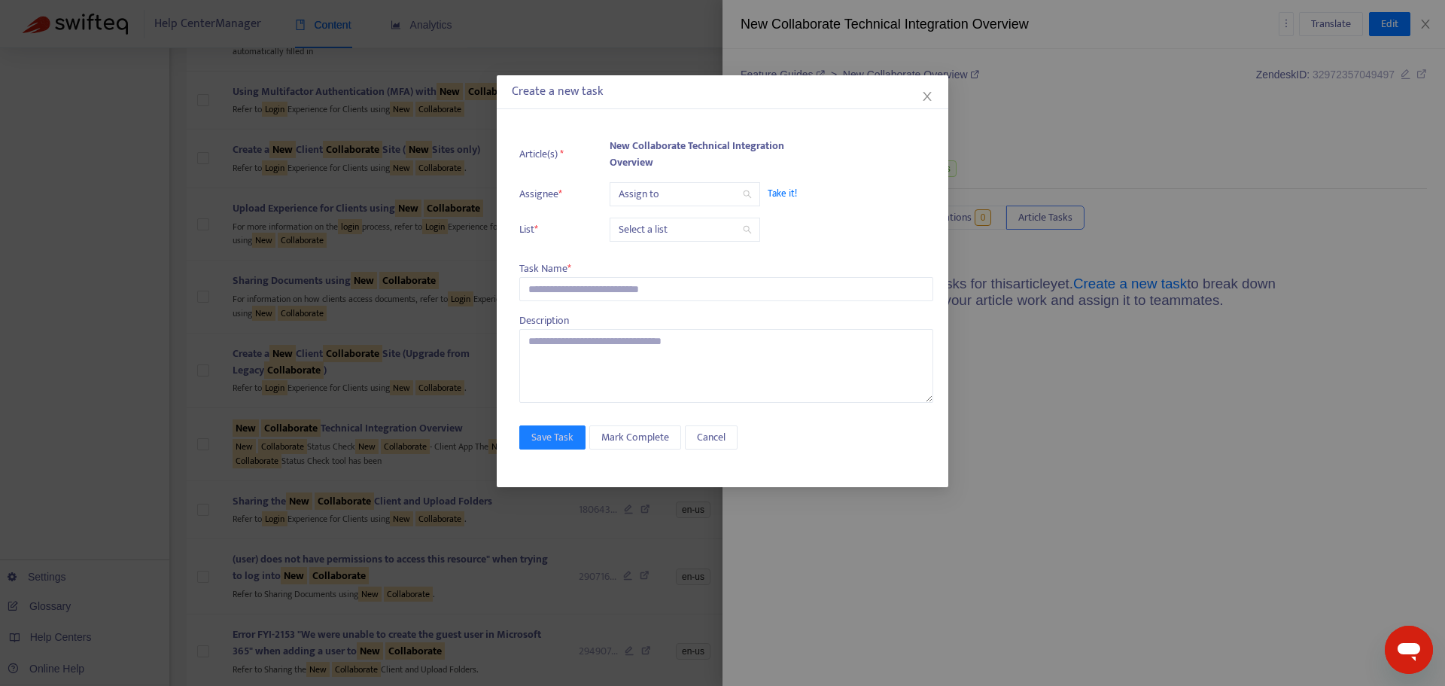
click at [663, 199] on input "search" at bounding box center [685, 194] width 132 height 23
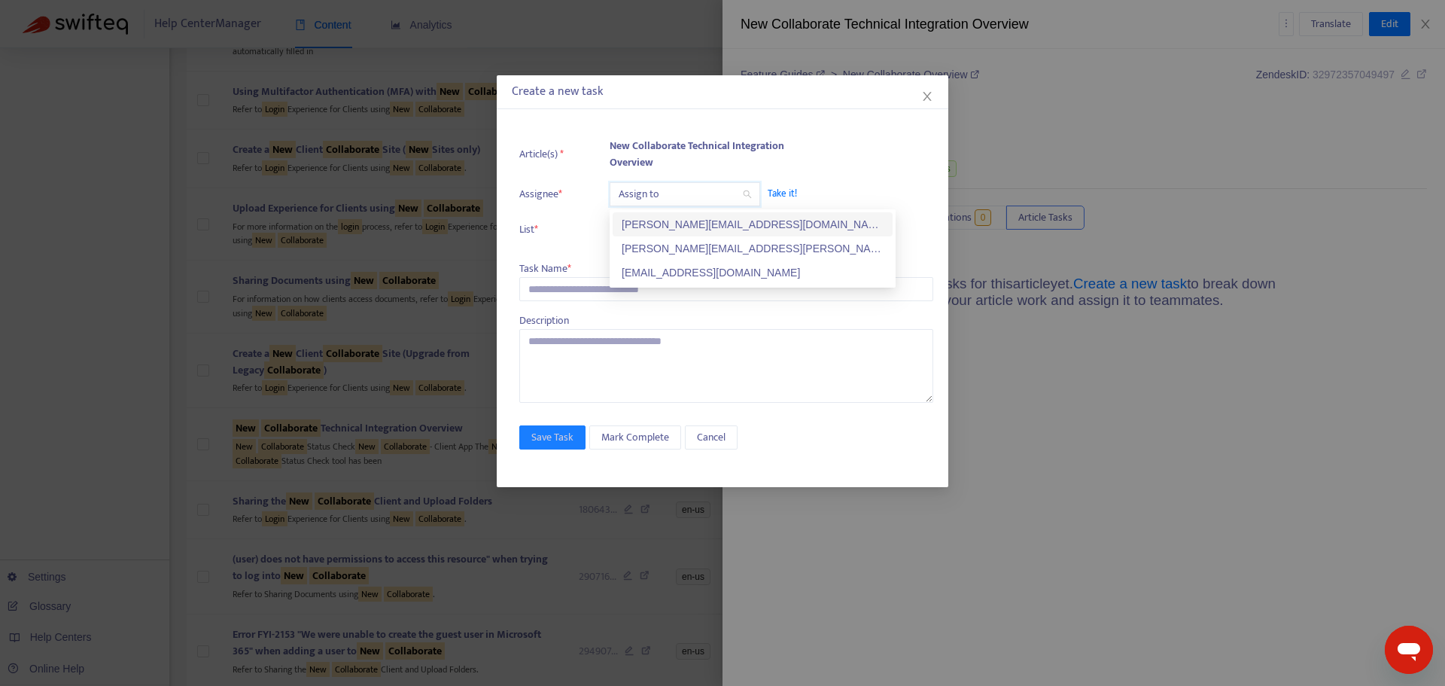
click at [677, 230] on div "[PERSON_NAME][EMAIL_ADDRESS][DOMAIN_NAME]" at bounding box center [753, 224] width 262 height 17
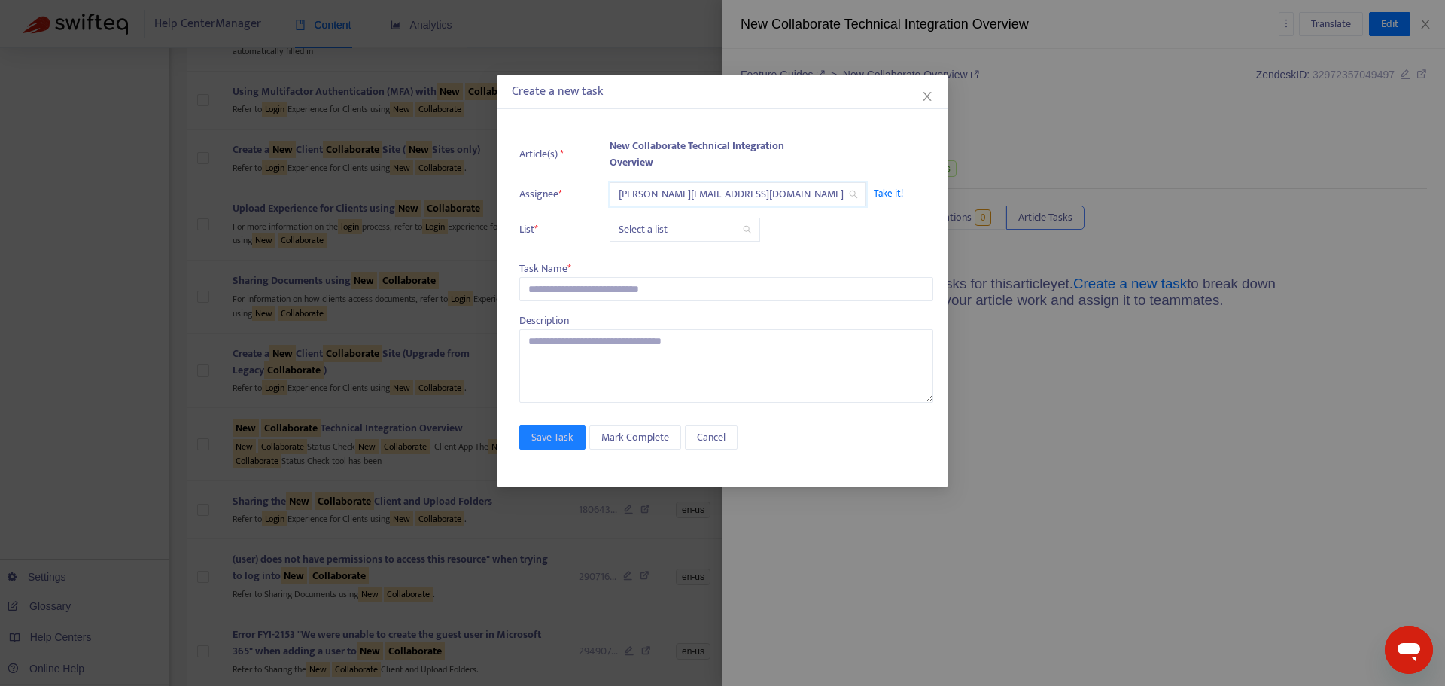
click at [673, 241] on div "Select a list" at bounding box center [685, 230] width 151 height 24
click at [665, 261] on div "Release | Current" at bounding box center [753, 259] width 262 height 17
click at [586, 289] on input "text" at bounding box center [726, 289] width 414 height 24
paste input "**********"
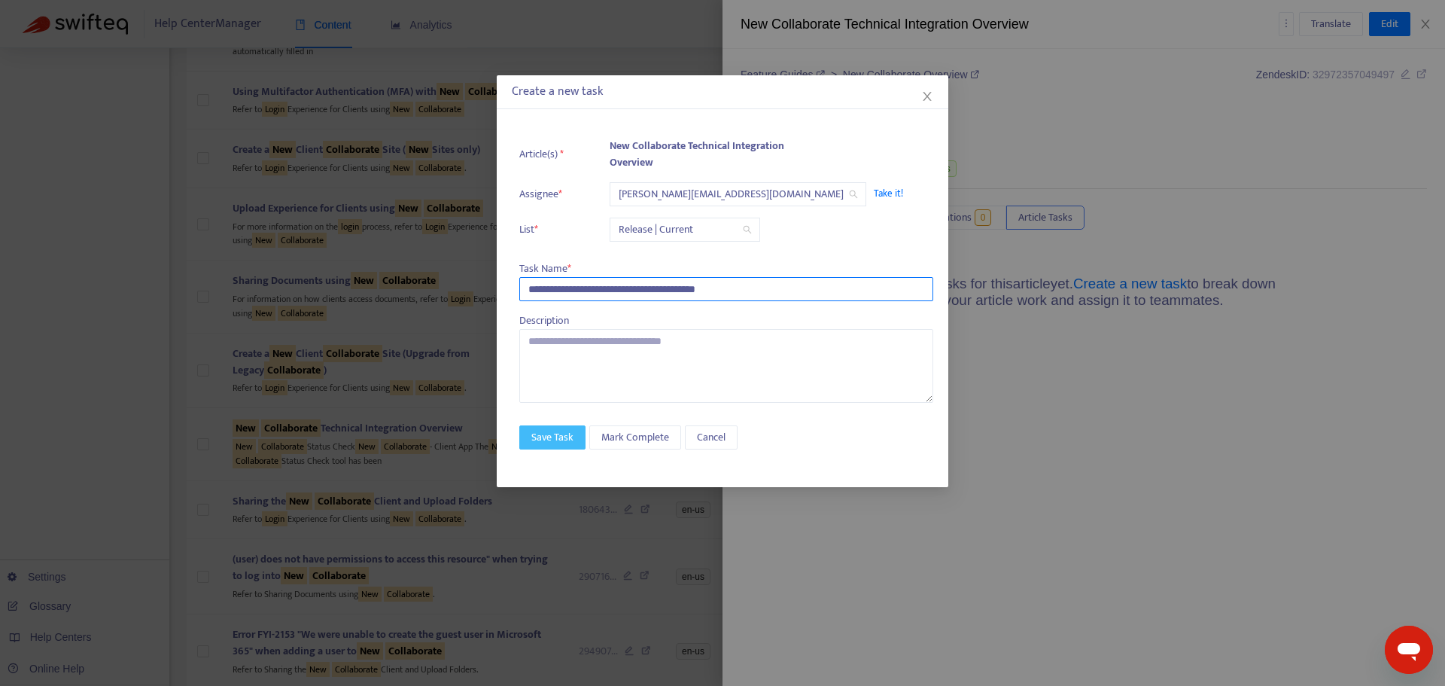
type input "**********"
click at [557, 438] on span "Save Task" at bounding box center [552, 437] width 42 height 17
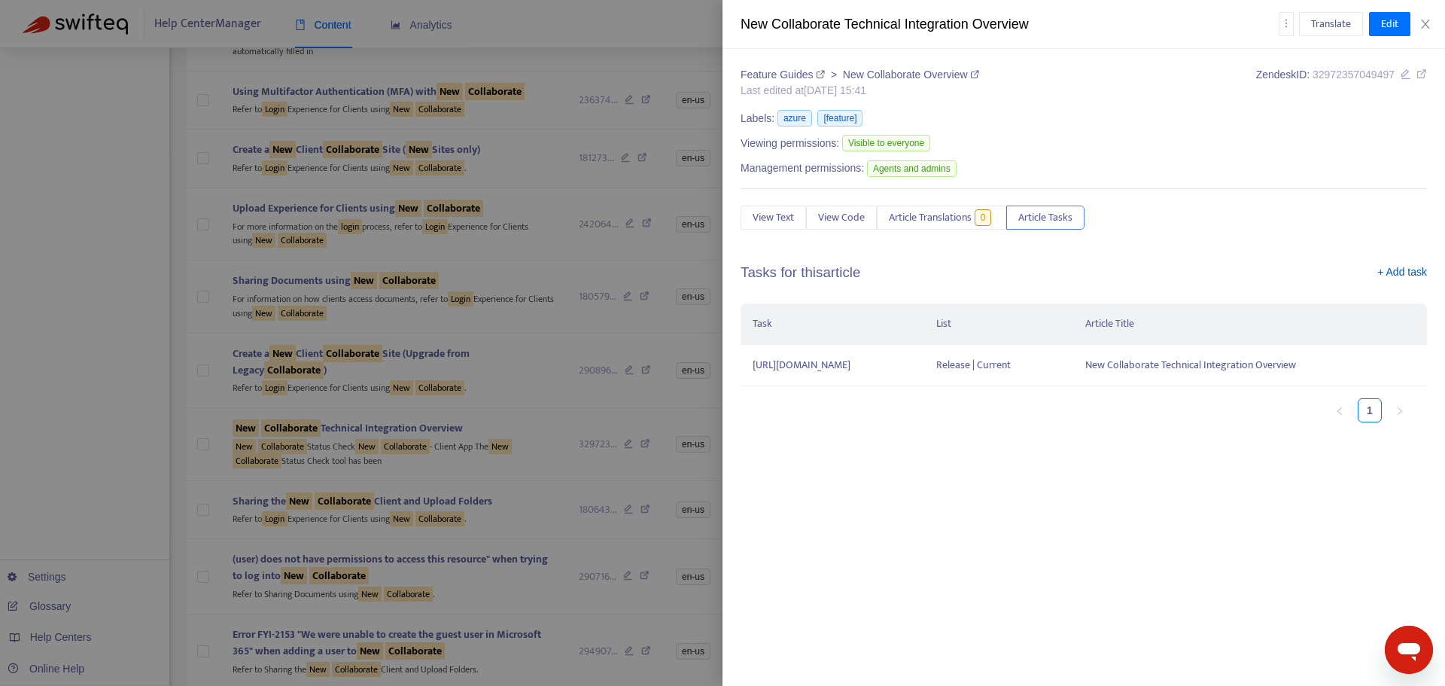
click at [1417, 276] on link "+ Add task" at bounding box center [1403, 275] width 50 height 23
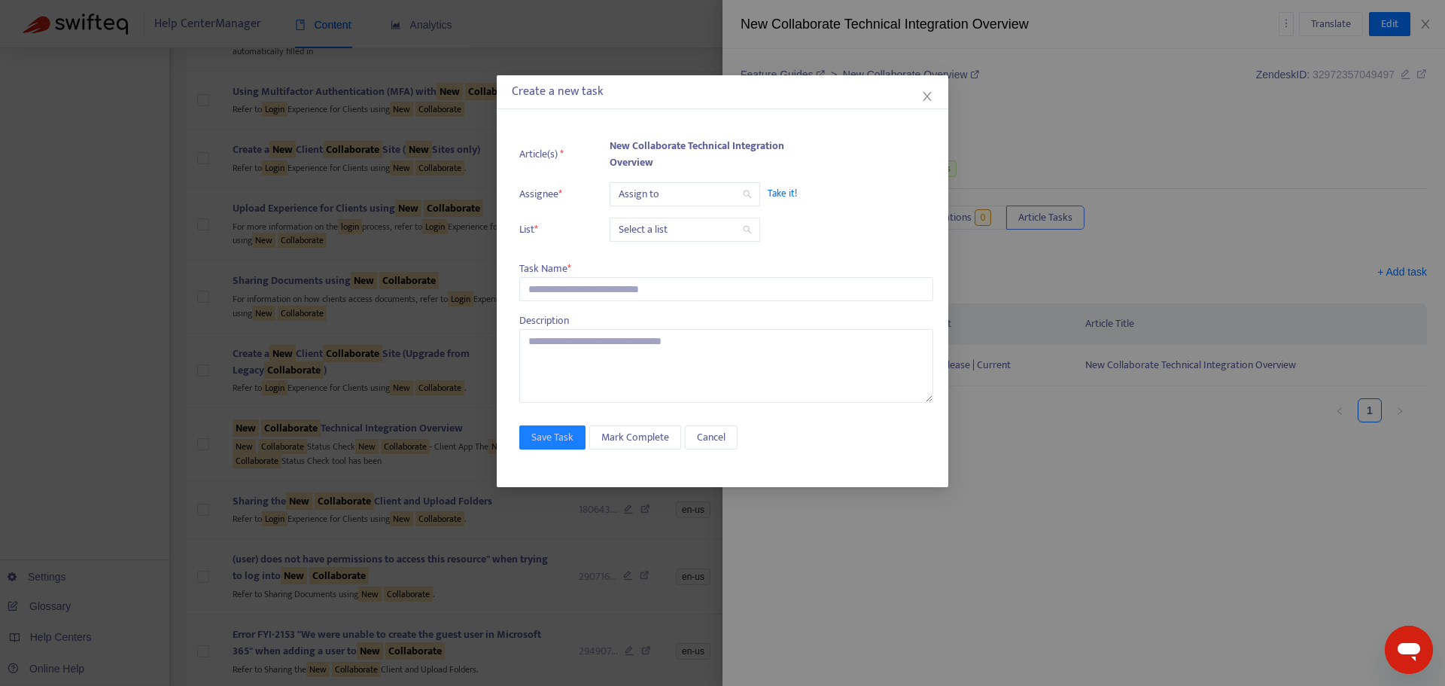
click at [660, 196] on input "search" at bounding box center [685, 194] width 132 height 23
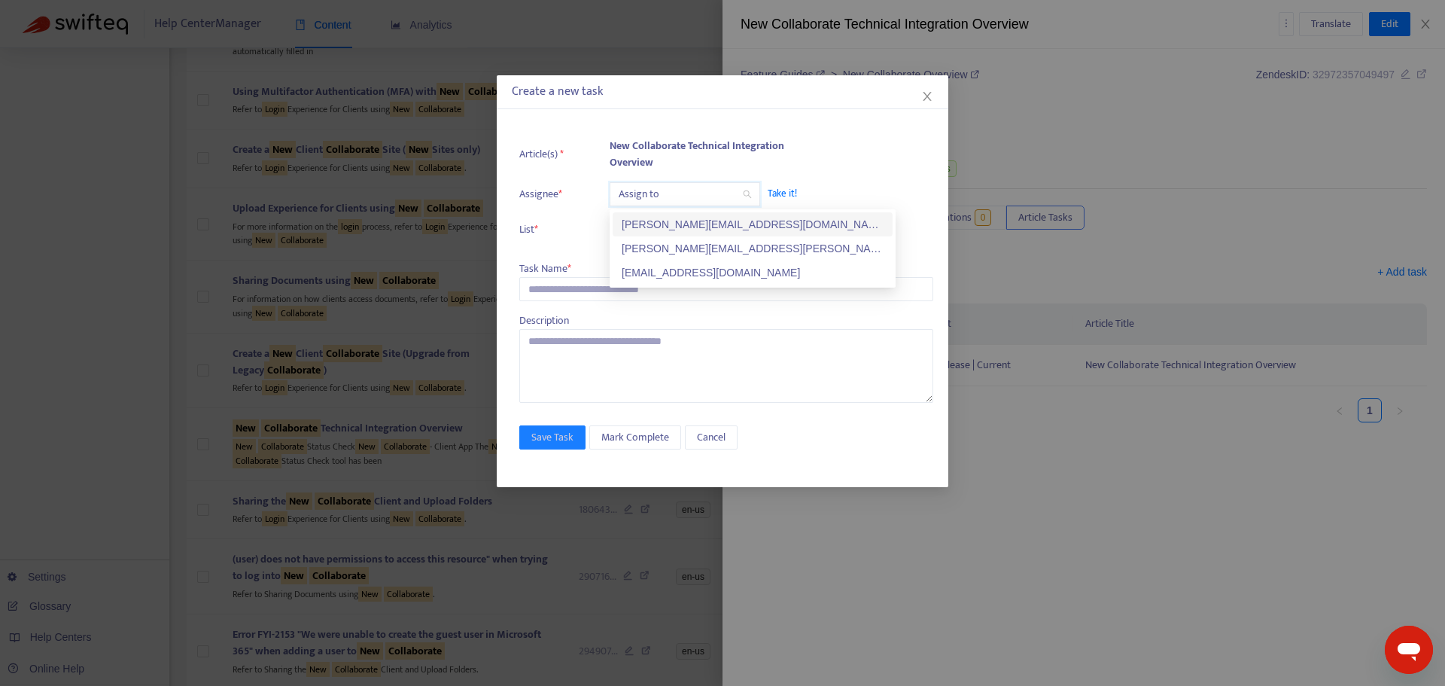
click at [653, 226] on div "[PERSON_NAME][EMAIL_ADDRESS][DOMAIN_NAME]" at bounding box center [753, 224] width 262 height 17
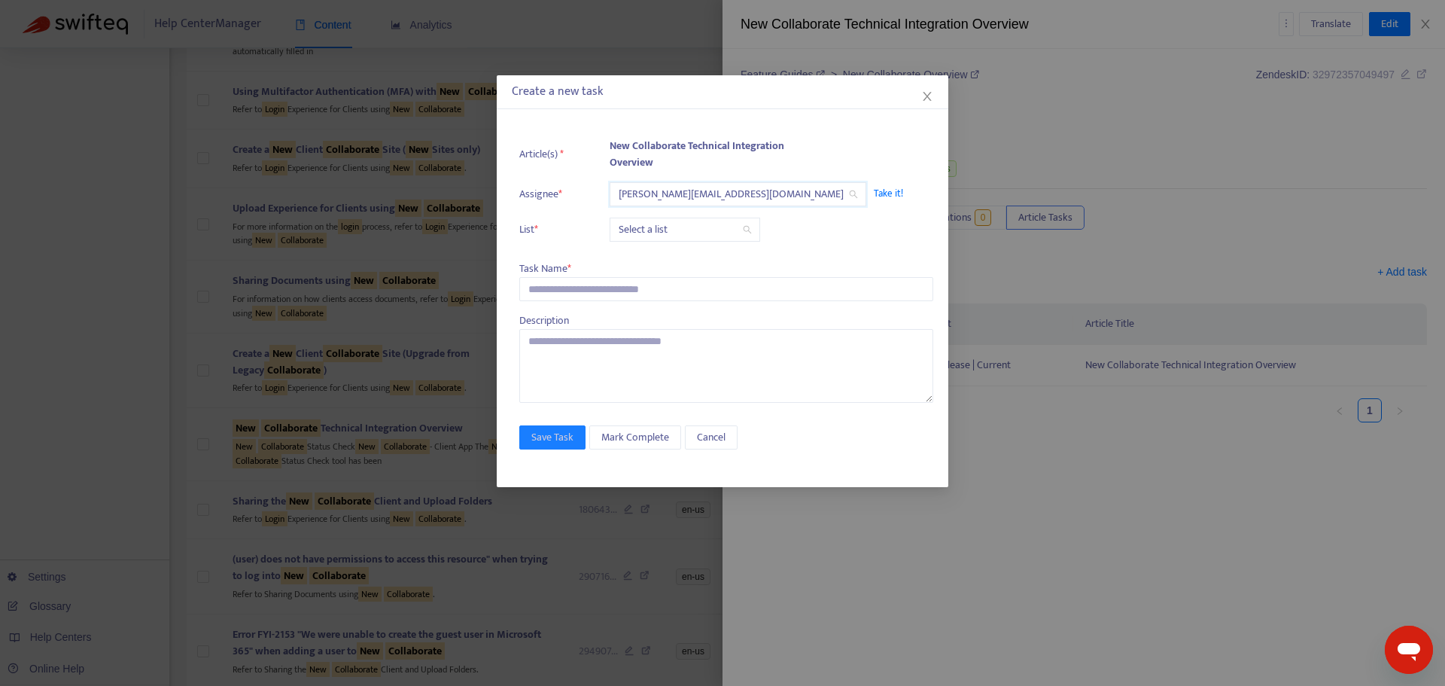
click at [647, 234] on input "search" at bounding box center [685, 229] width 132 height 23
click at [644, 266] on div "Release | Current" at bounding box center [753, 259] width 262 height 17
drag, startPoint x: 604, startPoint y: 286, endPoint x: 601, endPoint y: 311, distance: 25.0
click at [604, 287] on input "text" at bounding box center [726, 289] width 414 height 24
paste input "**********"
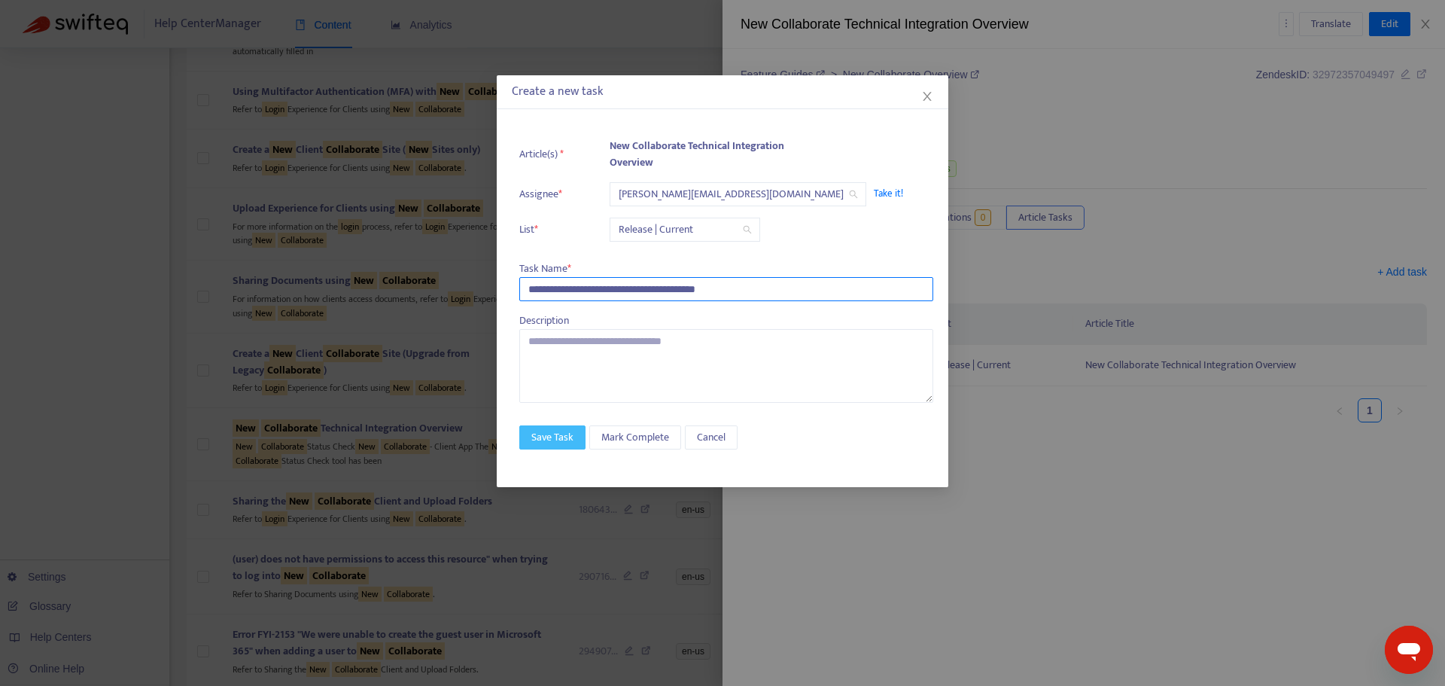
type input "**********"
click at [553, 437] on span "Save Task" at bounding box center [552, 437] width 42 height 17
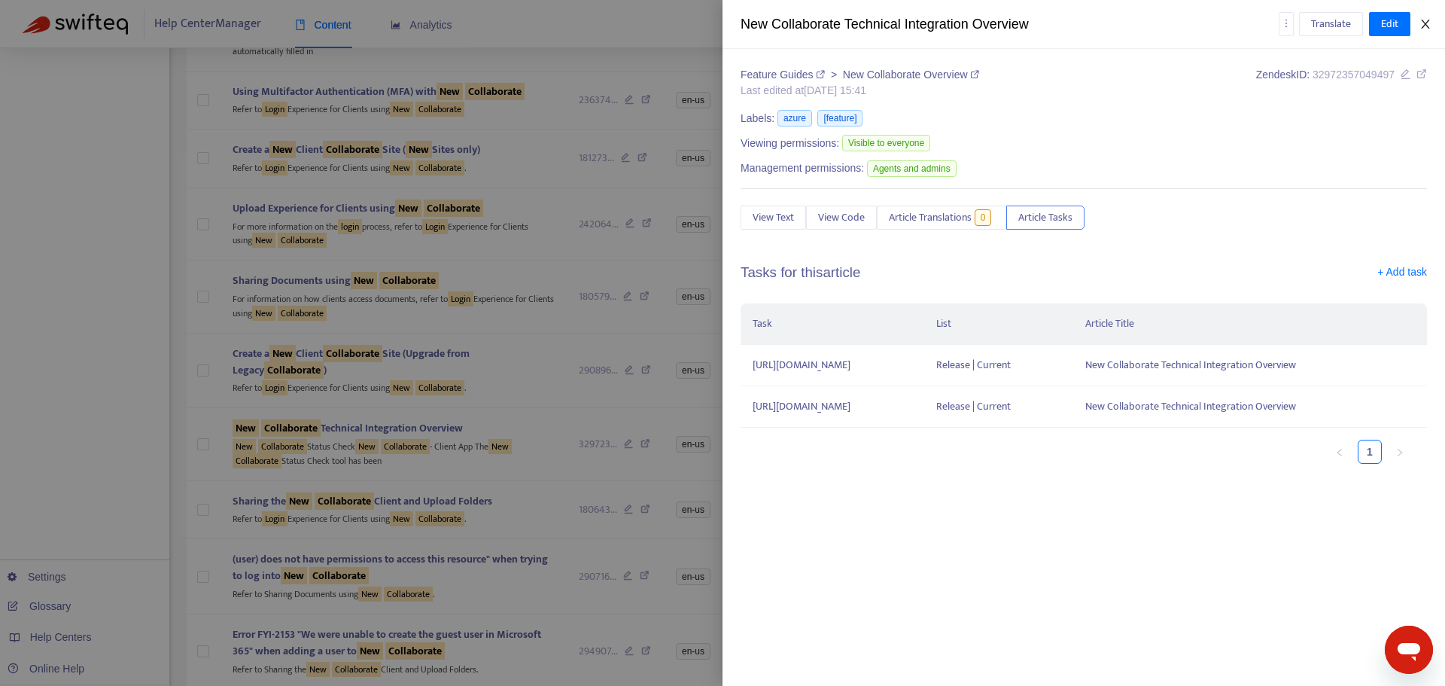
click at [1423, 24] on icon "close" at bounding box center [1426, 24] width 12 height 12
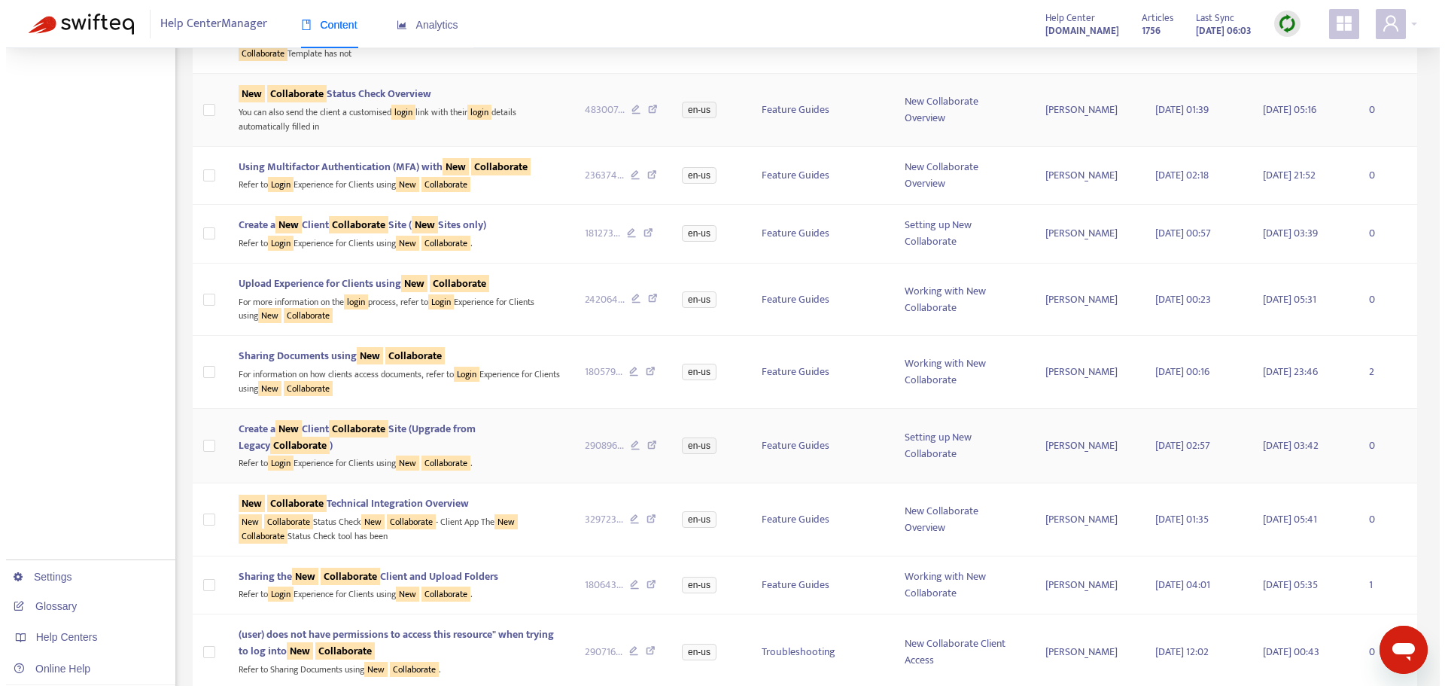
scroll to position [527, 0]
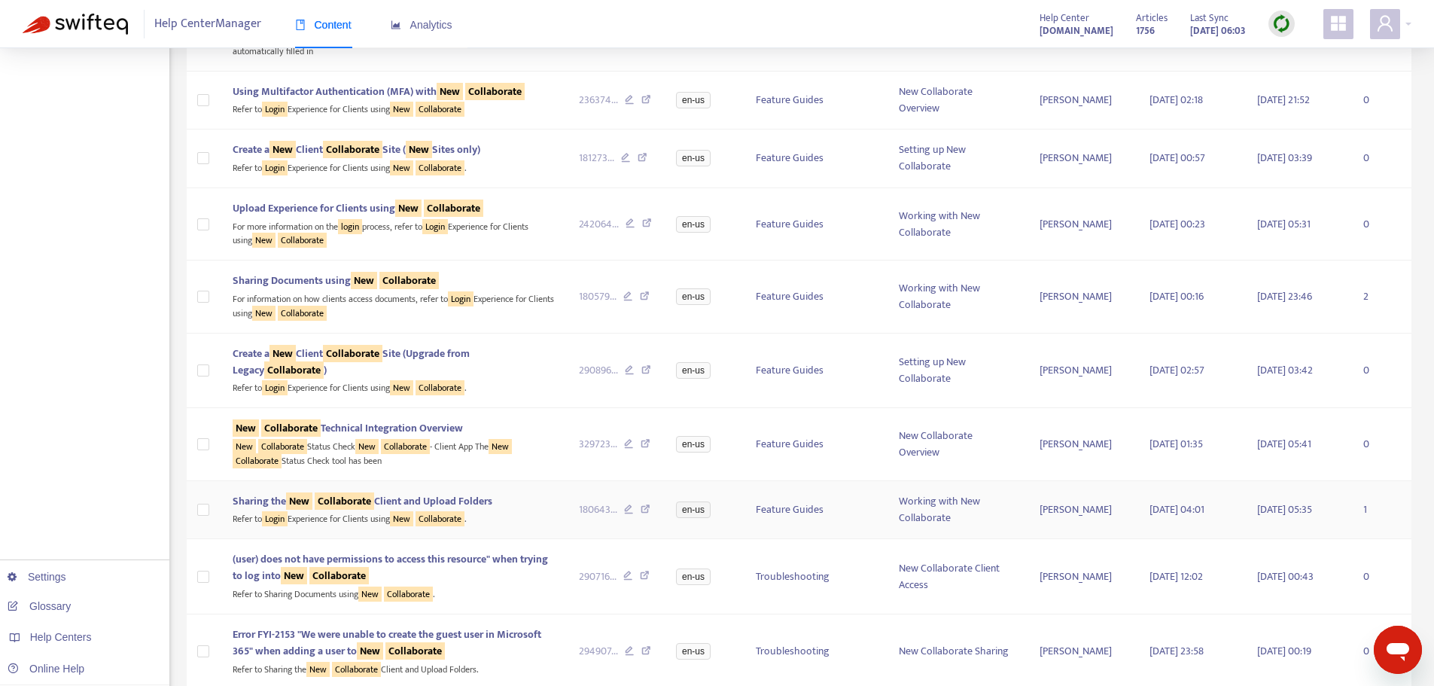
click at [367, 528] on td "Sharing the New Collaborate Client and Upload Folders Refer to Login Experience…" at bounding box center [394, 510] width 346 height 59
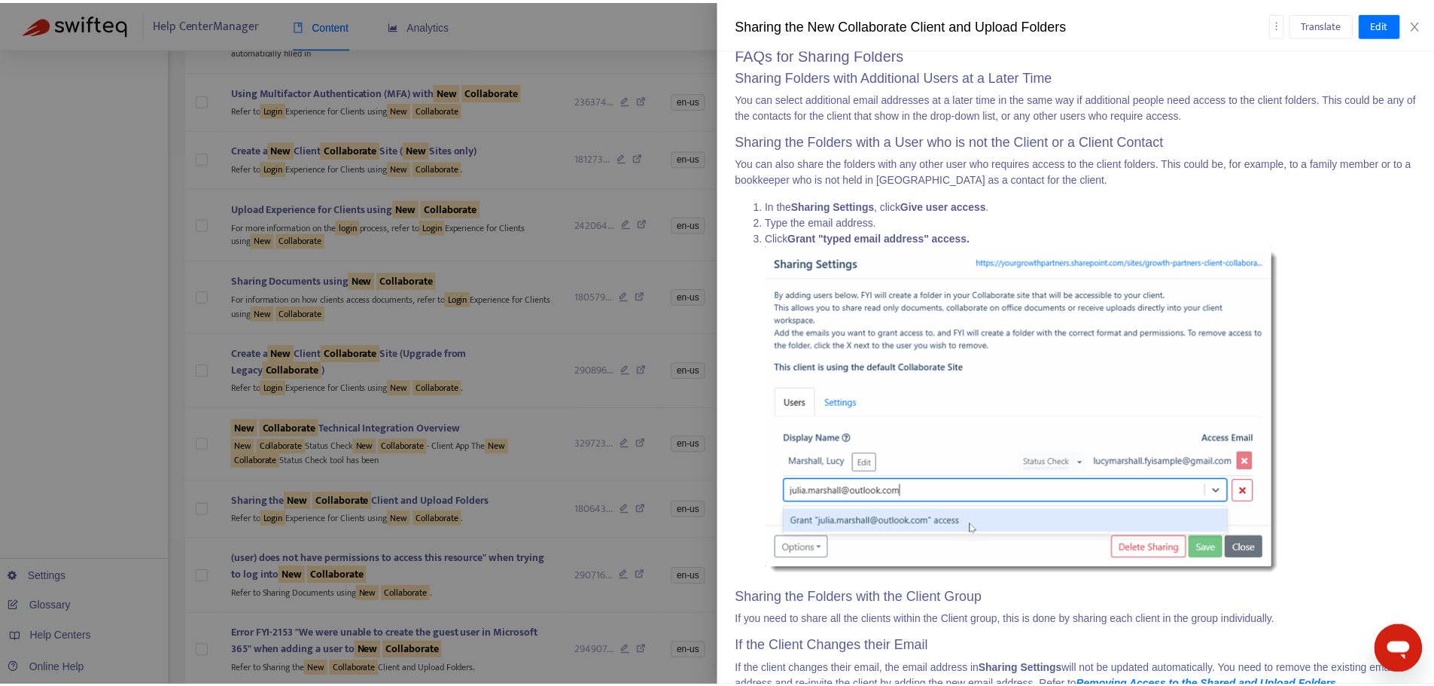
scroll to position [4791, 0]
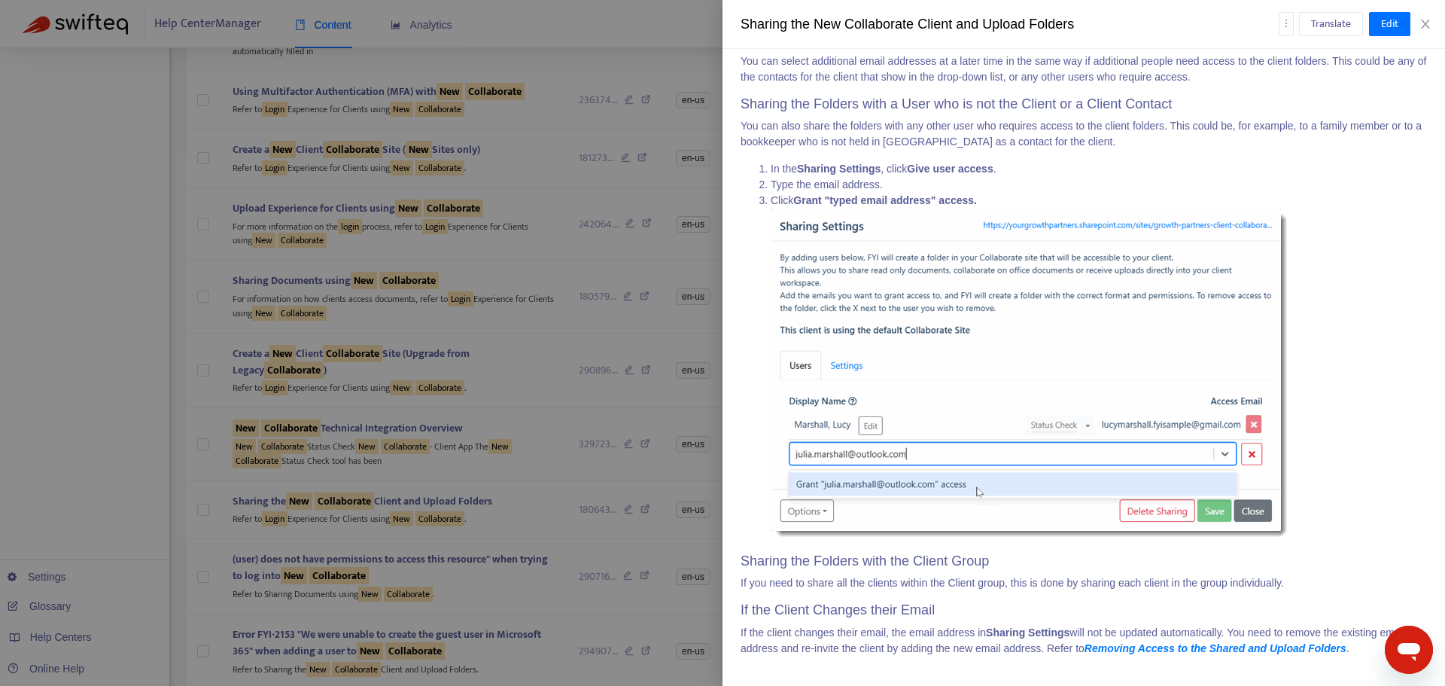
click at [531, 521] on div at bounding box center [722, 343] width 1445 height 686
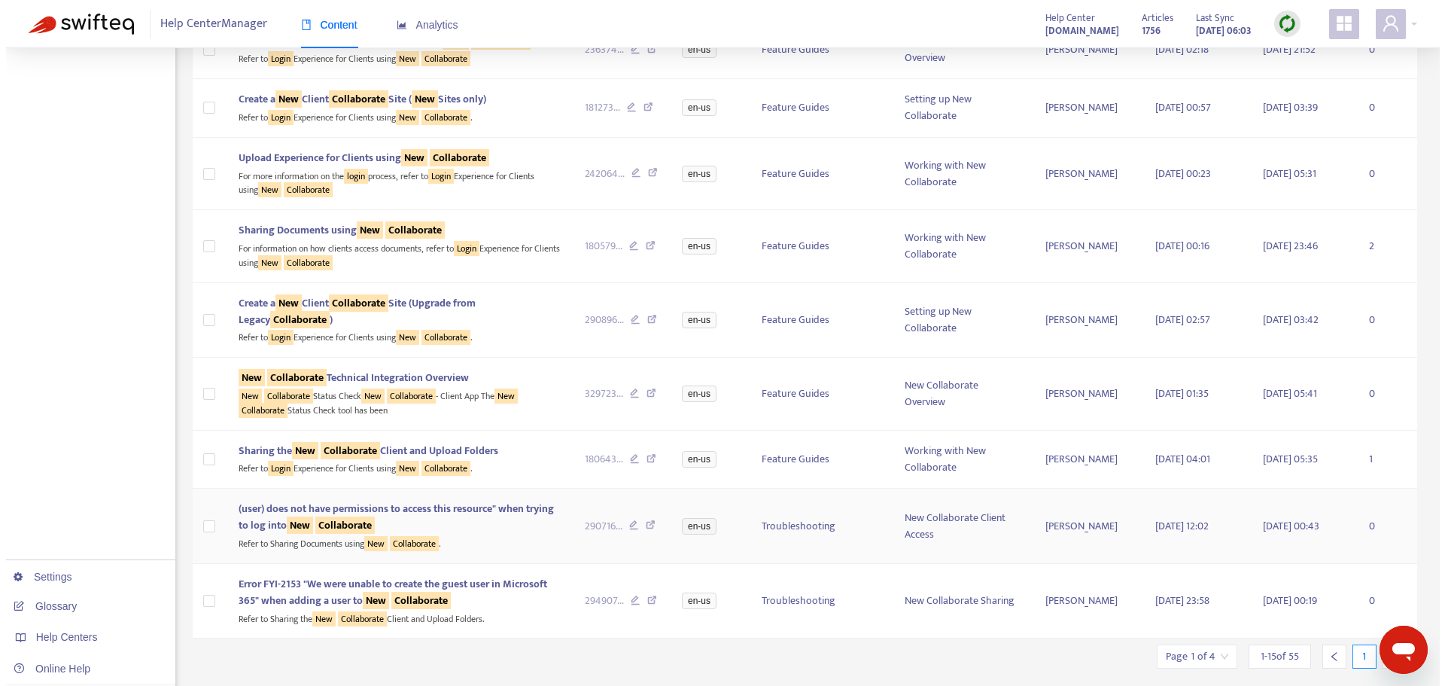
scroll to position [602, 0]
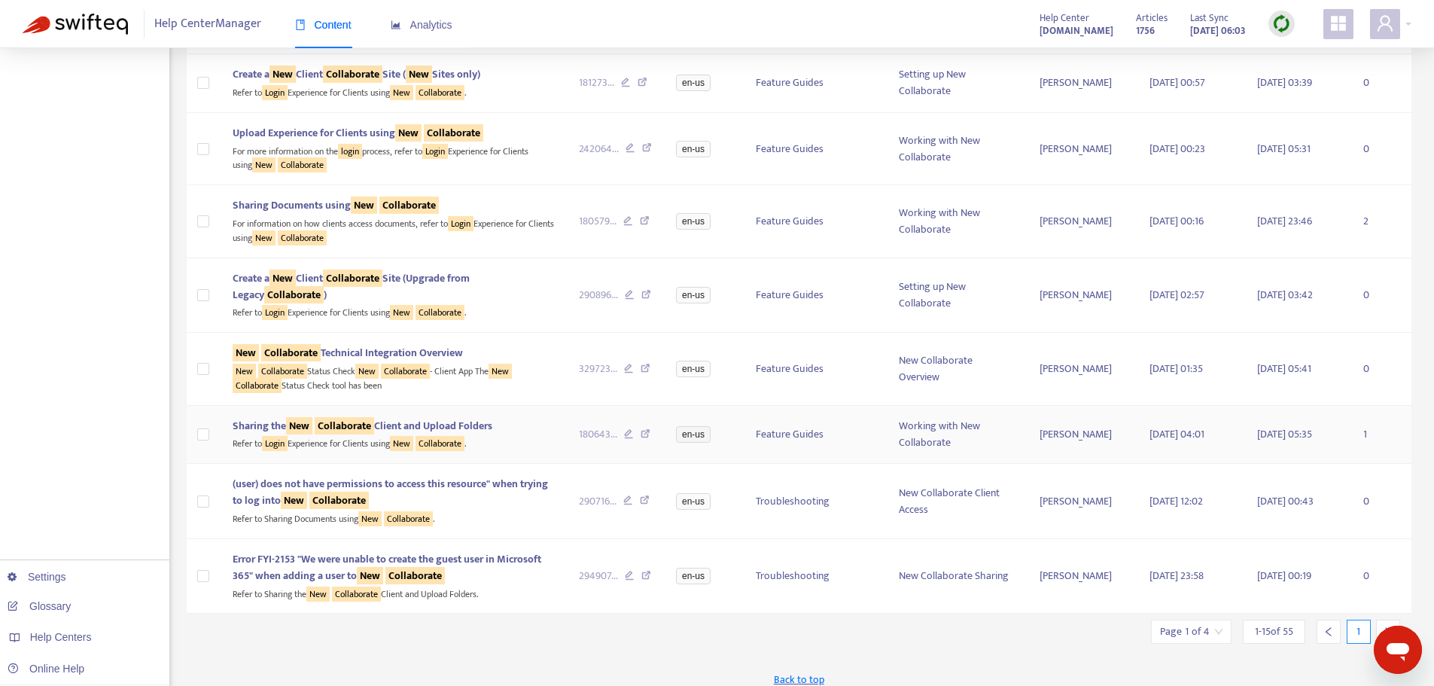
click at [507, 437] on div "Refer to Login Experience for Clients using New Collaborate ." at bounding box center [394, 442] width 322 height 17
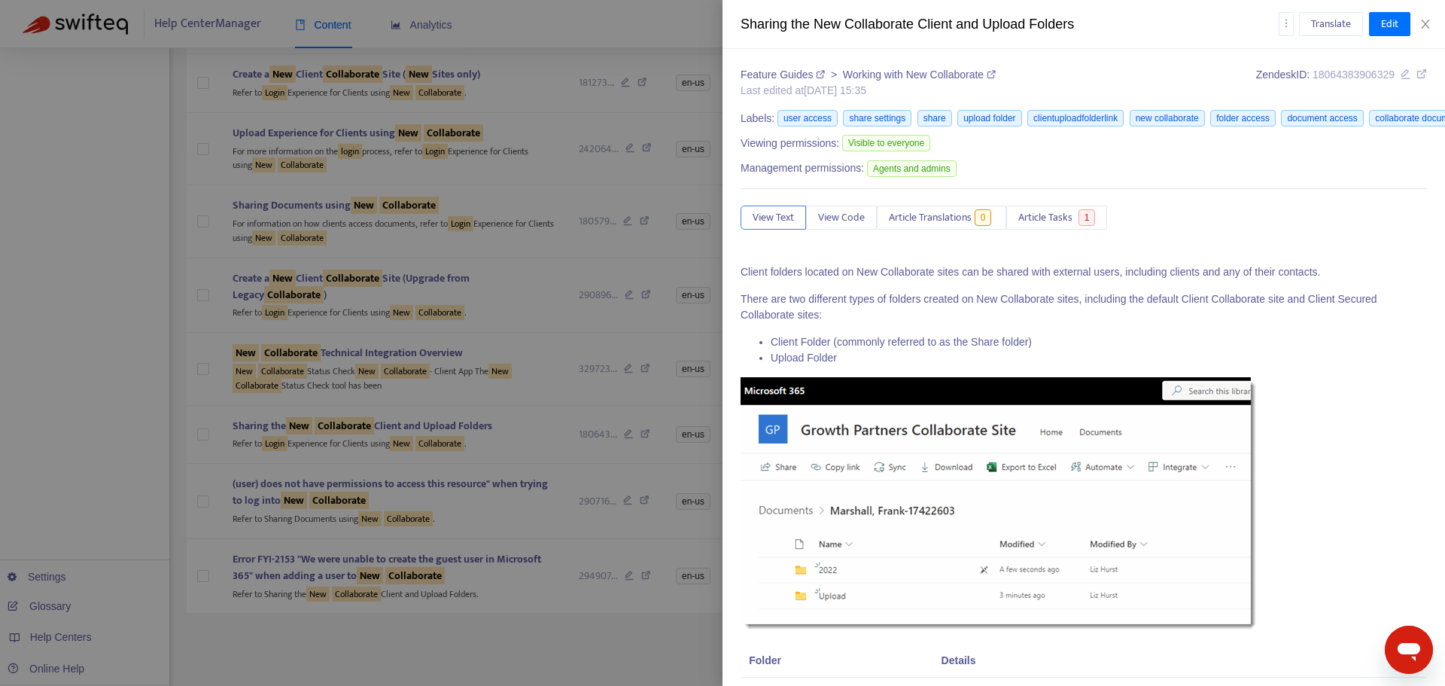
click at [361, 483] on div at bounding box center [722, 343] width 1445 height 686
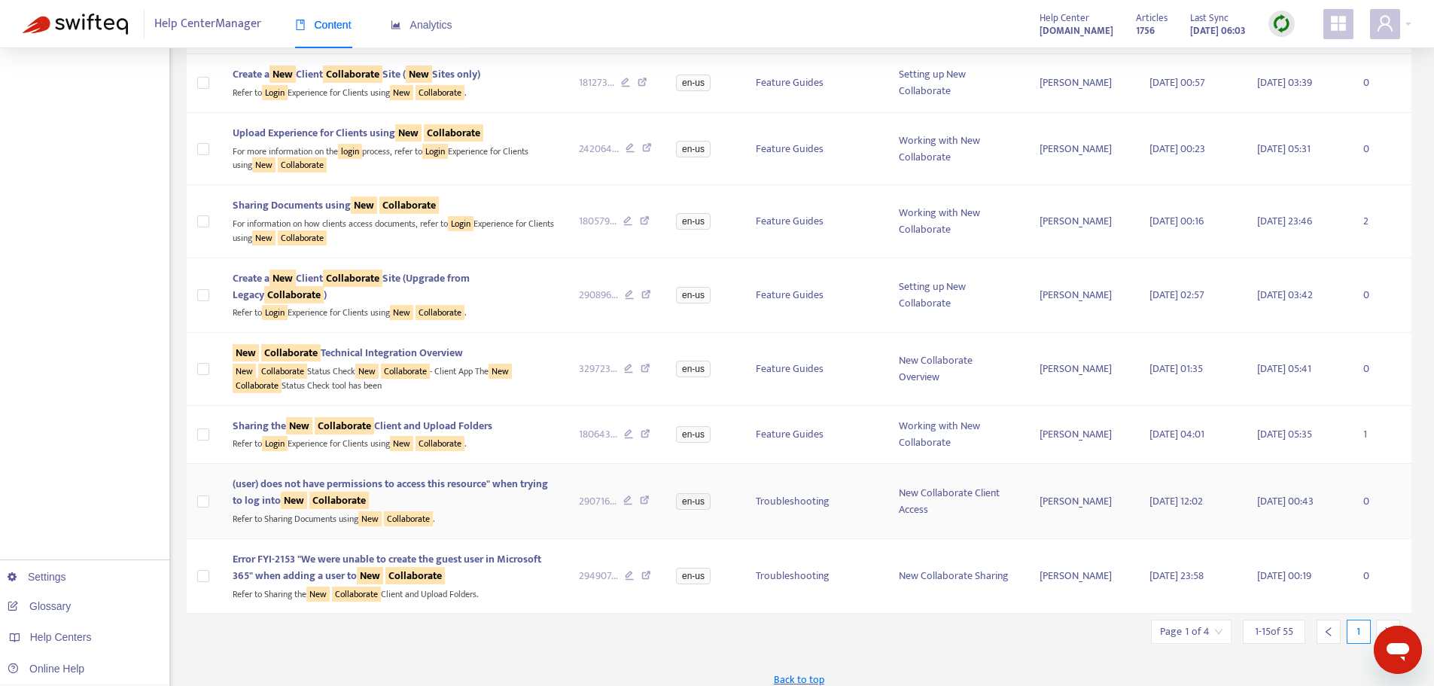
click at [499, 510] on div "Refer to Sharing Documents using New Collaborate ." at bounding box center [394, 517] width 322 height 17
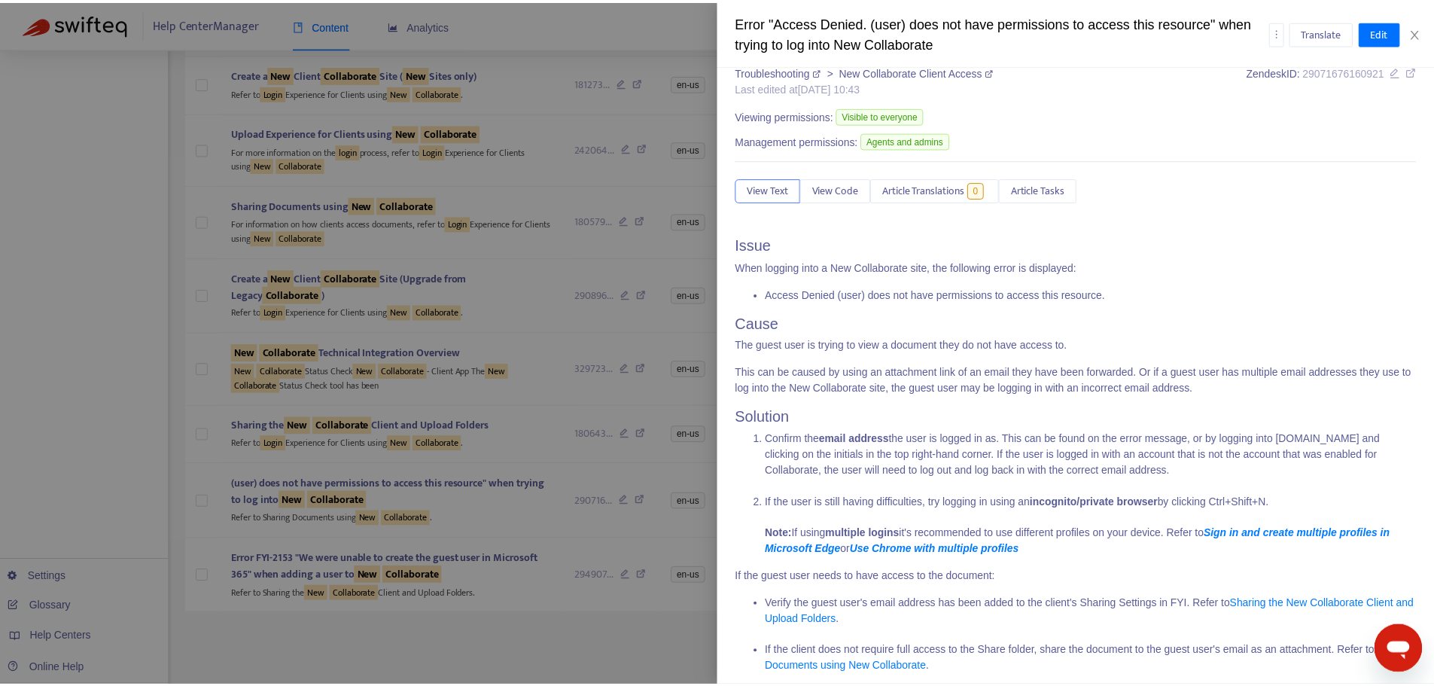
scroll to position [39, 0]
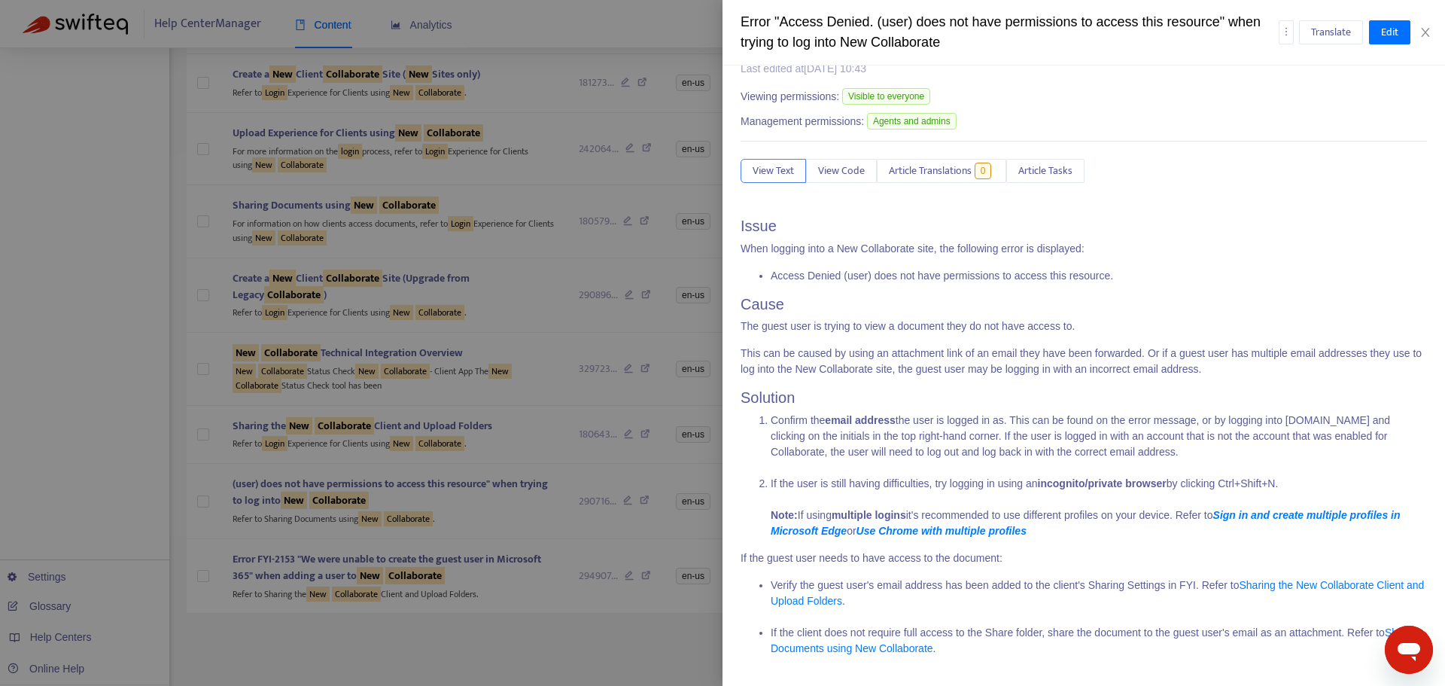
click at [548, 627] on div at bounding box center [722, 343] width 1445 height 686
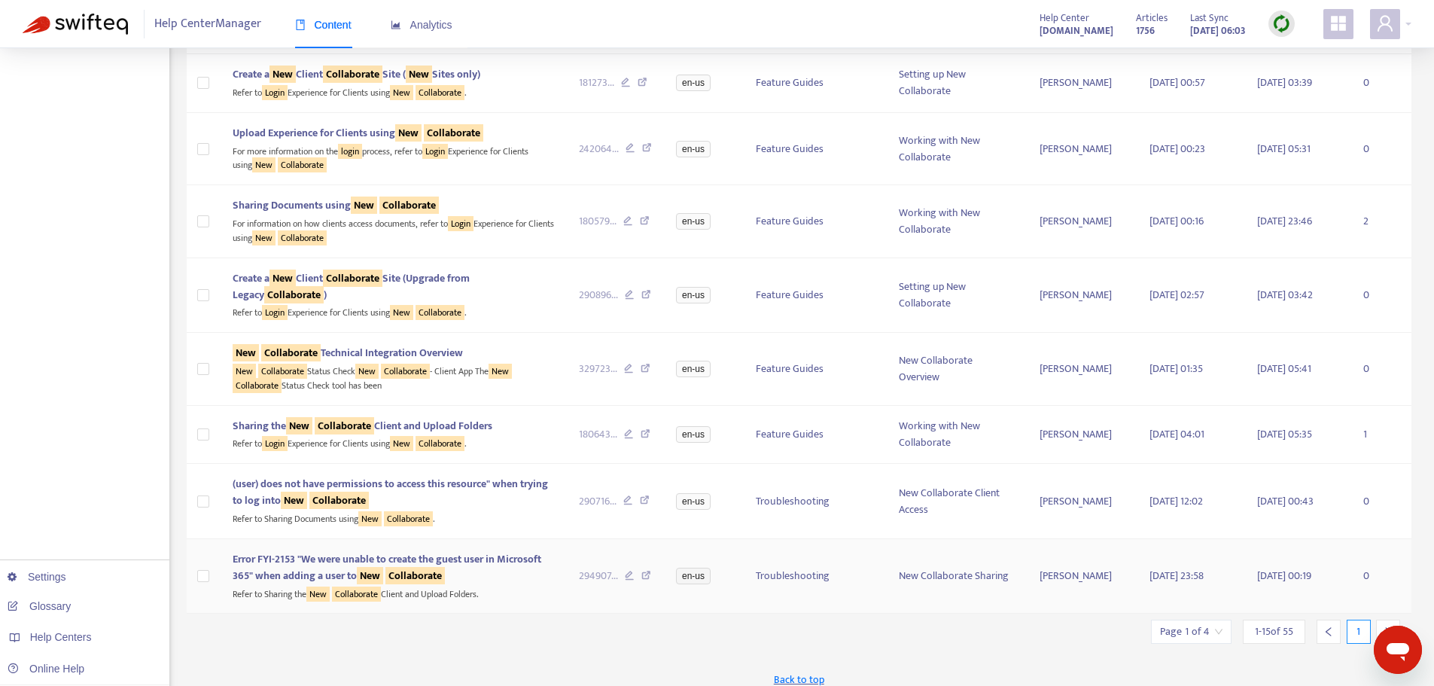
scroll to position [614, 0]
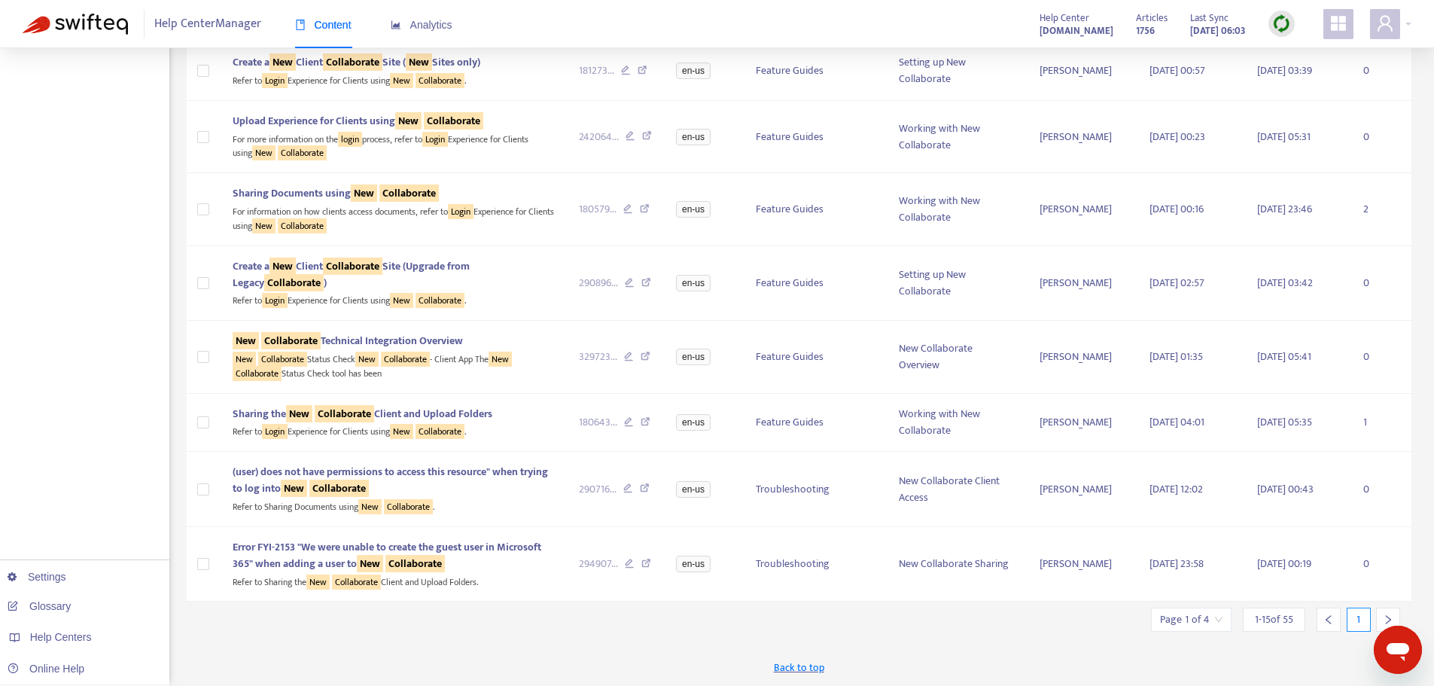
click at [1385, 612] on div at bounding box center [1388, 619] width 24 height 24
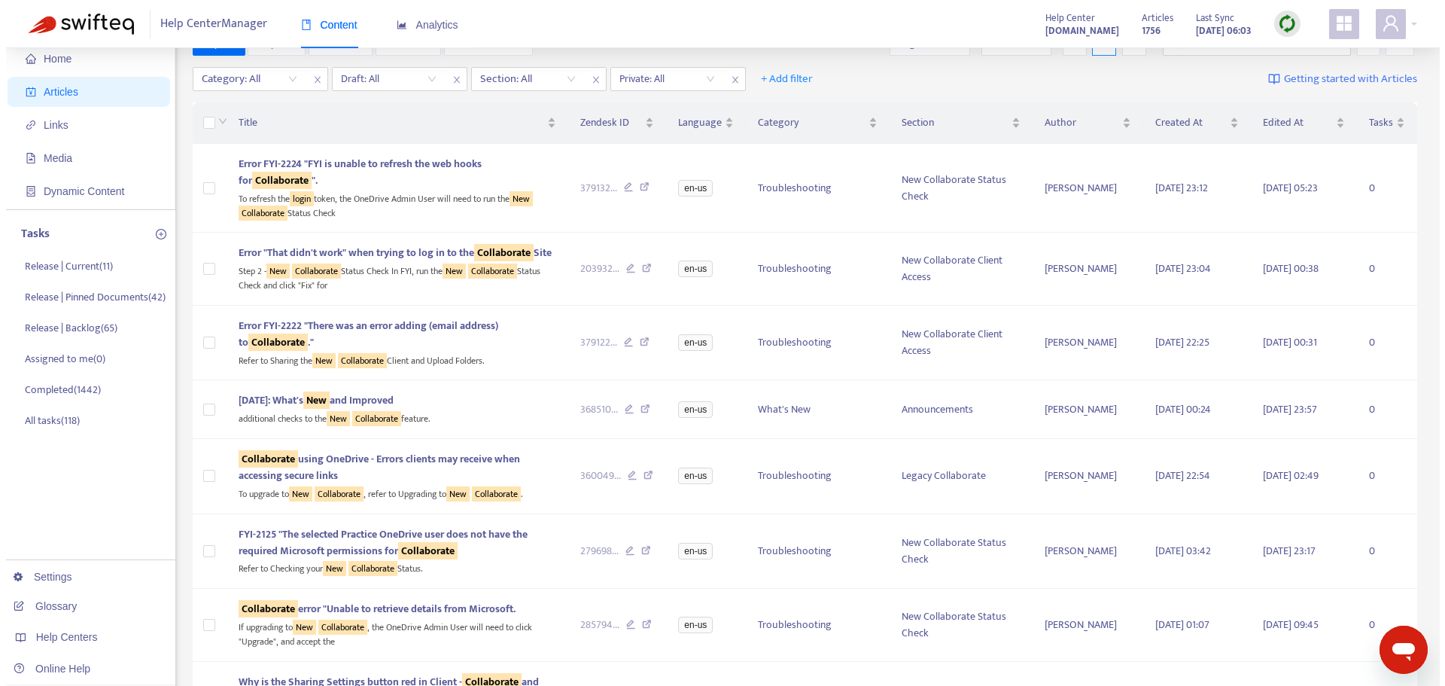
scroll to position [0, 0]
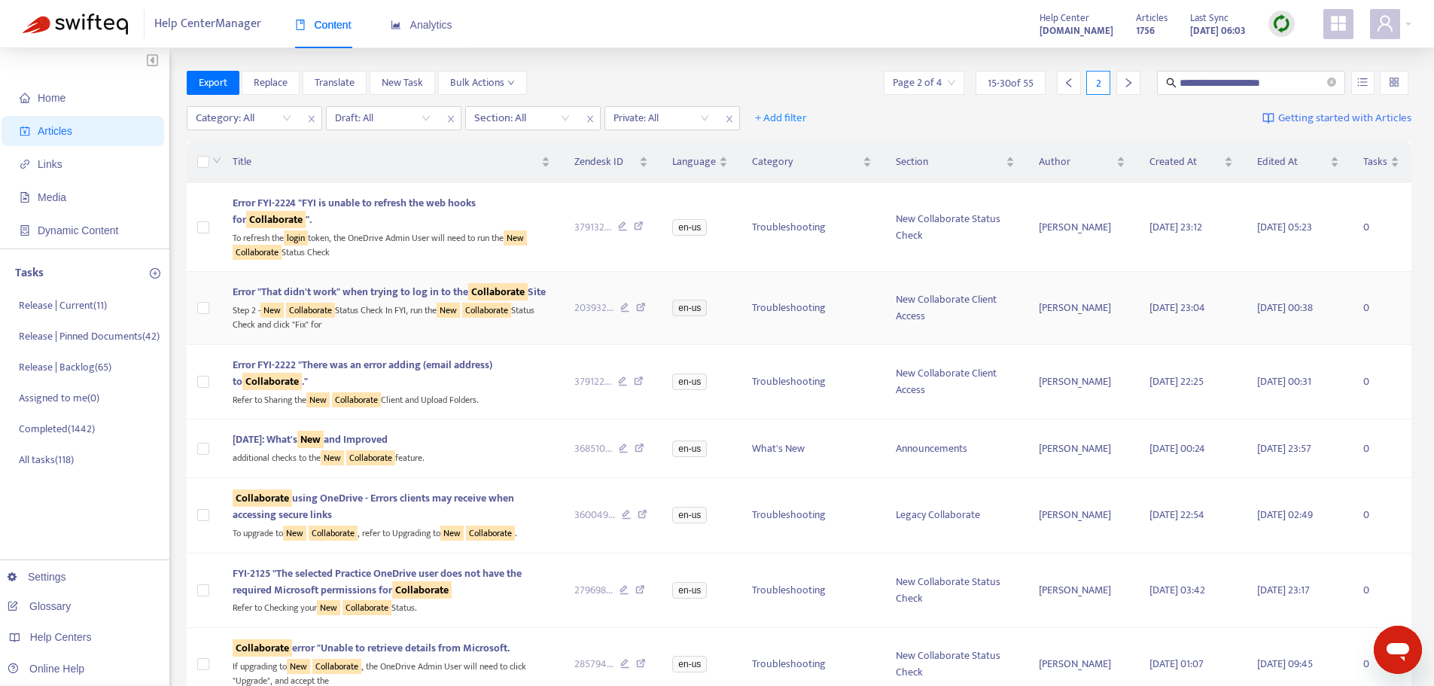
click at [385, 327] on div "Step 2 - New Collaborate Status Check In FYI, run the New Collaborate Status Ch…" at bounding box center [391, 315] width 317 height 31
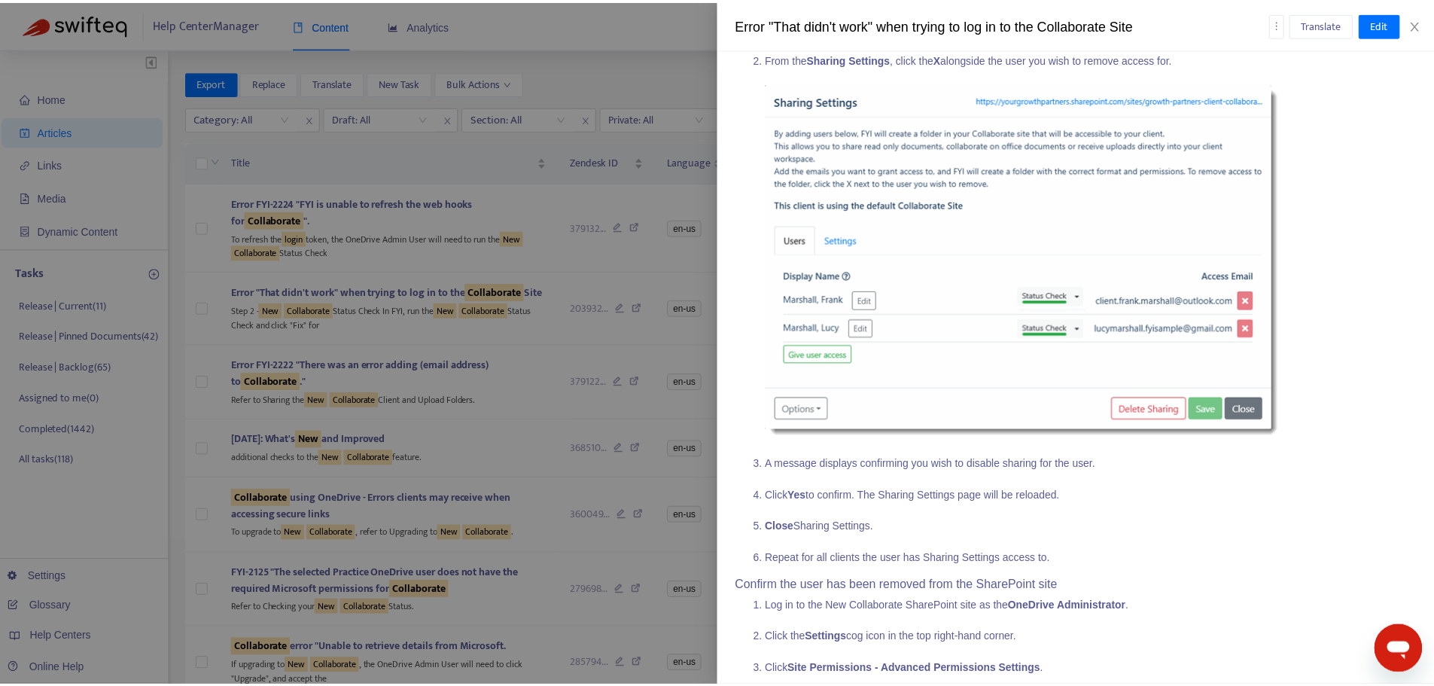
scroll to position [1355, 0]
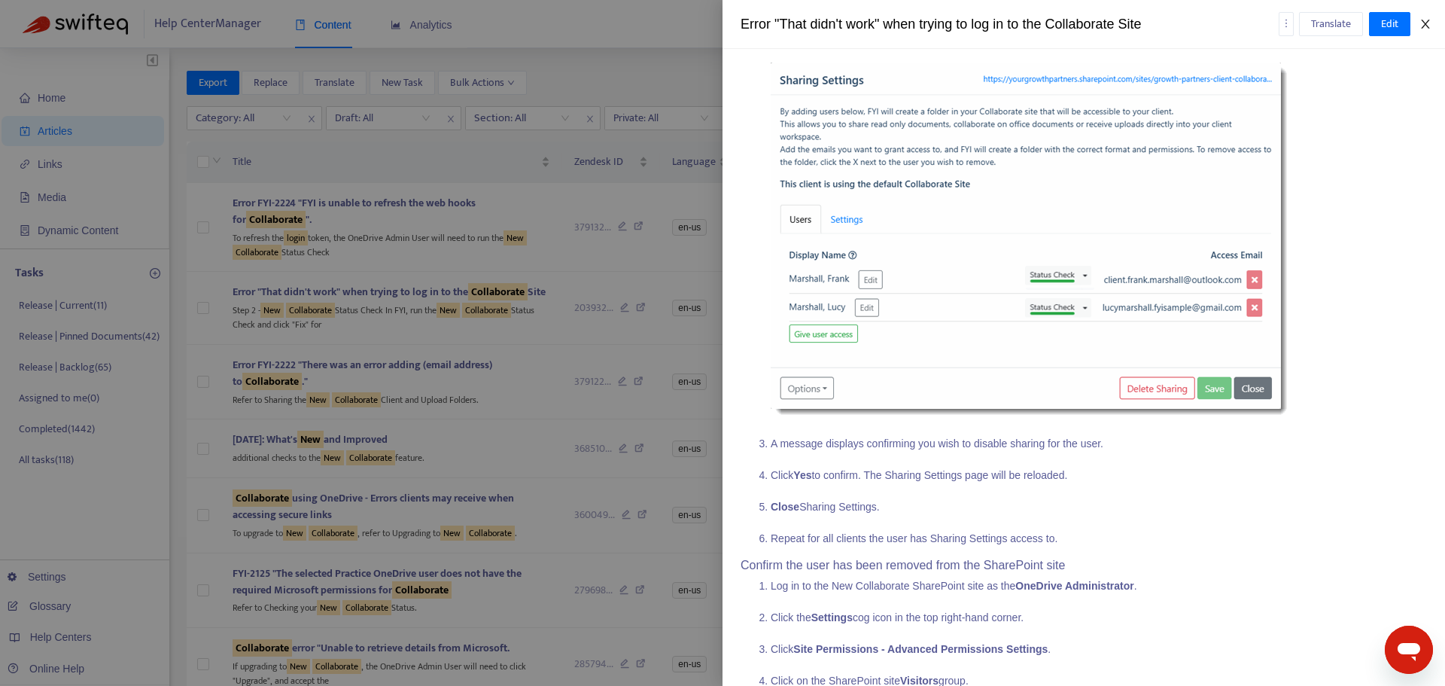
drag, startPoint x: 1419, startPoint y: 20, endPoint x: 1412, endPoint y: 23, distance: 7.8
click at [1419, 20] on button "Close" at bounding box center [1425, 24] width 21 height 14
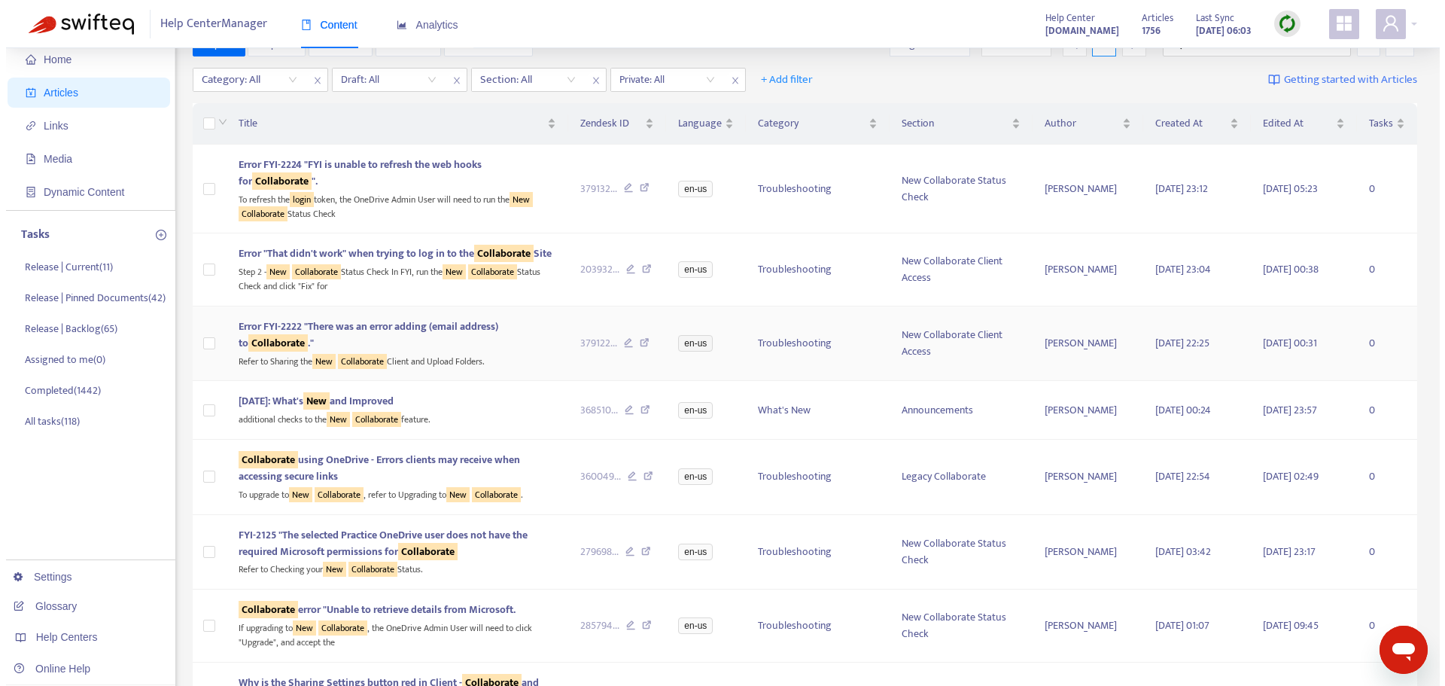
scroll to position [75, 0]
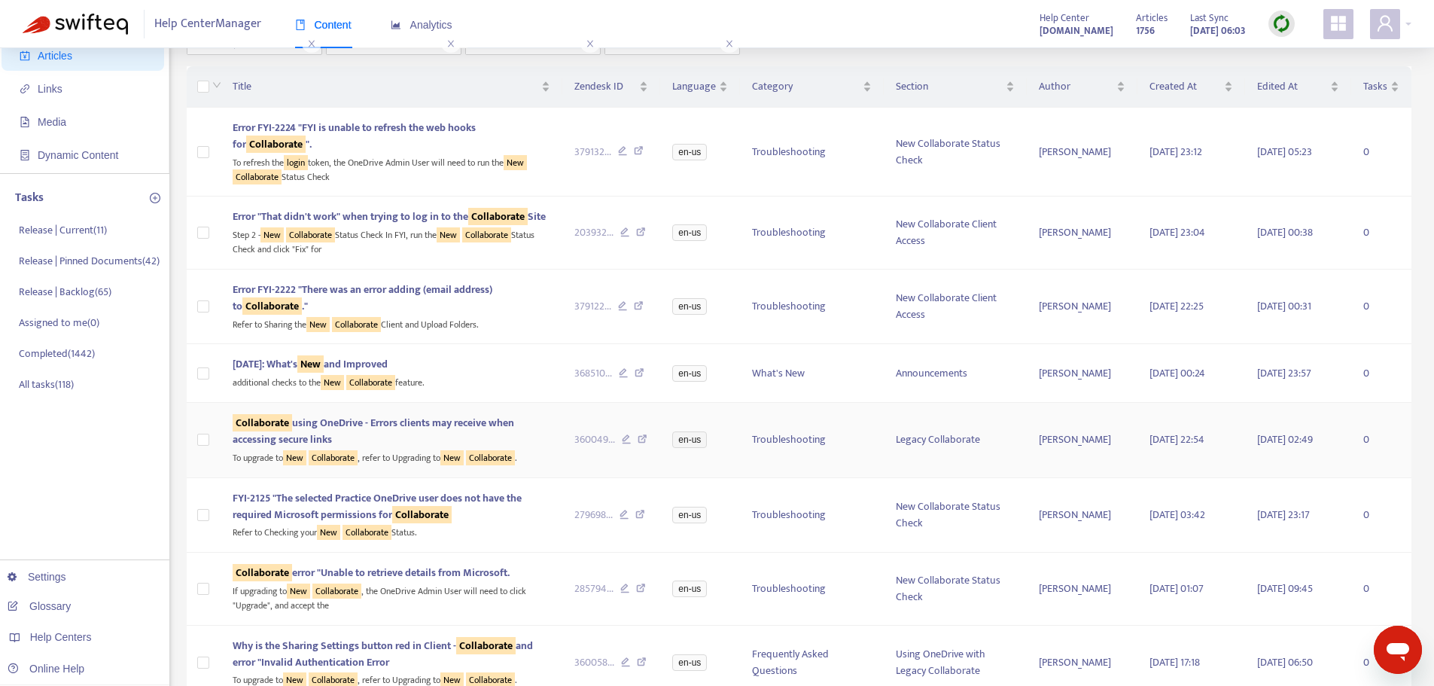
click at [431, 444] on span "Collaborate using OneDrive - Errors clients may receive when accessing secure l…" at bounding box center [374, 431] width 282 height 34
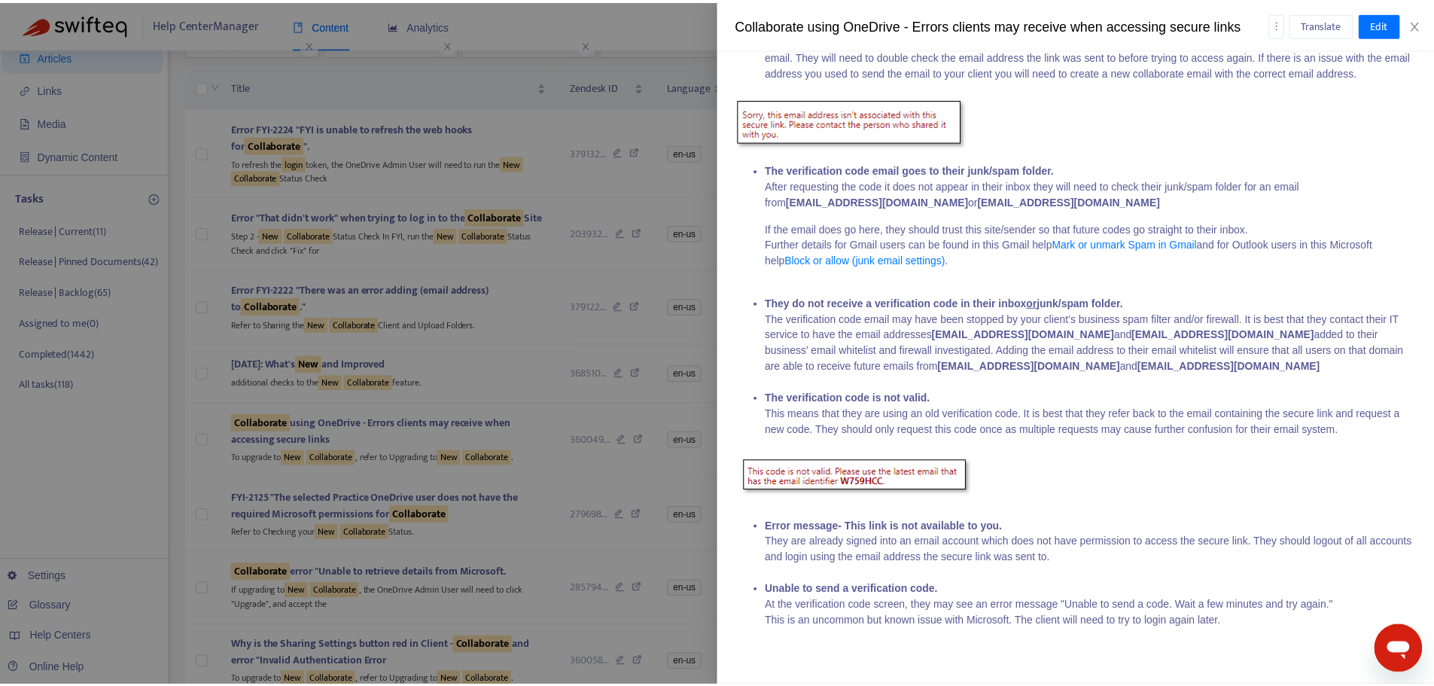
scroll to position [703, 0]
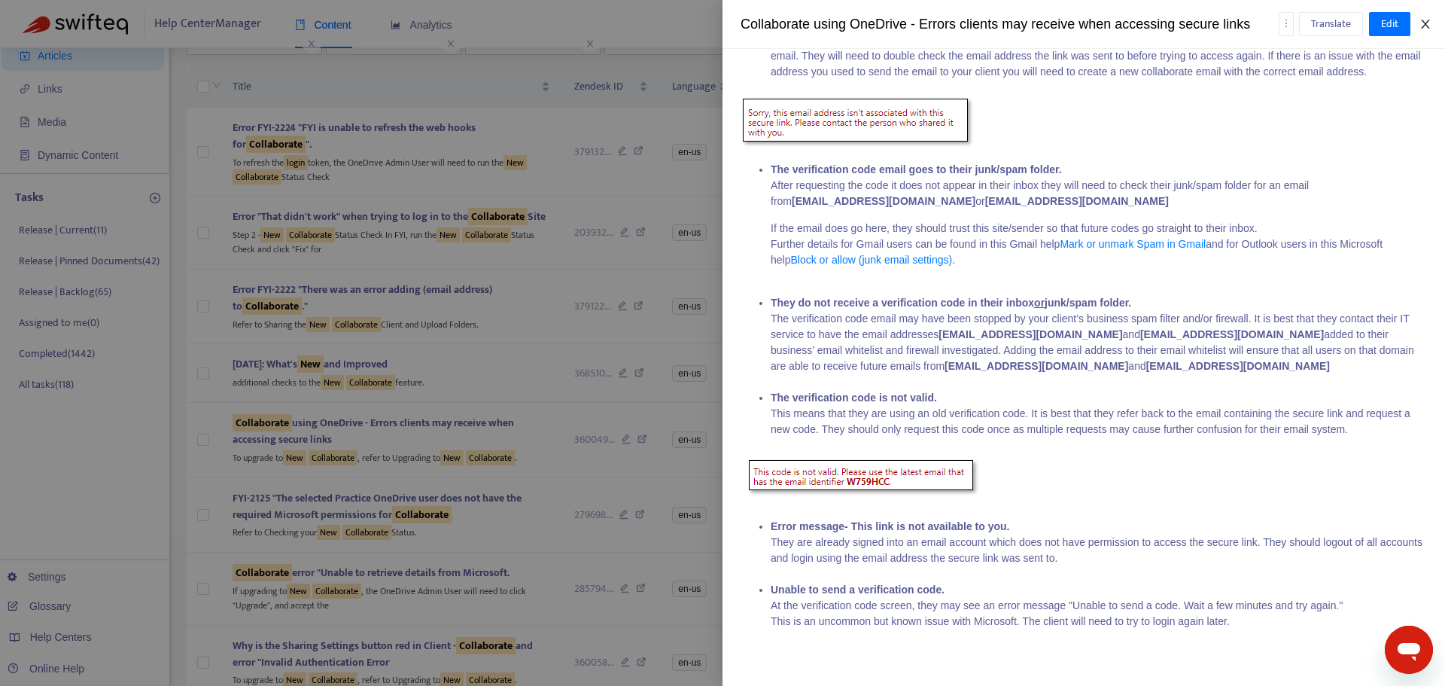
click at [1424, 21] on icon "close" at bounding box center [1426, 24] width 12 height 12
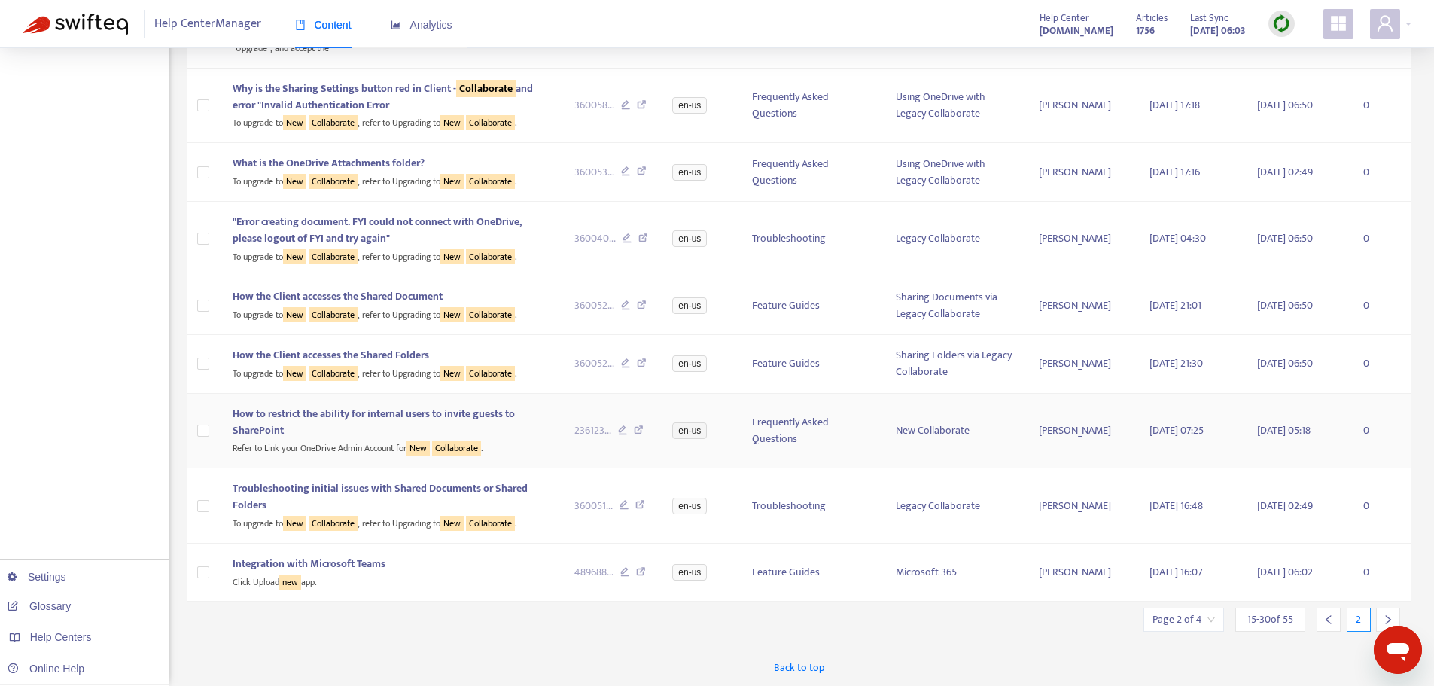
scroll to position [649, 0]
drag, startPoint x: 1387, startPoint y: 613, endPoint x: 1306, endPoint y: 612, distance: 81.3
click at [1387, 613] on div at bounding box center [1388, 619] width 24 height 24
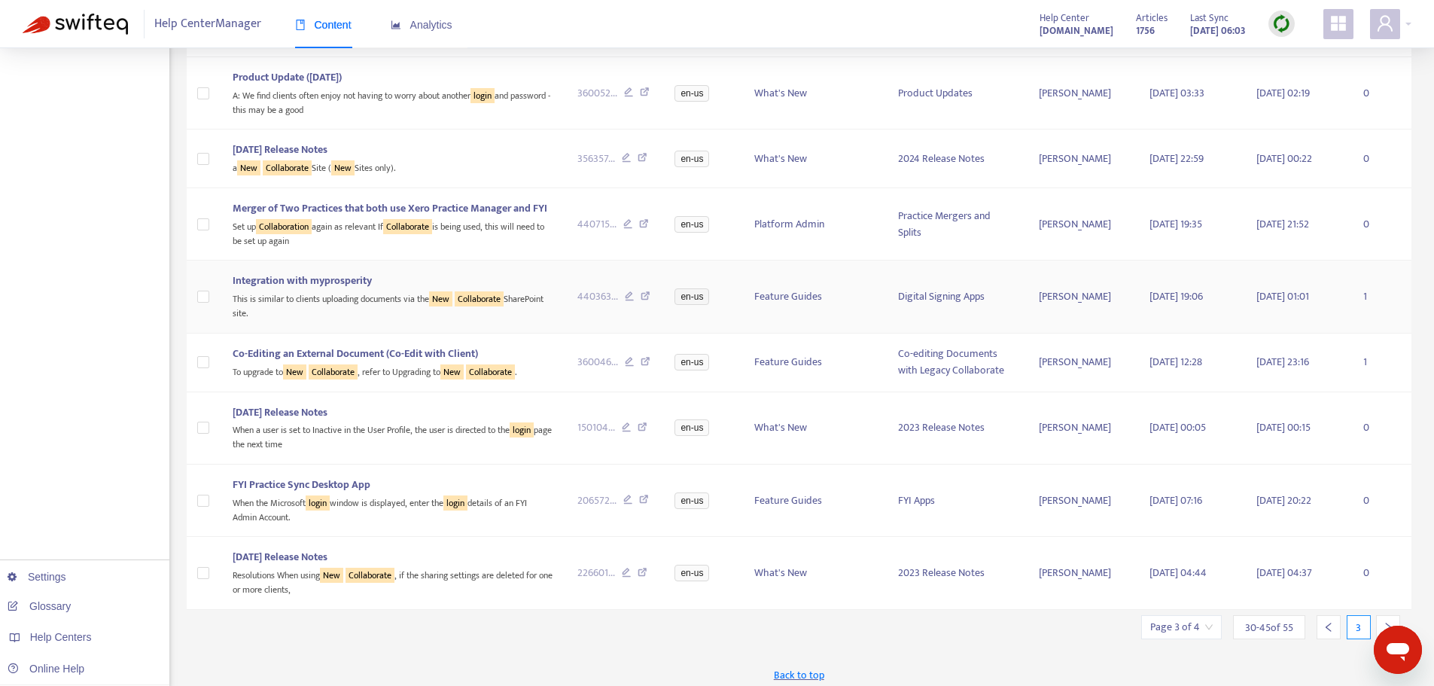
scroll to position [623, 0]
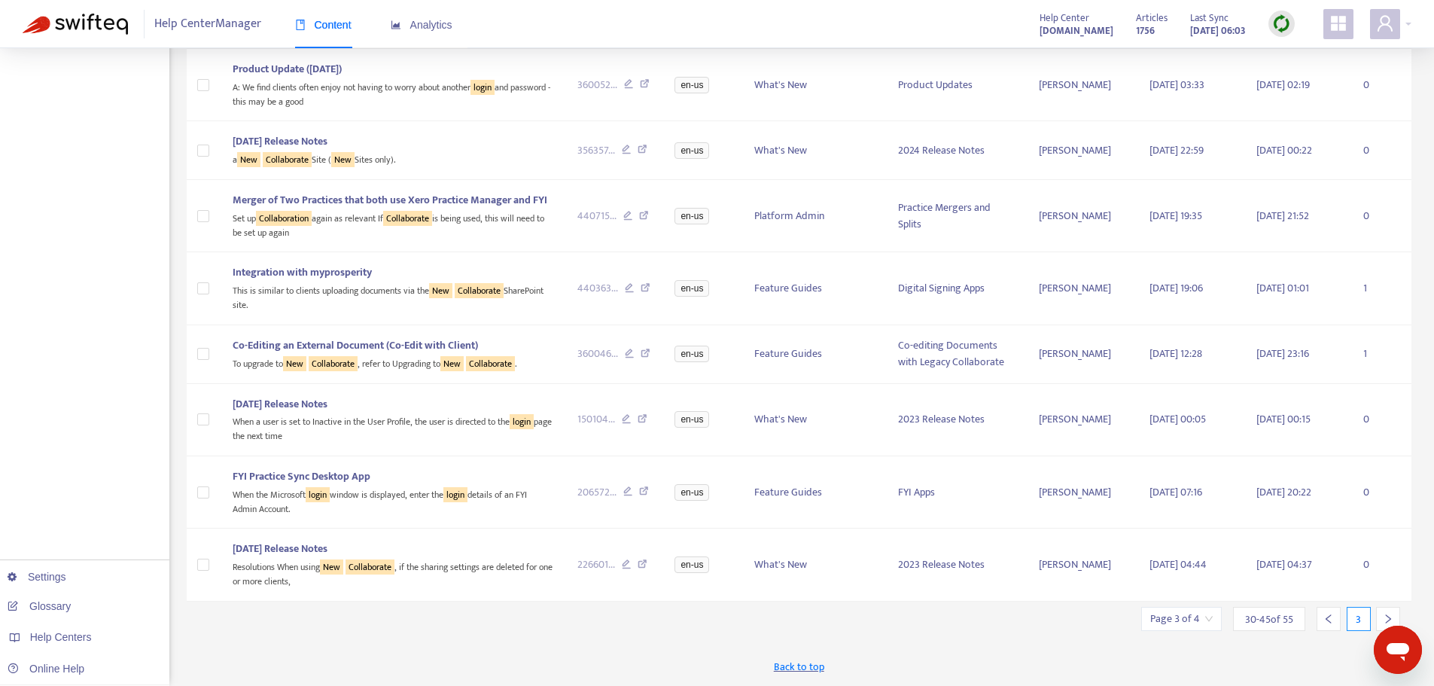
drag, startPoint x: 1383, startPoint y: 620, endPoint x: 1366, endPoint y: 613, distance: 17.9
click at [1383, 620] on icon "right" at bounding box center [1388, 618] width 11 height 11
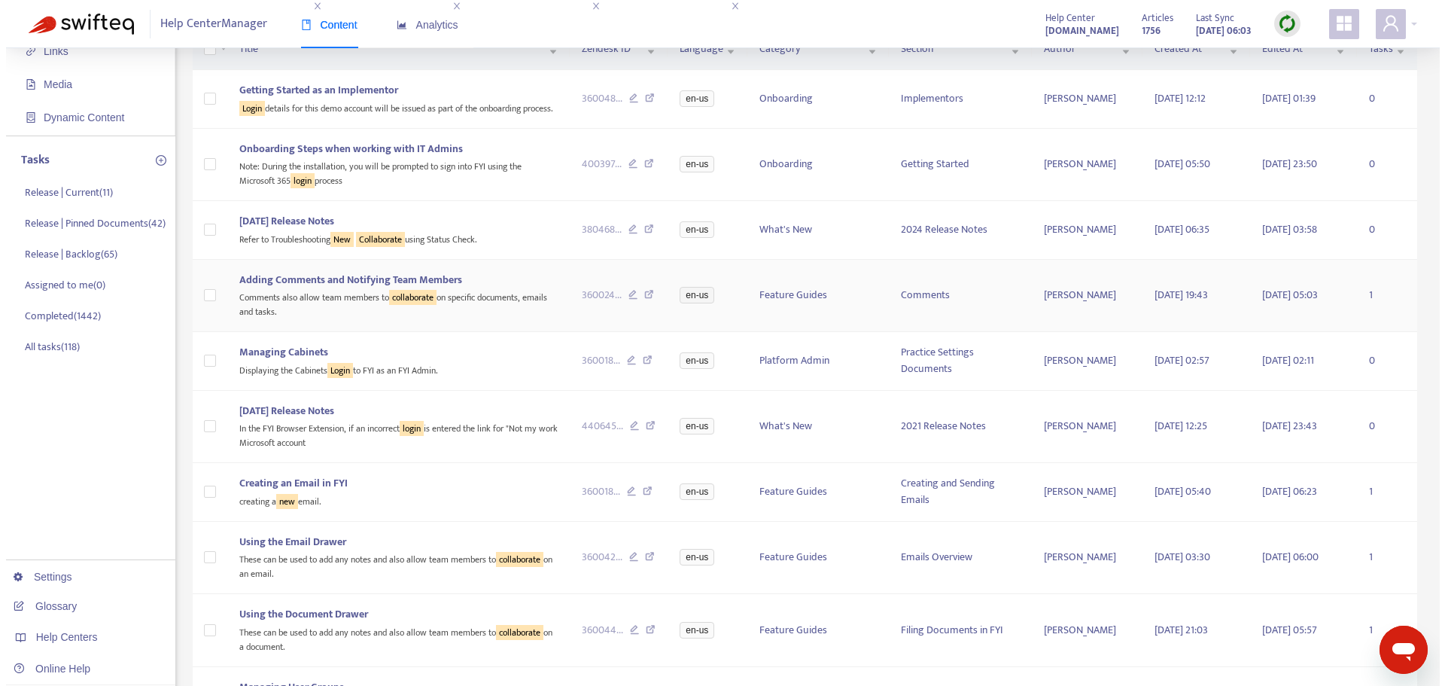
scroll to position [0, 0]
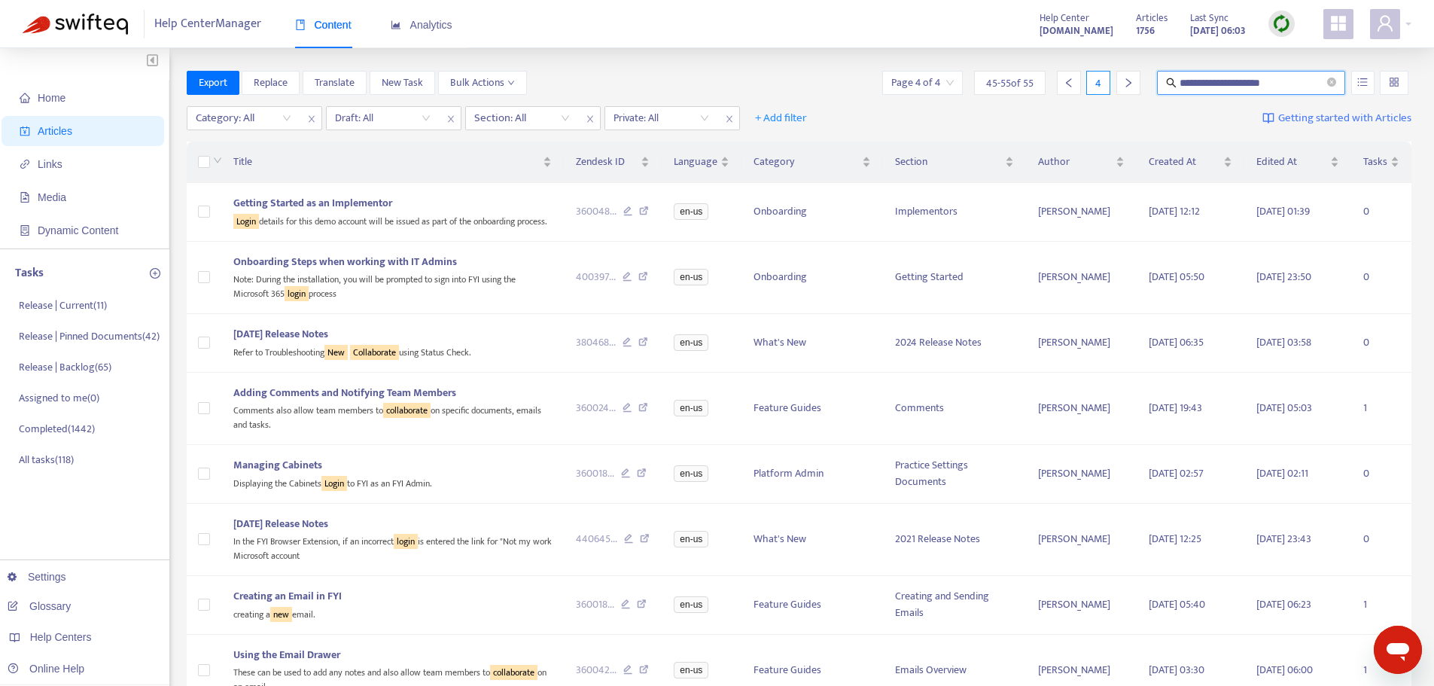
drag, startPoint x: 1280, startPoint y: 84, endPoint x: 1139, endPoint y: 96, distance: 141.3
click at [1138, 96] on div "**********" at bounding box center [799, 86] width 1225 height 30
type input "**********"
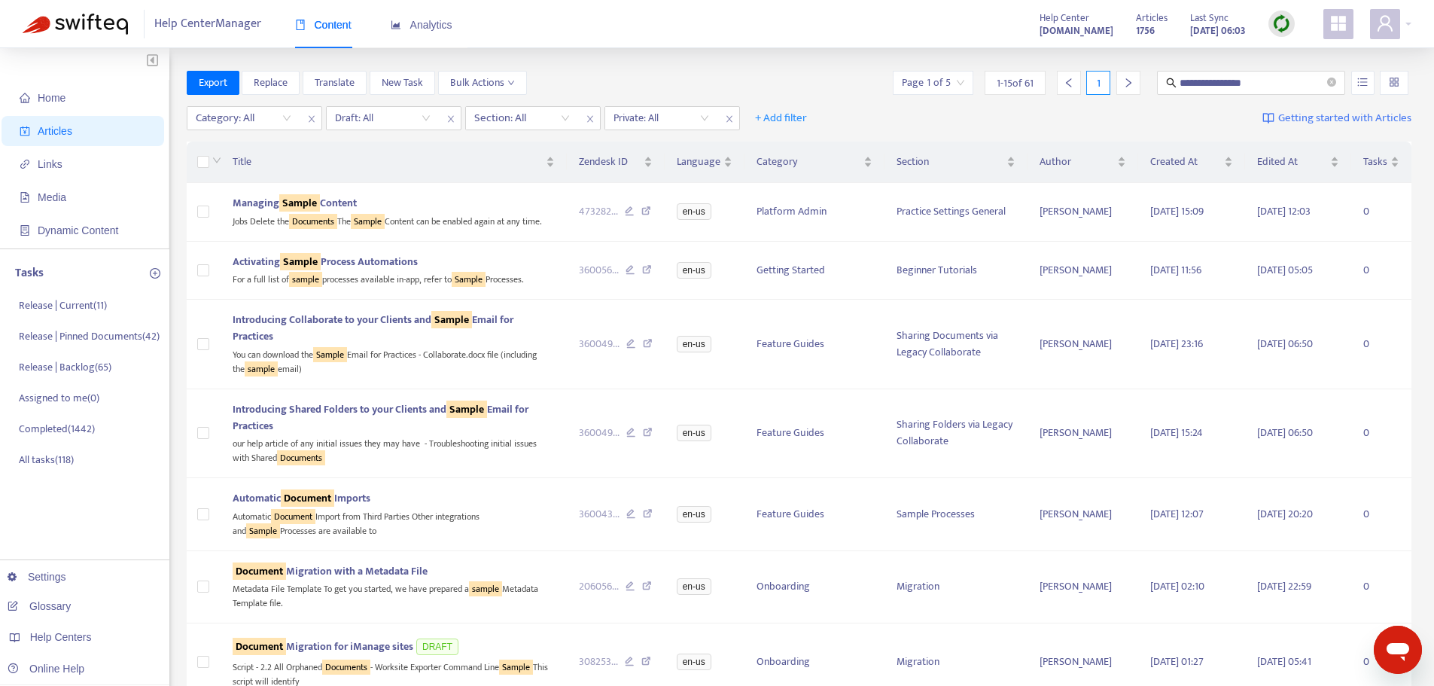
click at [772, 65] on div "**********" at bounding box center [717, 679] width 1434 height 1262
click at [476, 206] on div "Managing Sample Content" at bounding box center [394, 203] width 322 height 17
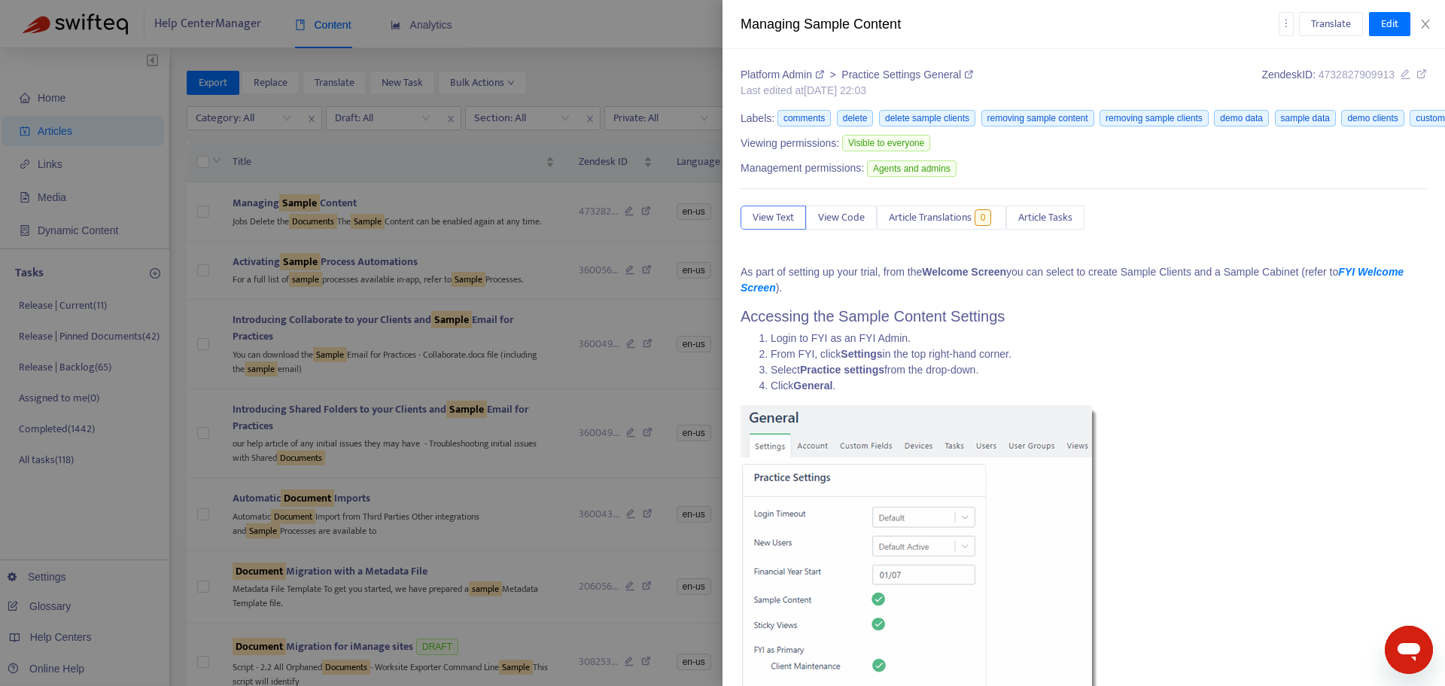
click at [1060, 223] on span "Article Tasks" at bounding box center [1045, 217] width 54 height 17
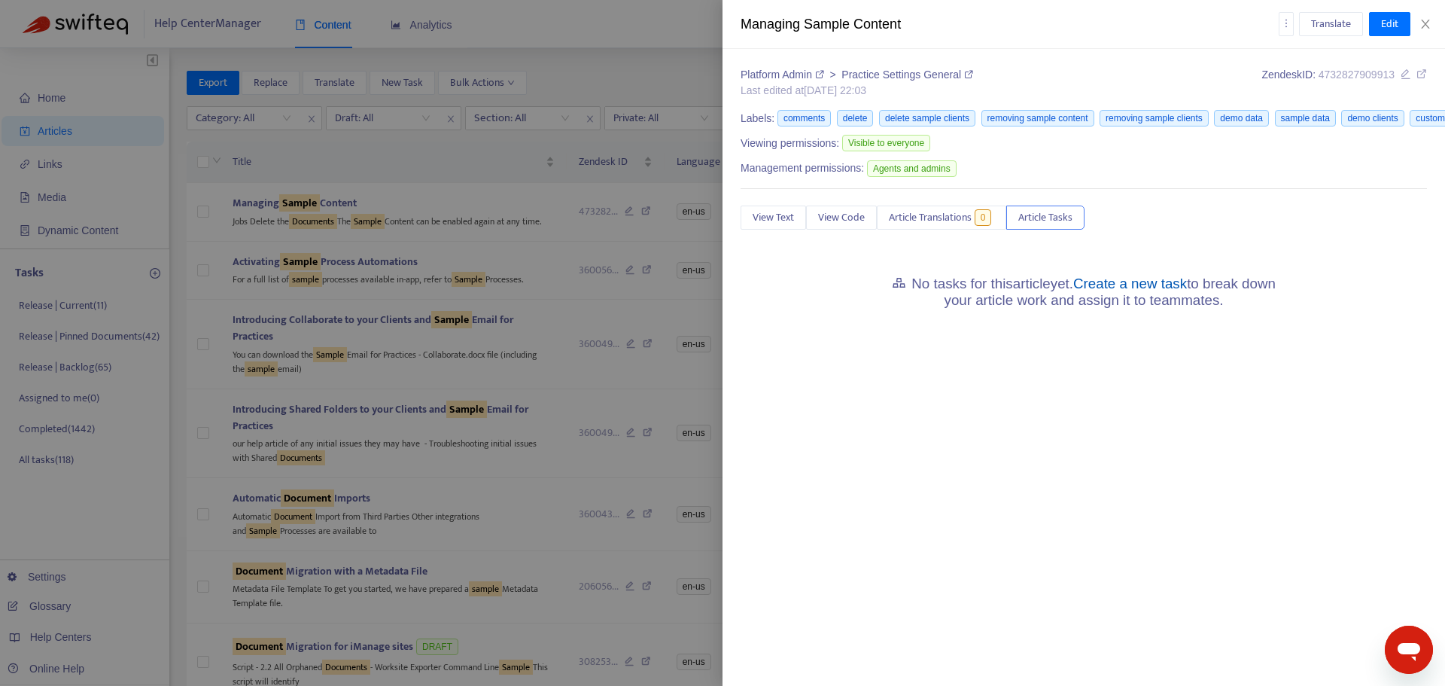
click at [1125, 276] on link "Create a new task" at bounding box center [1130, 284] width 114 height 16
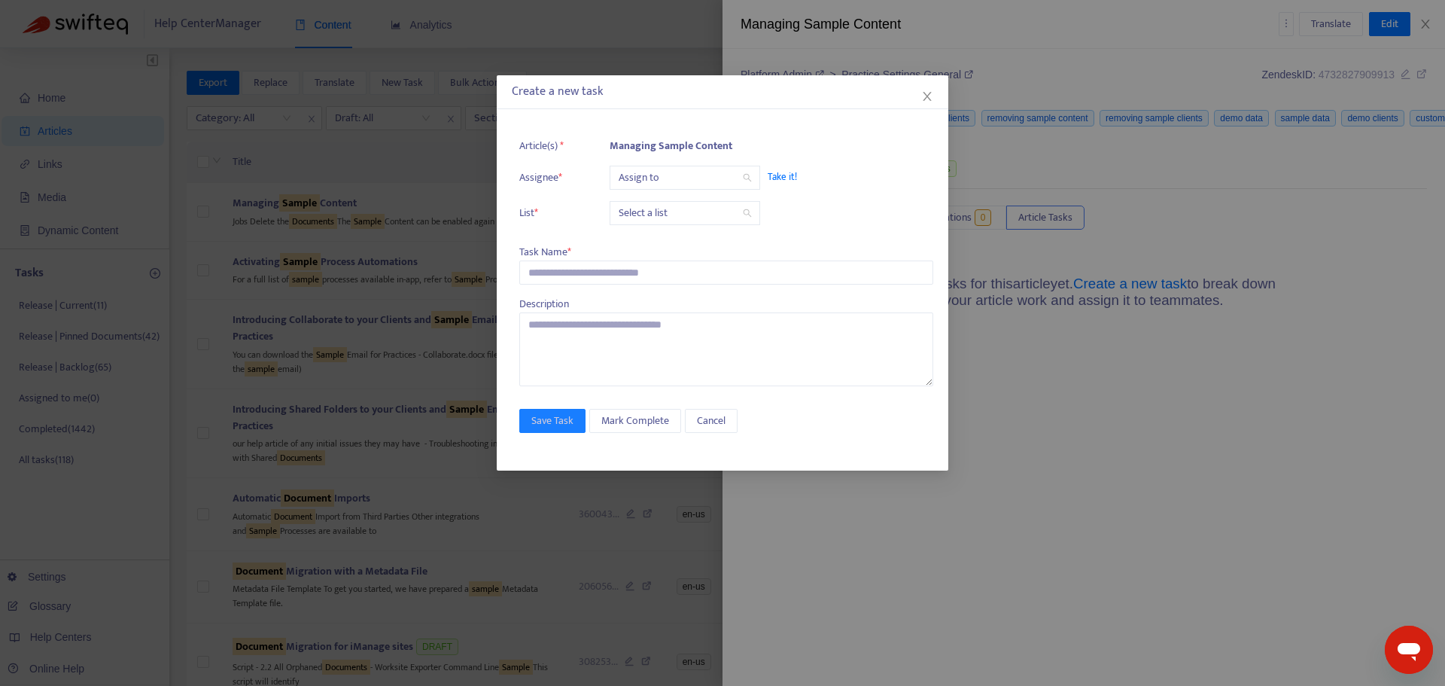
click at [658, 175] on input "search" at bounding box center [685, 177] width 132 height 23
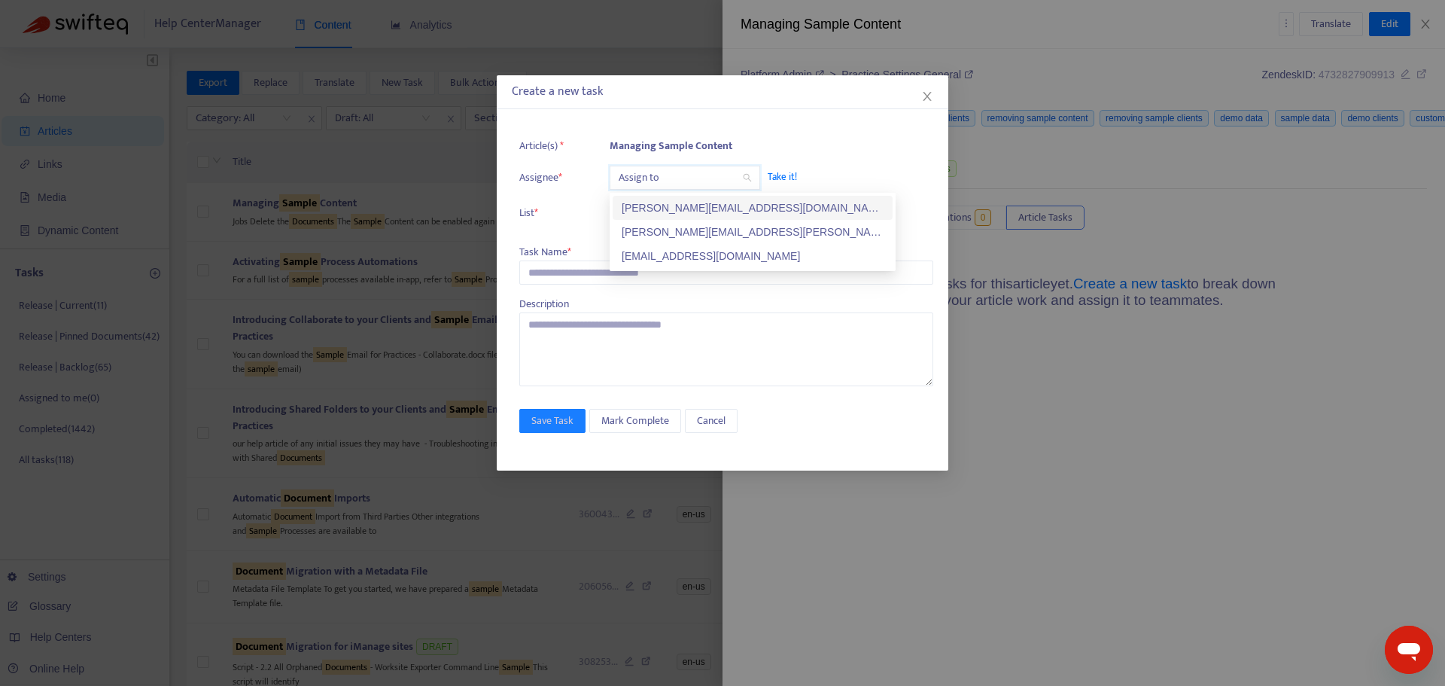
click at [656, 202] on div "[PERSON_NAME][EMAIL_ADDRESS][DOMAIN_NAME]" at bounding box center [753, 207] width 262 height 17
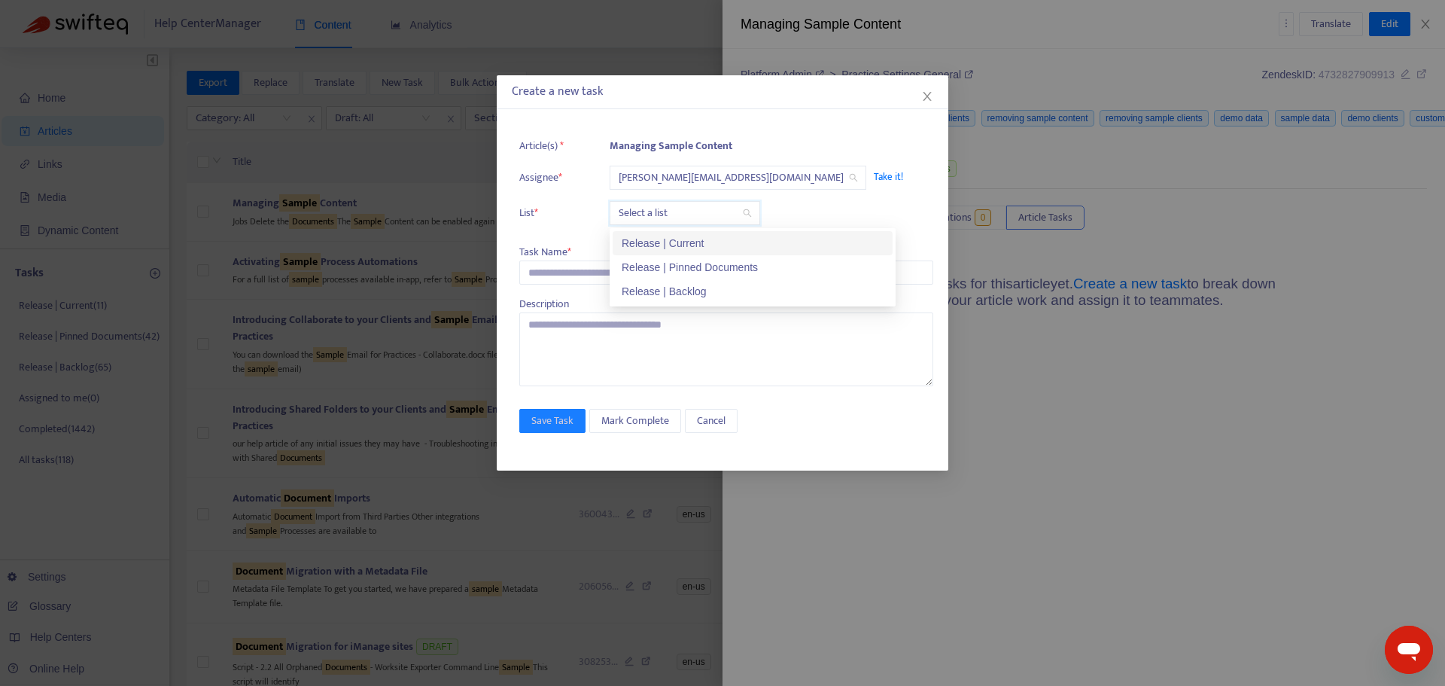
click at [654, 209] on input "search" at bounding box center [685, 213] width 132 height 23
click at [653, 242] on div "Release | Current" at bounding box center [753, 243] width 262 height 17
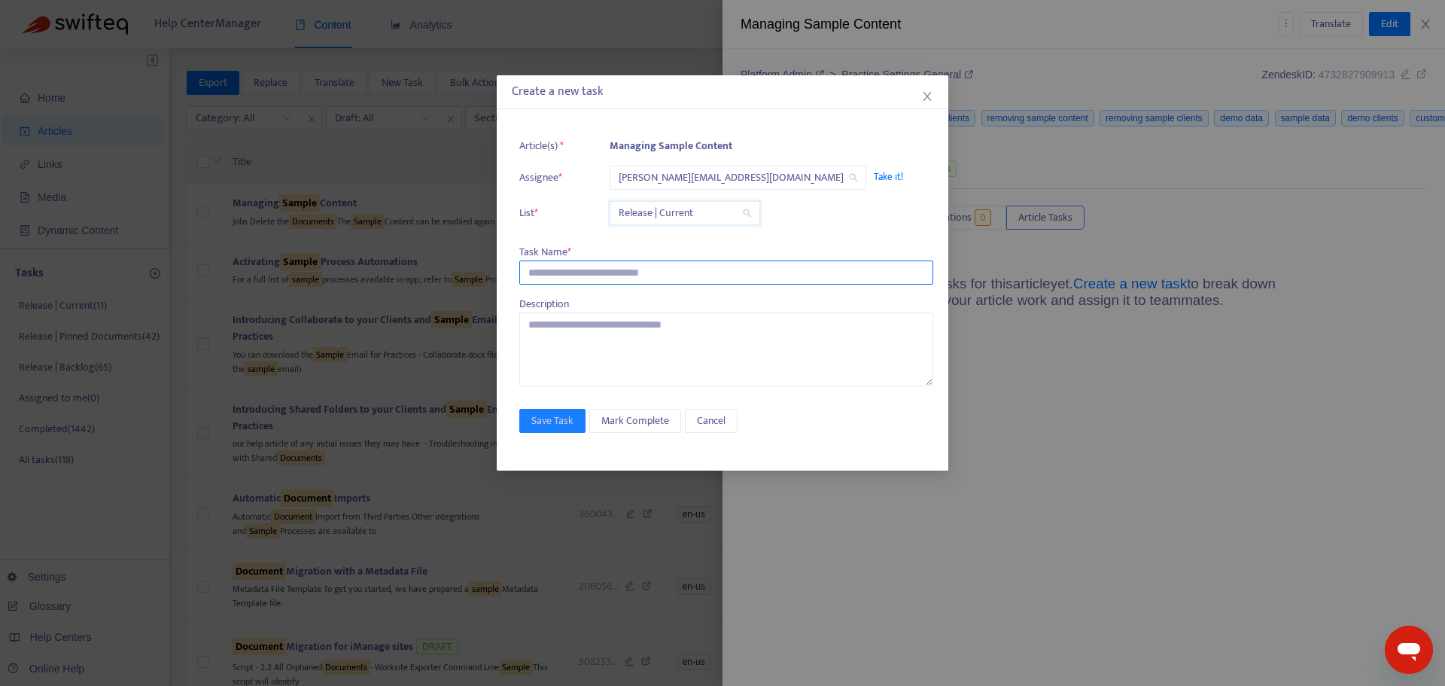
click at [617, 266] on input "text" at bounding box center [726, 272] width 414 height 24
paste input "**********"
type input "**********"
click at [567, 419] on span "Save Task" at bounding box center [552, 421] width 42 height 17
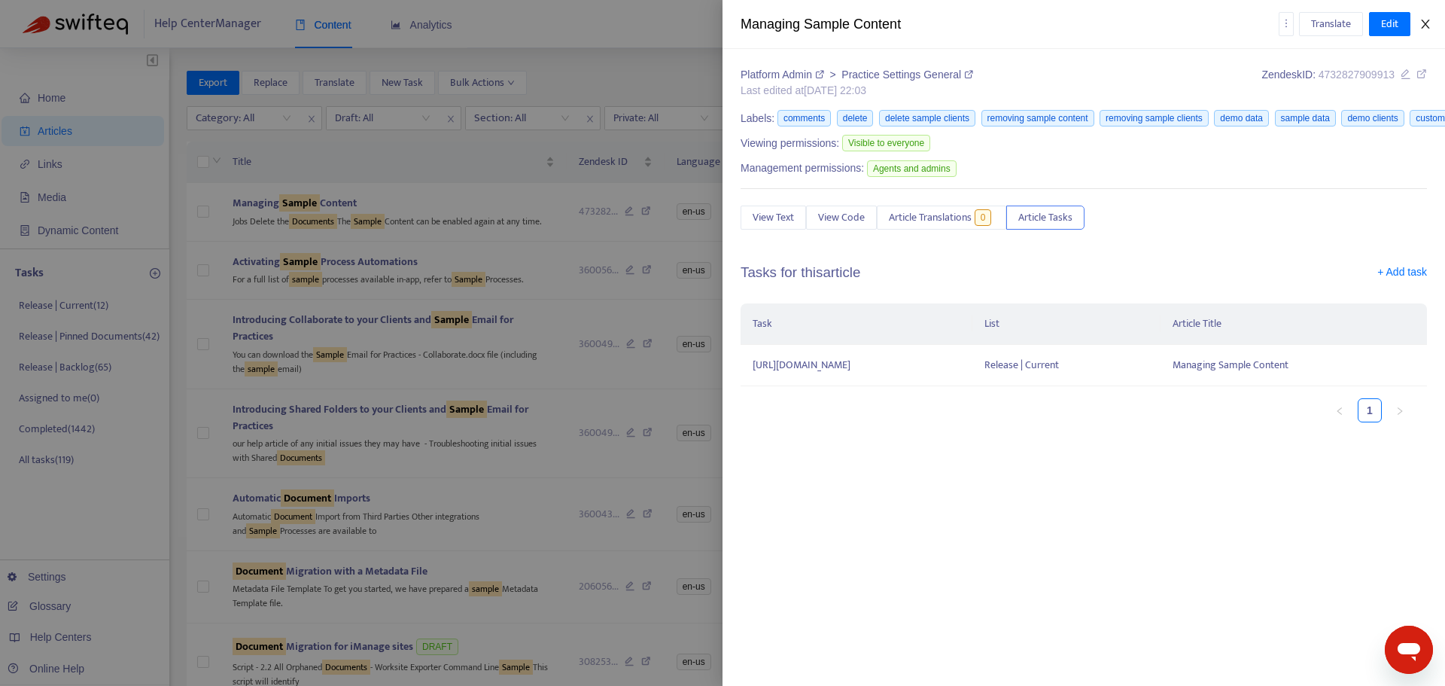
click at [1423, 29] on icon "close" at bounding box center [1426, 24] width 12 height 12
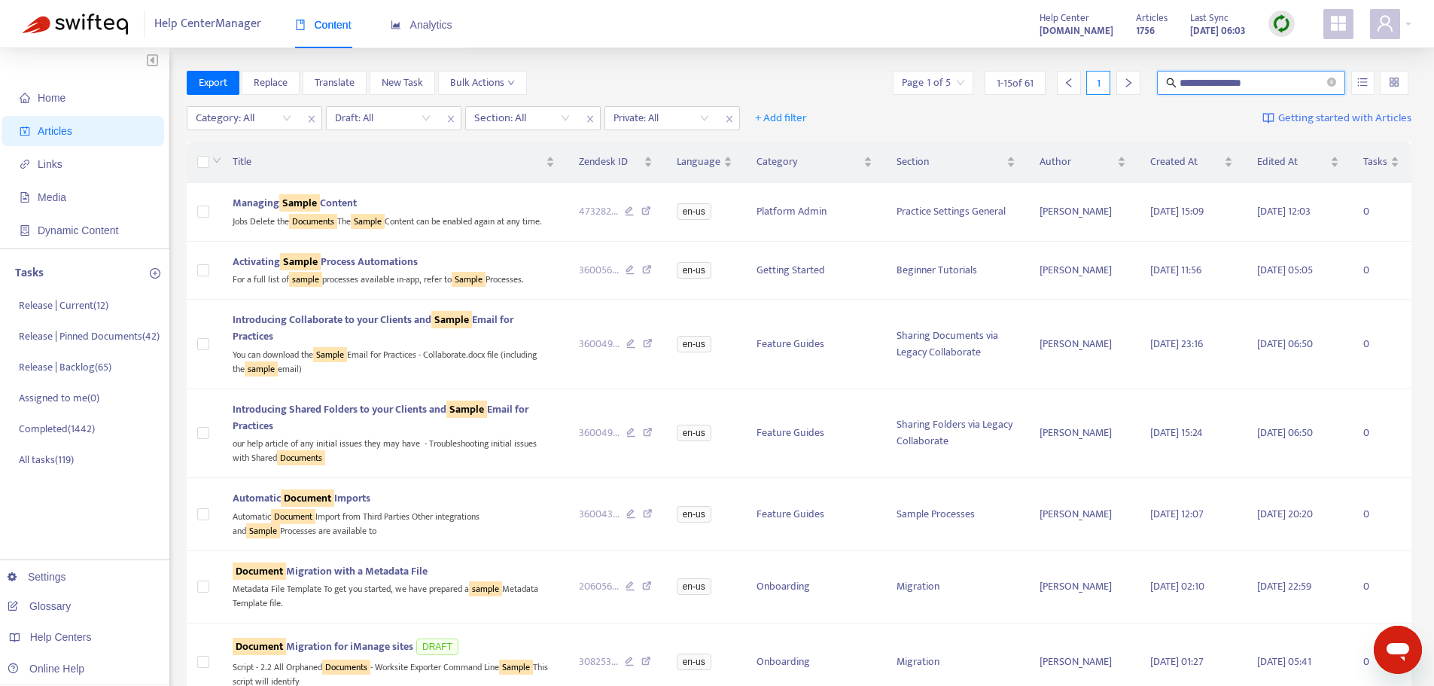
drag, startPoint x: 1289, startPoint y: 85, endPoint x: 1137, endPoint y: 82, distance: 152.8
click at [1137, 82] on div "**********" at bounding box center [1151, 83] width 522 height 24
type input "**********"
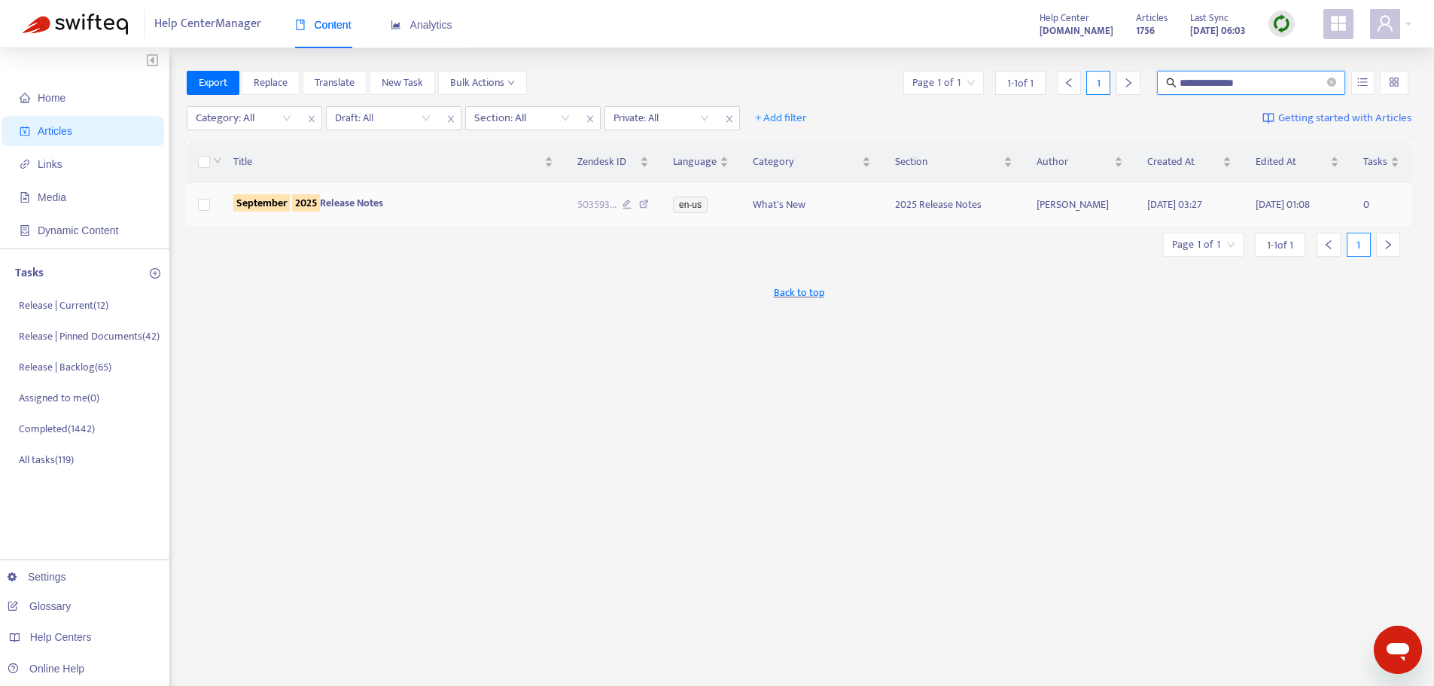
click at [489, 201] on div "[DATE] Release Notes" at bounding box center [393, 203] width 320 height 17
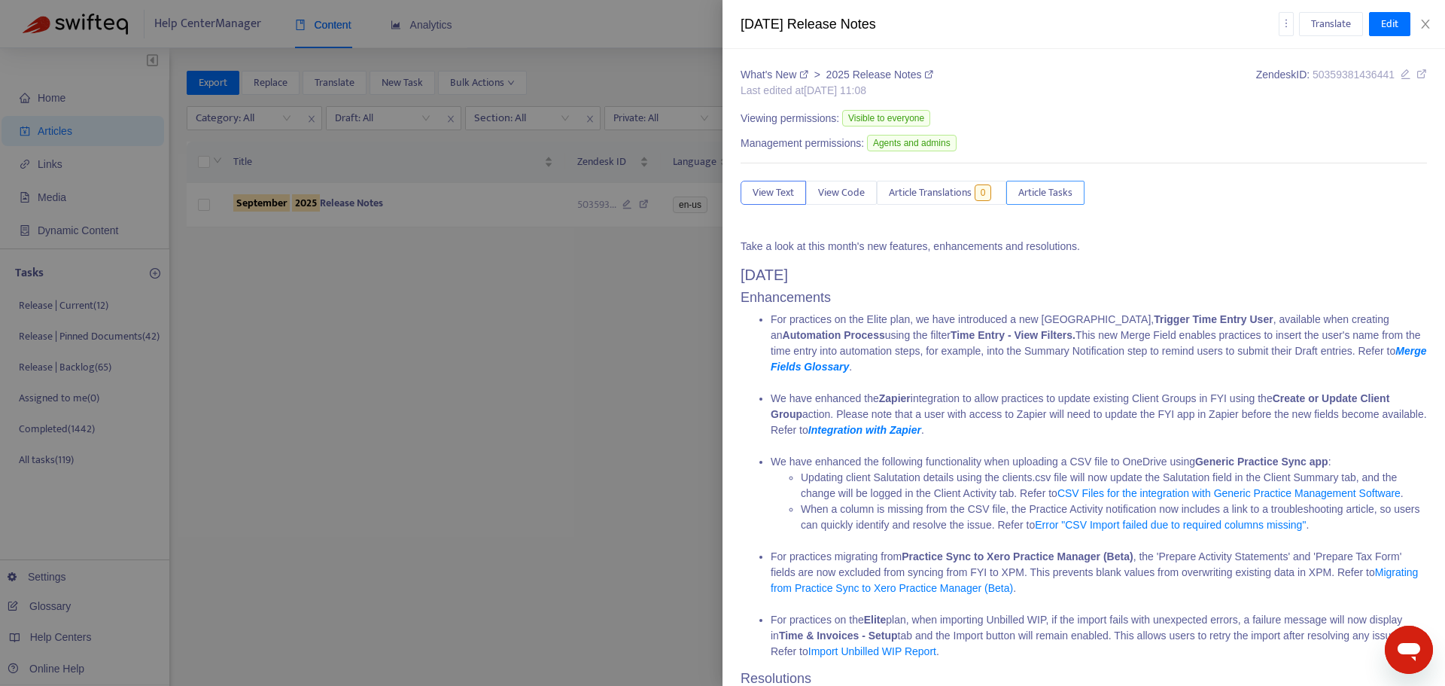
click at [1070, 203] on button "Article Tasks" at bounding box center [1045, 193] width 78 height 24
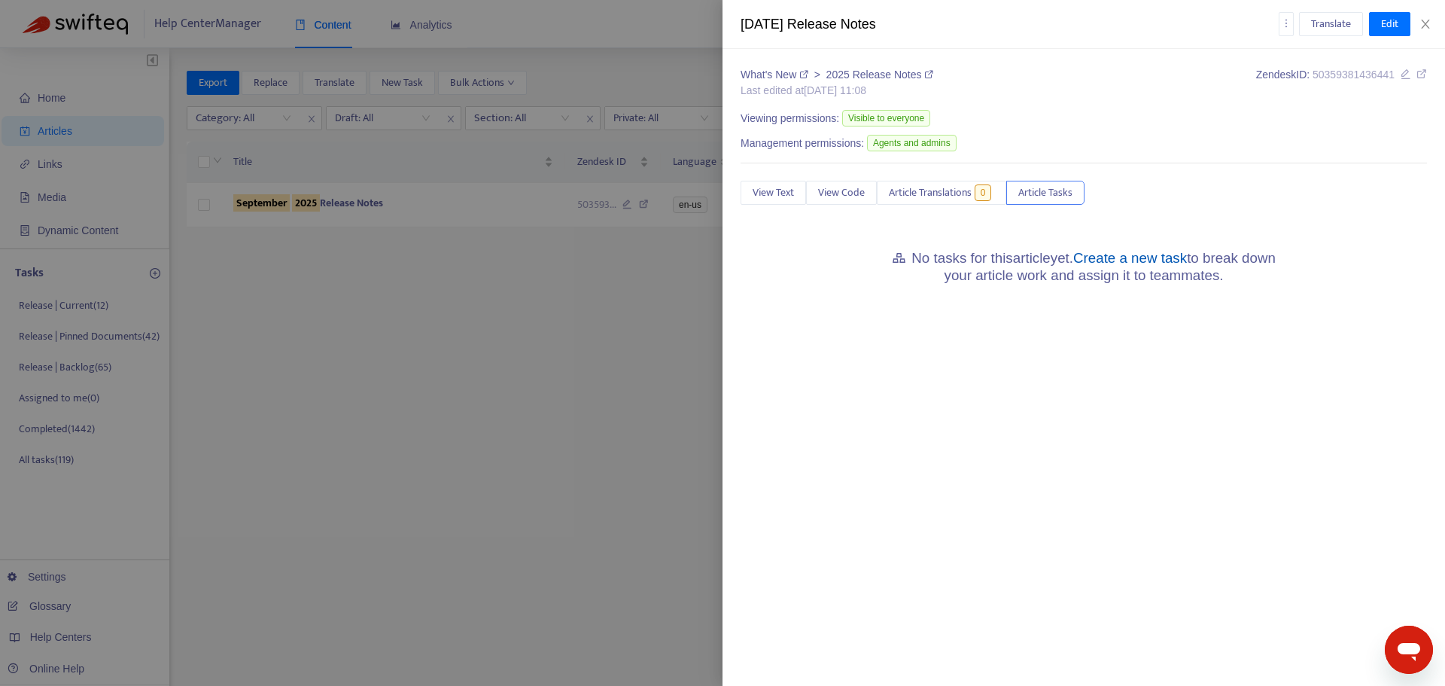
click at [1134, 254] on link "Create a new task" at bounding box center [1130, 258] width 114 height 16
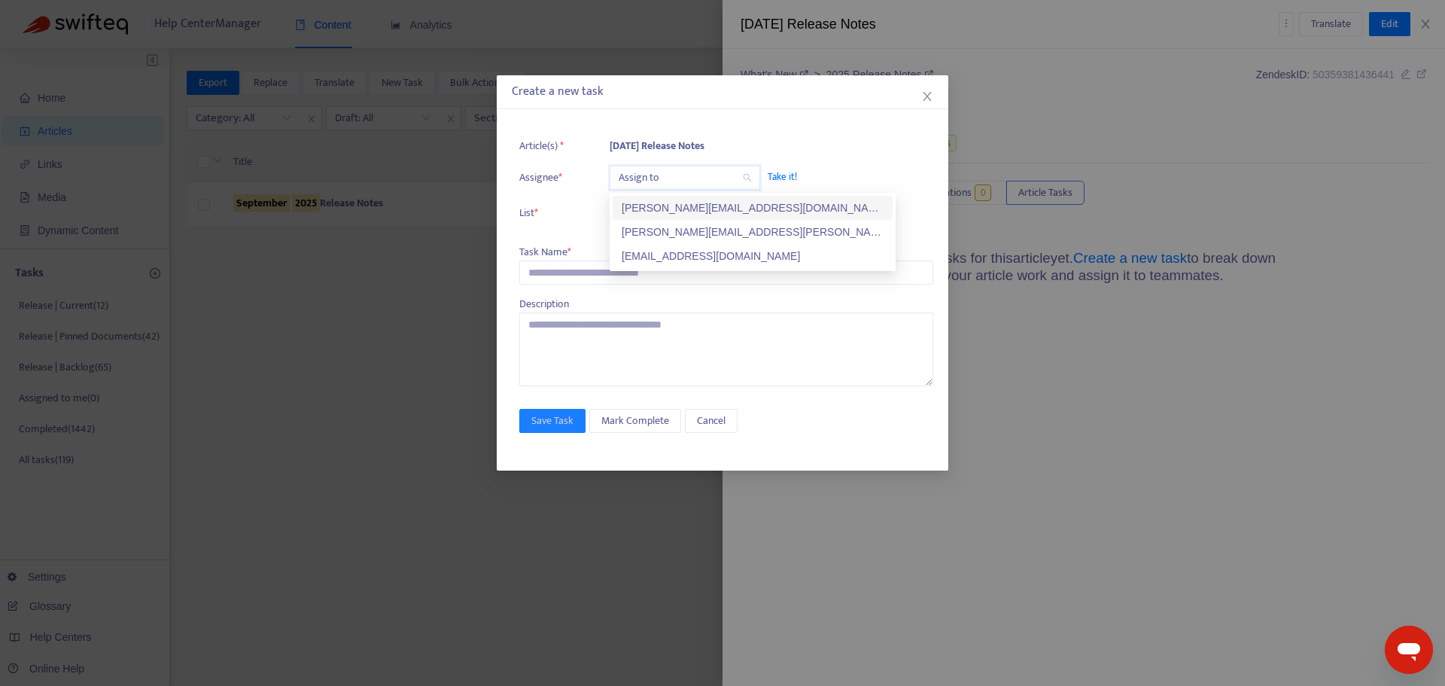
click at [668, 174] on input "search" at bounding box center [685, 177] width 132 height 23
click at [669, 209] on div "[PERSON_NAME][EMAIL_ADDRESS][DOMAIN_NAME]" at bounding box center [753, 207] width 262 height 17
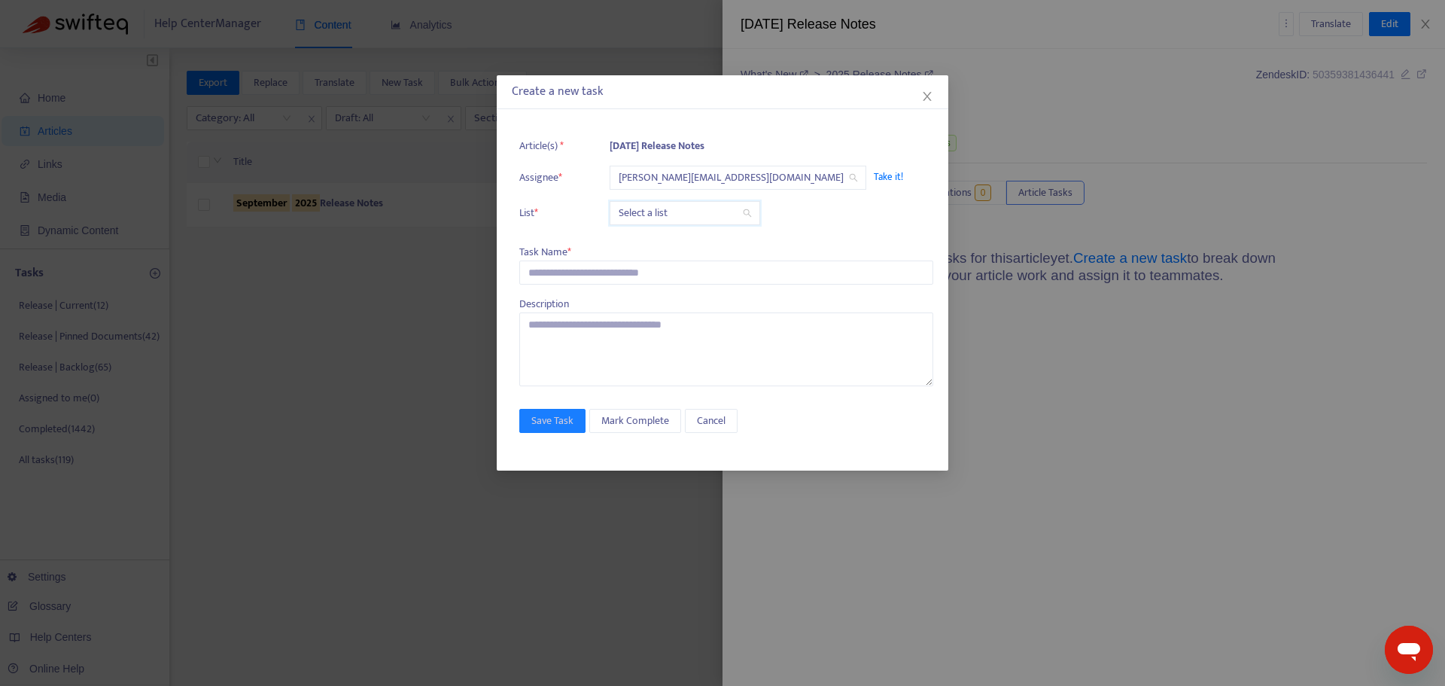
drag, startPoint x: 667, startPoint y: 221, endPoint x: 669, endPoint y: 243, distance: 21.9
click at [667, 224] on input "search" at bounding box center [685, 213] width 132 height 23
click at [668, 247] on div "Release | Current" at bounding box center [753, 243] width 262 height 17
drag, startPoint x: 616, startPoint y: 266, endPoint x: 615, endPoint y: 278, distance: 11.3
click at [616, 267] on input "text" at bounding box center [726, 272] width 414 height 24
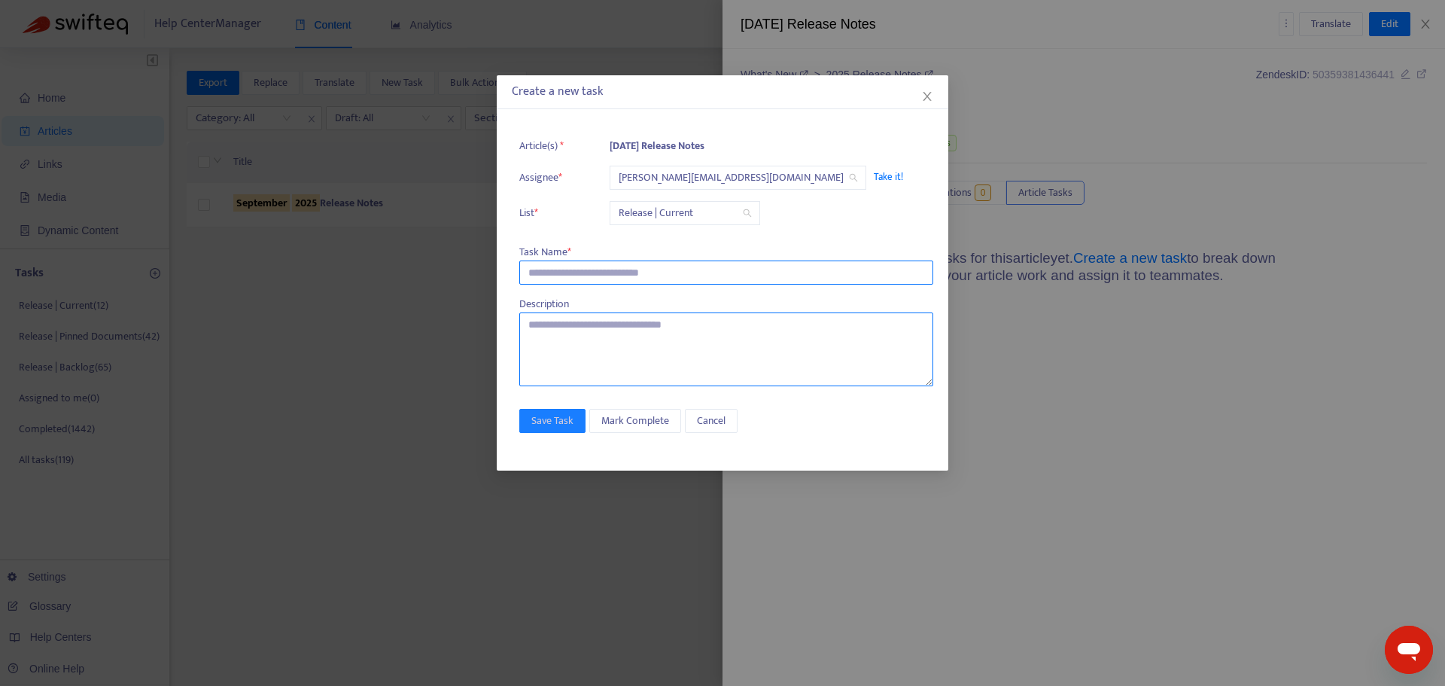
paste input "**********"
type input "**********"
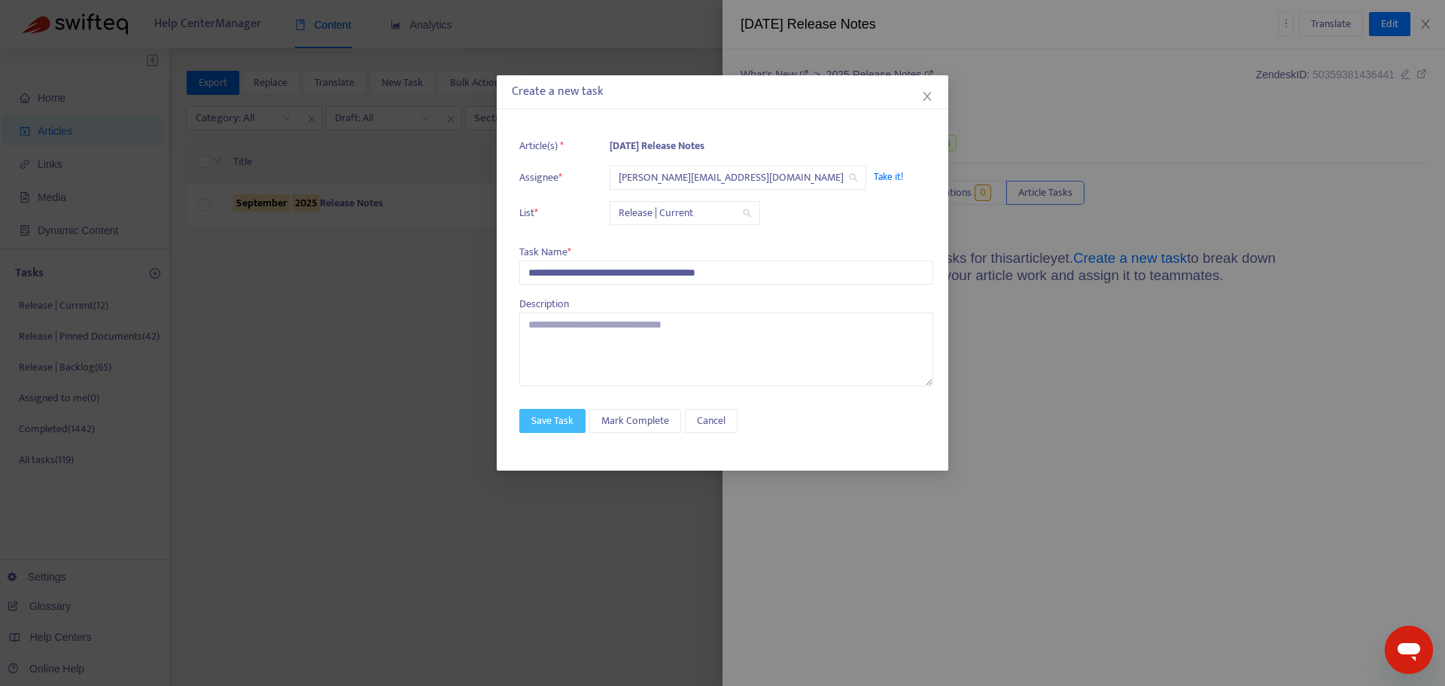
drag, startPoint x: 540, startPoint y: 421, endPoint x: 572, endPoint y: 424, distance: 32.5
click at [541, 421] on span "Save Task" at bounding box center [552, 421] width 42 height 17
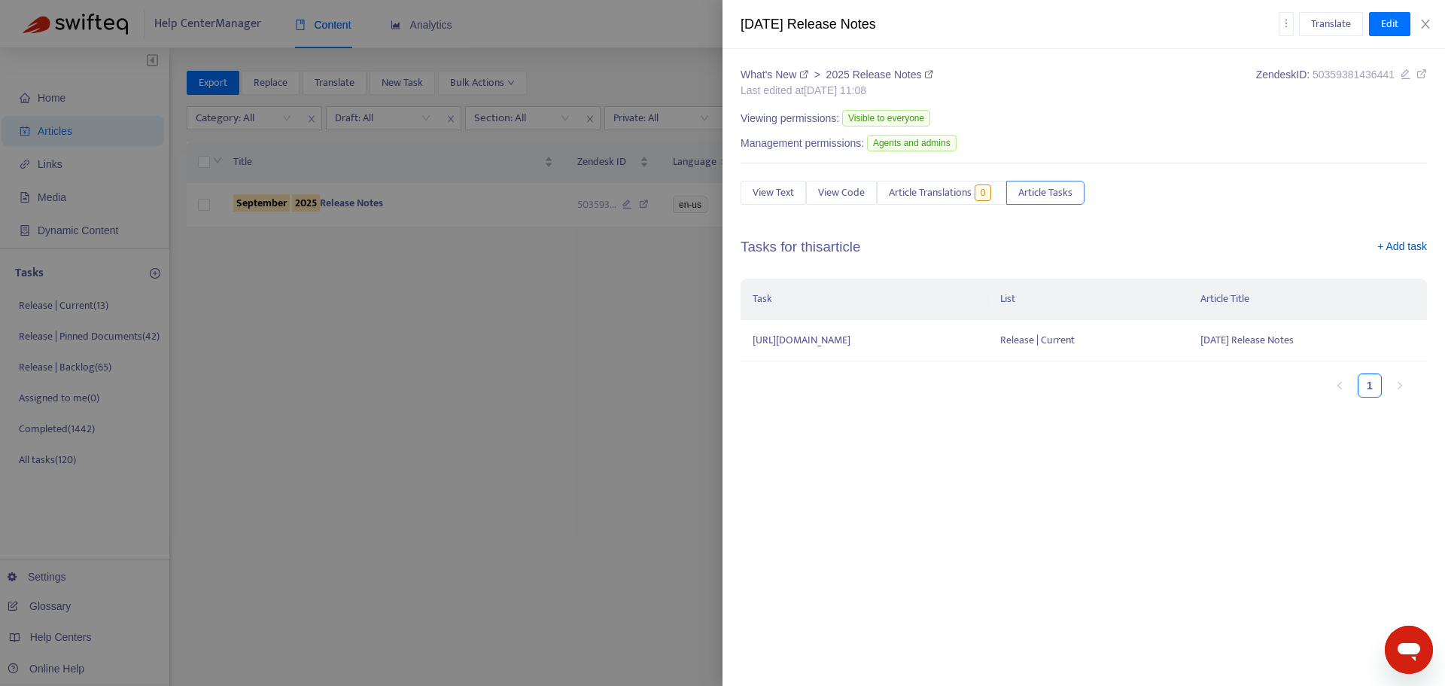
click at [1419, 250] on link "+ Add task" at bounding box center [1403, 250] width 50 height 23
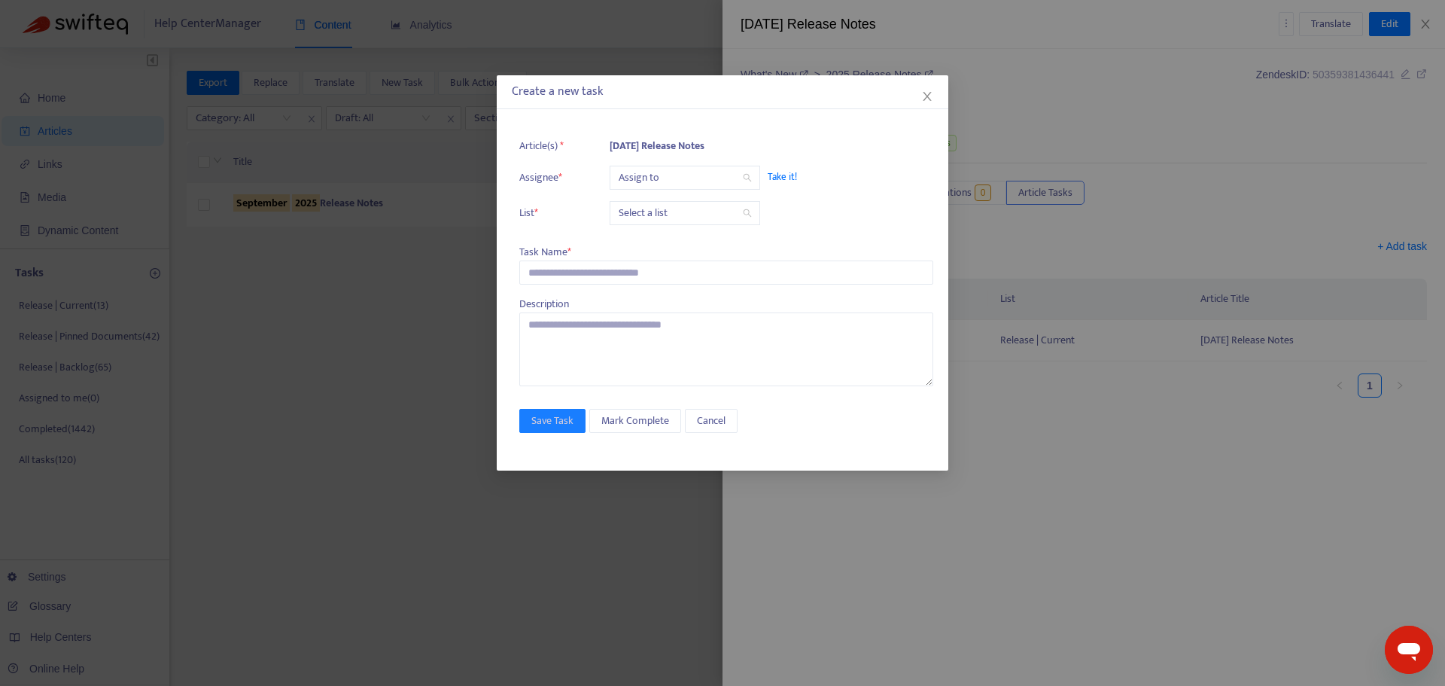
click at [684, 177] on input "search" at bounding box center [685, 177] width 132 height 23
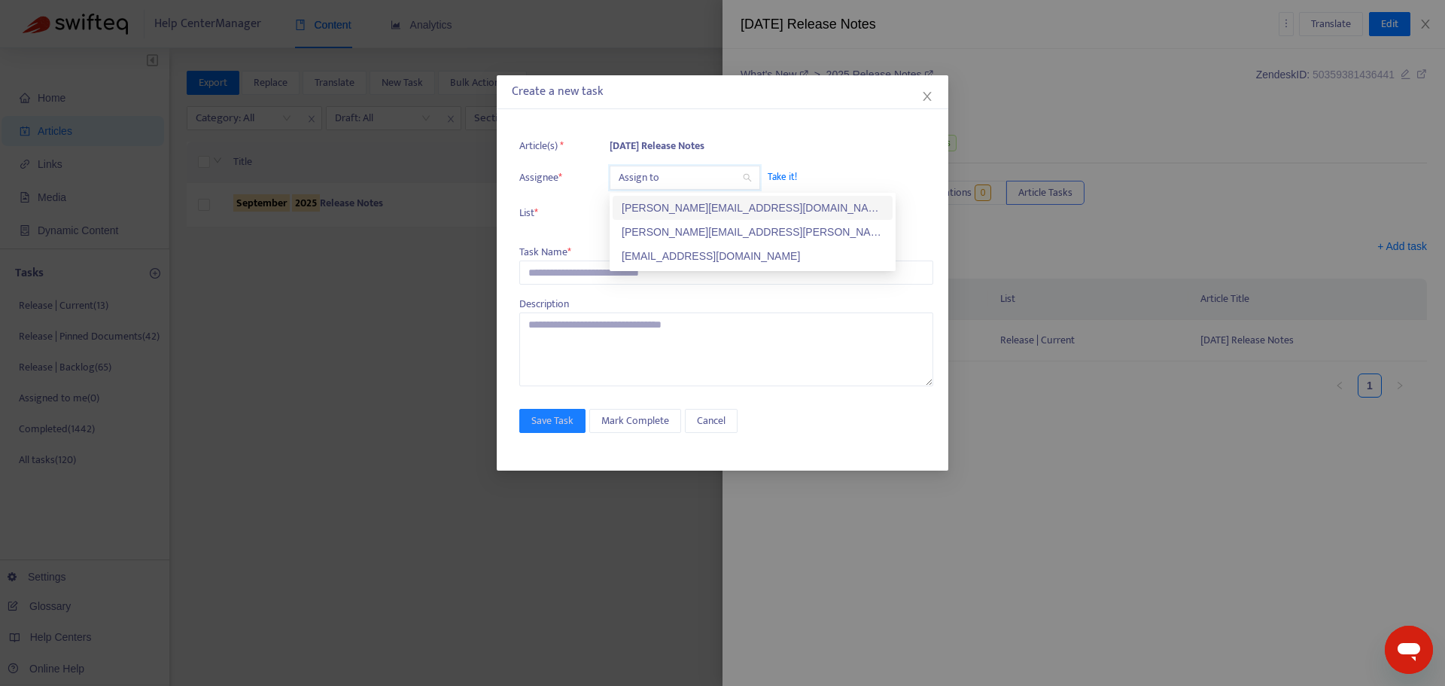
click at [665, 205] on div "[PERSON_NAME][EMAIL_ADDRESS][DOMAIN_NAME]" at bounding box center [753, 207] width 262 height 17
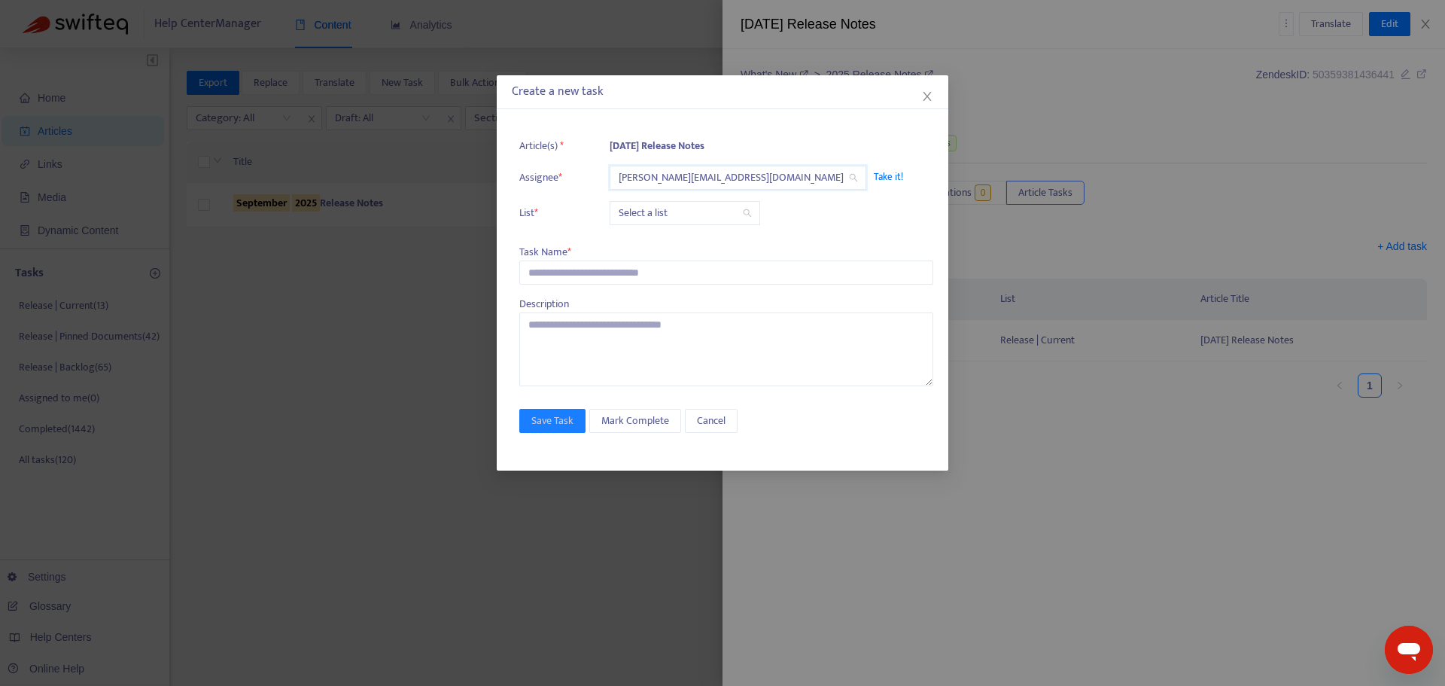
drag, startPoint x: 659, startPoint y: 211, endPoint x: 655, endPoint y: 221, distance: 10.5
click at [658, 212] on input "search" at bounding box center [685, 213] width 132 height 23
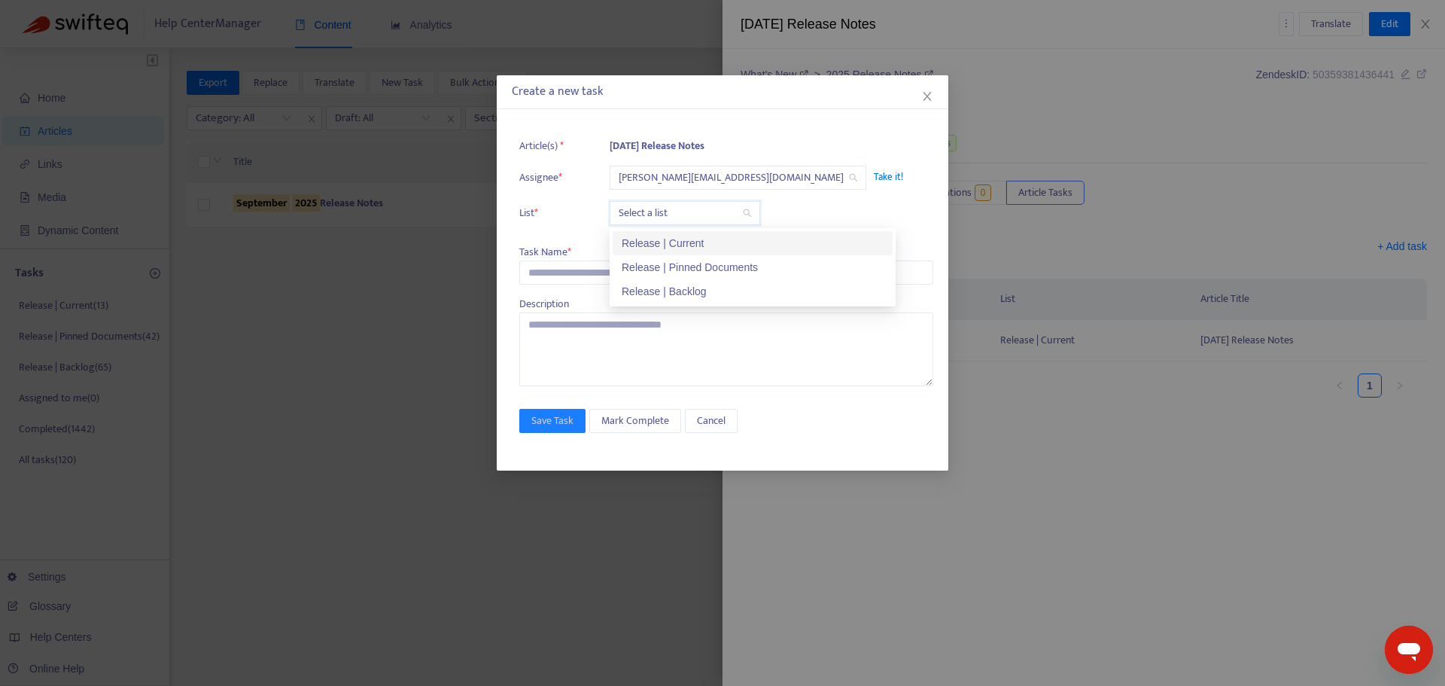
click at [651, 244] on div "Release | Current" at bounding box center [753, 243] width 262 height 17
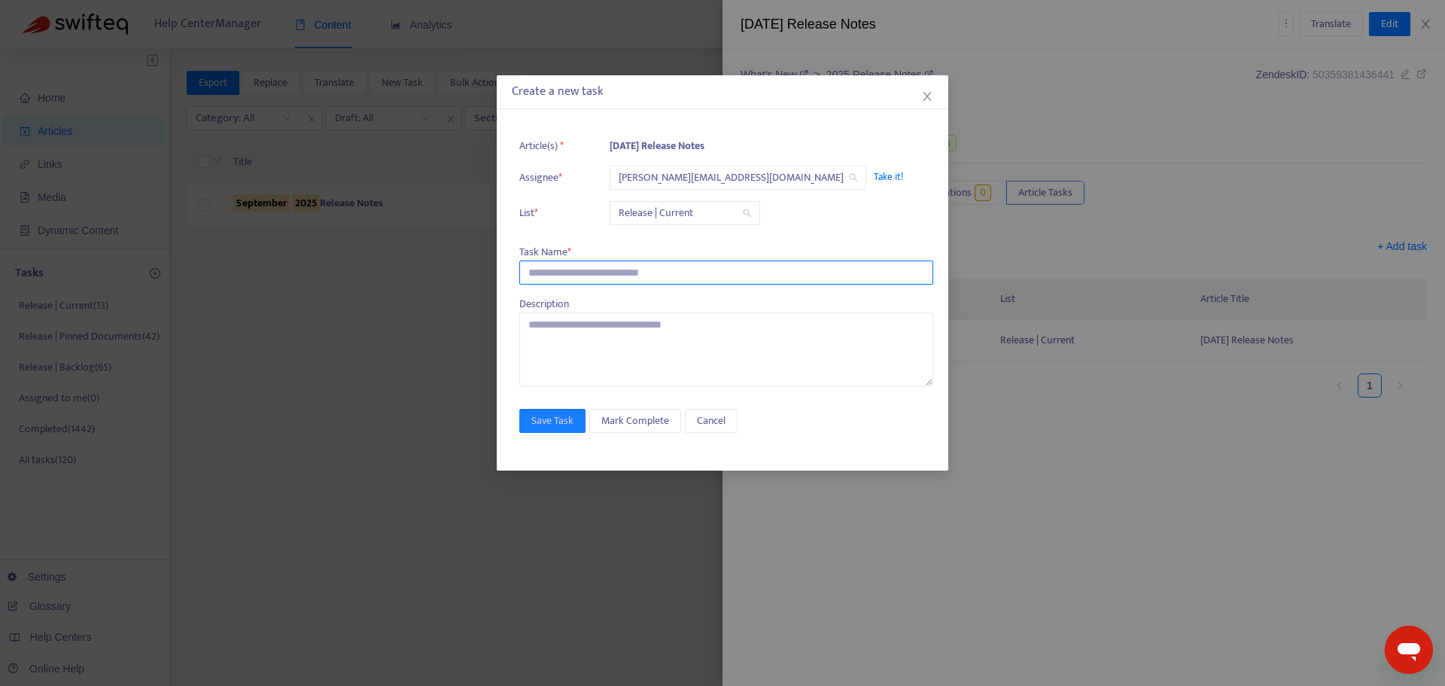
click at [626, 266] on input "text" at bounding box center [726, 272] width 414 height 24
paste input "**********"
type input "**********"
click at [546, 422] on span "Save Task" at bounding box center [552, 421] width 42 height 17
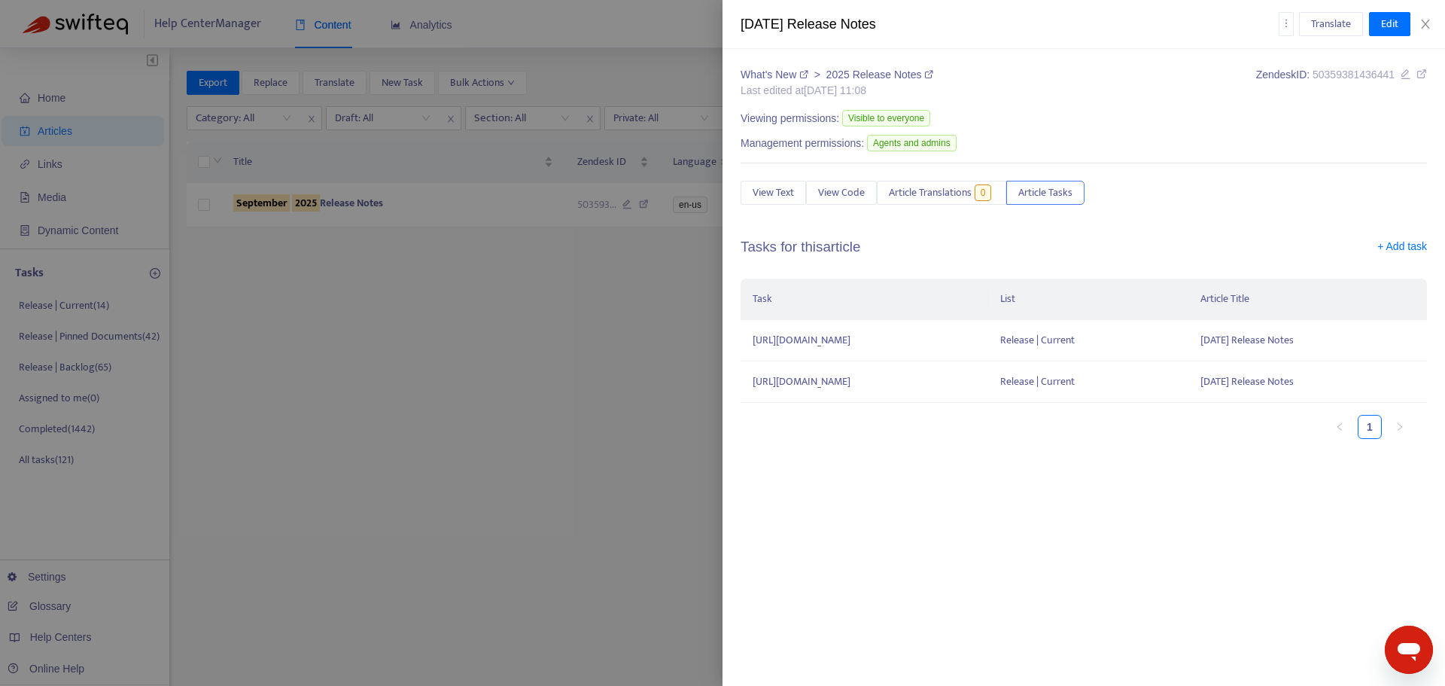
click at [440, 336] on div at bounding box center [722, 343] width 1445 height 686
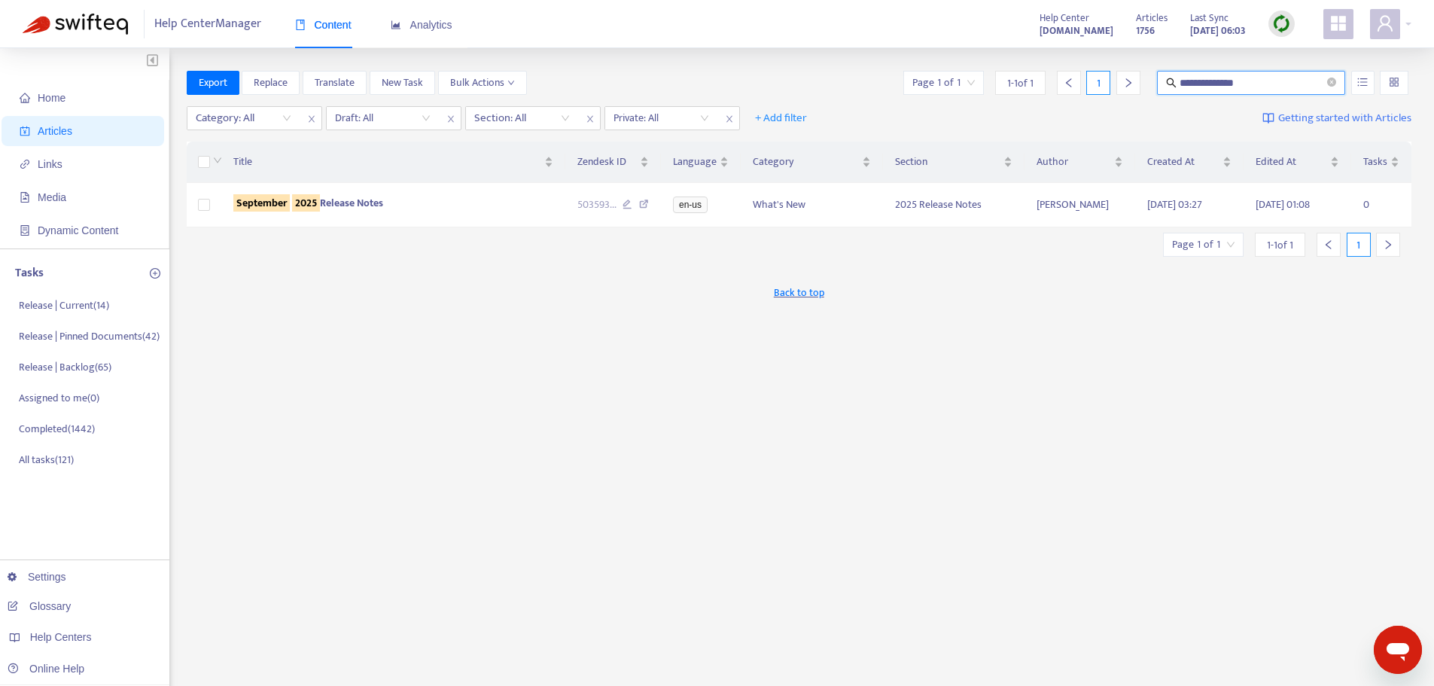
drag, startPoint x: 1275, startPoint y: 82, endPoint x: 1102, endPoint y: 88, distance: 173.2
click at [1102, 88] on div "**********" at bounding box center [1155, 83] width 511 height 24
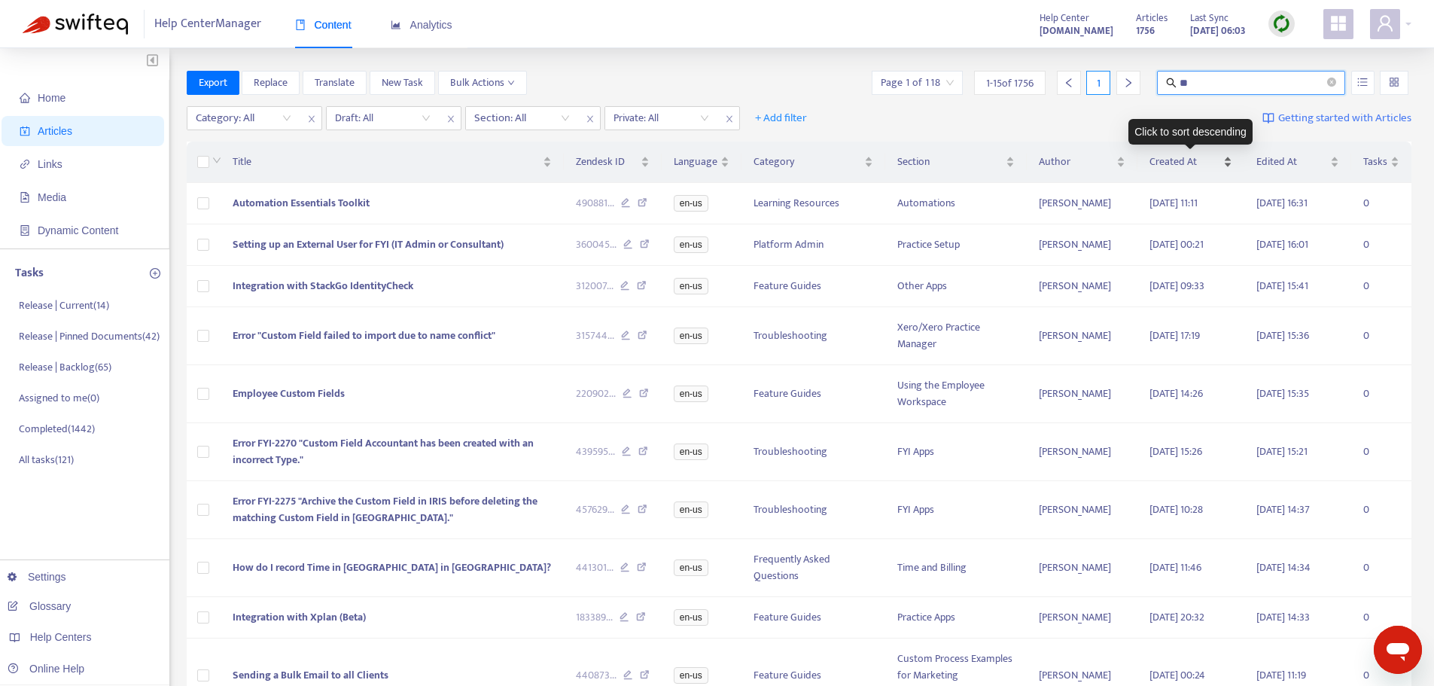
type input "*"
type input "**********"
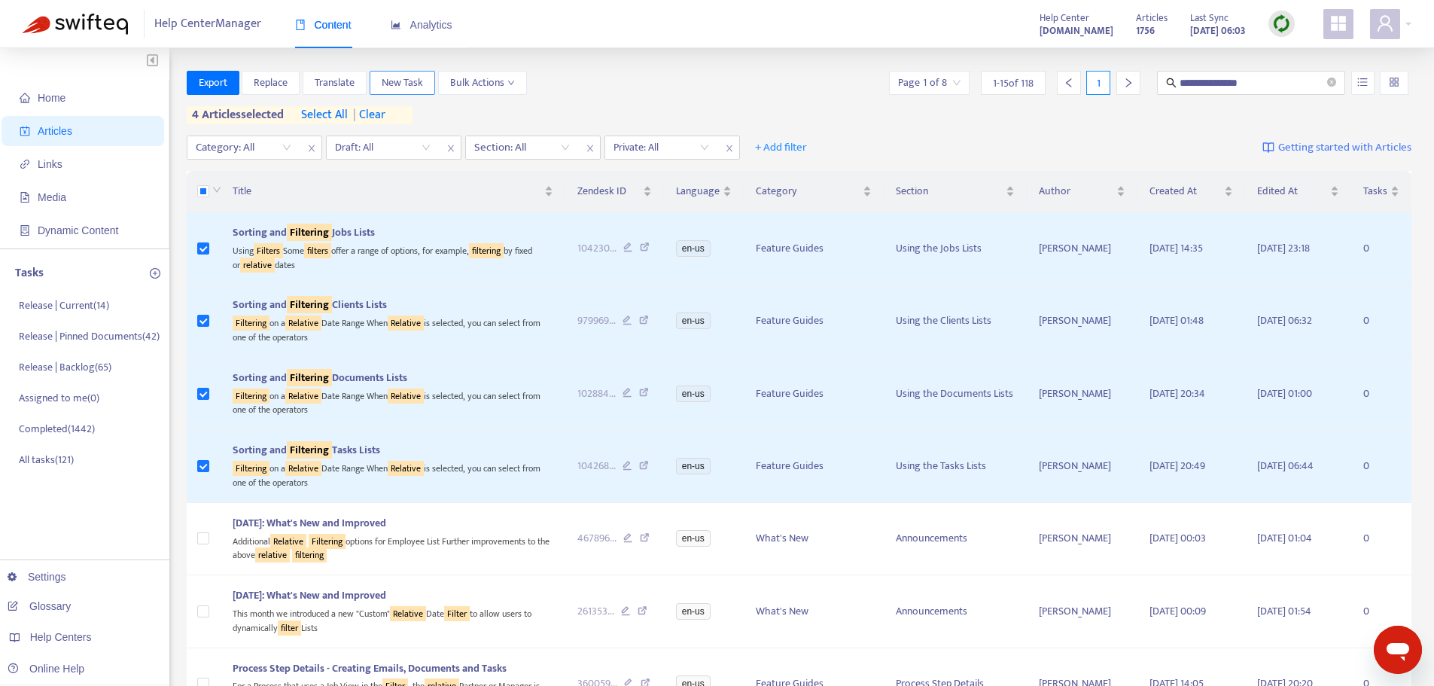
click at [393, 81] on span "New Task" at bounding box center [402, 83] width 41 height 17
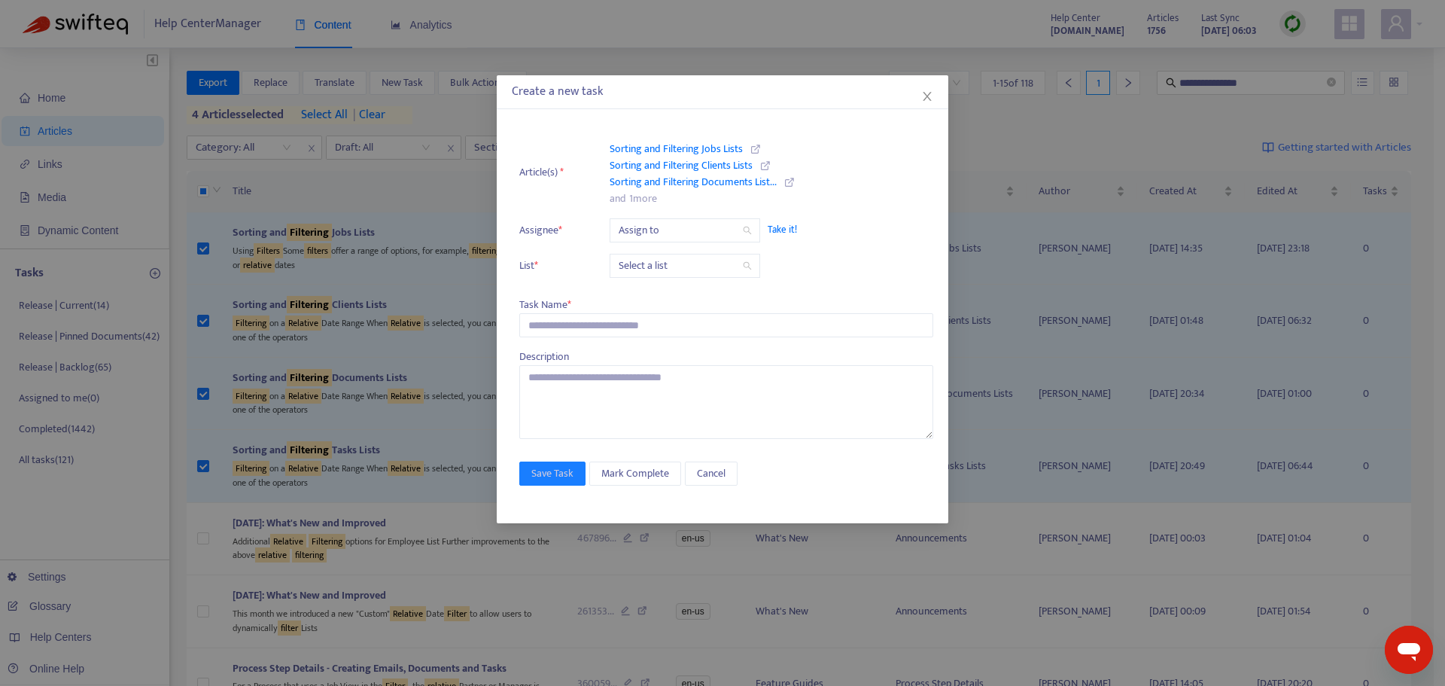
click at [649, 237] on input "search" at bounding box center [685, 230] width 132 height 23
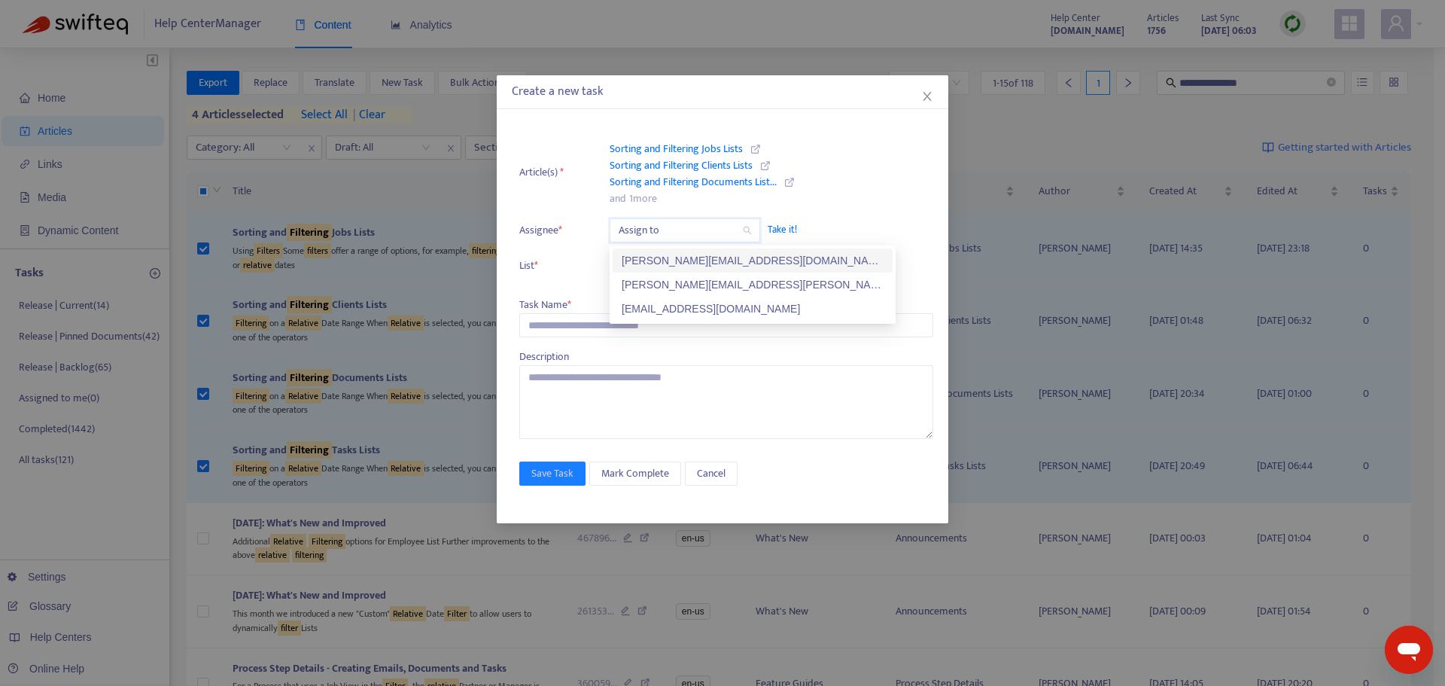
click at [651, 252] on div "[PERSON_NAME][EMAIL_ADDRESS][DOMAIN_NAME]" at bounding box center [753, 260] width 262 height 17
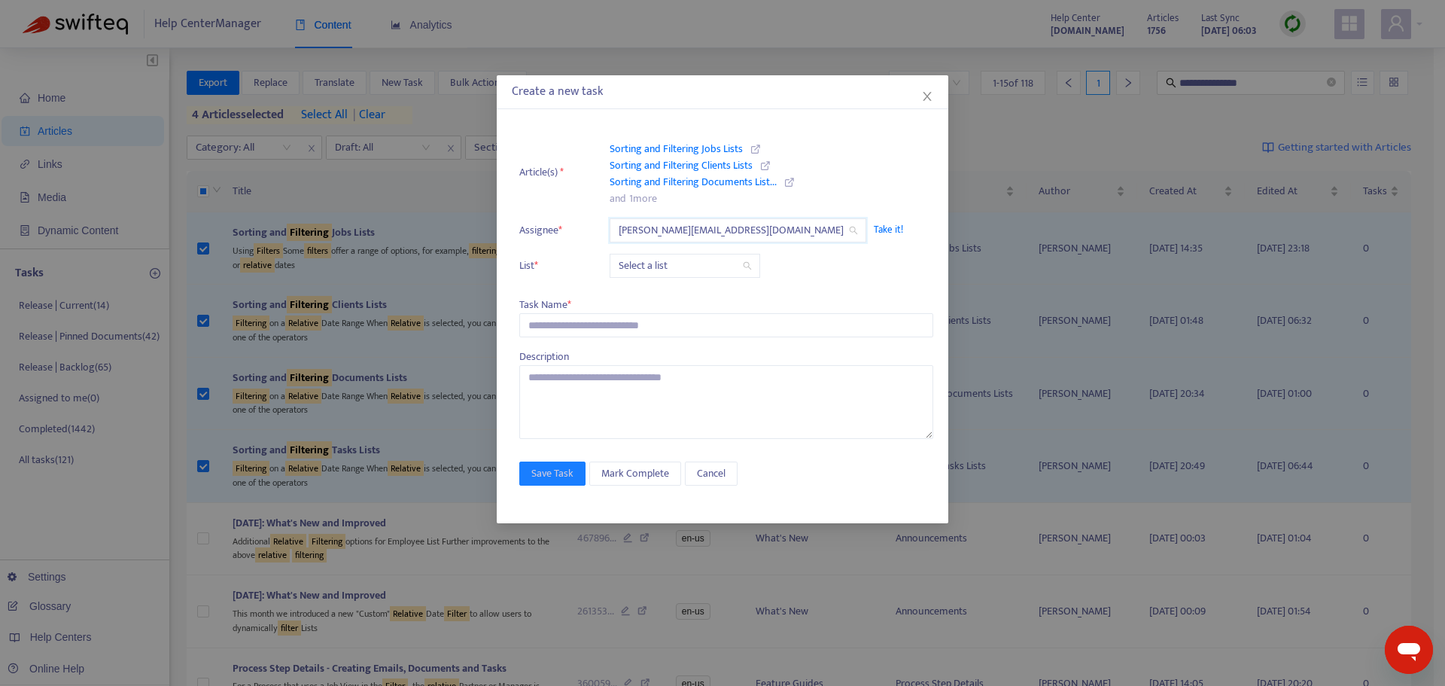
click at [642, 266] on input "search" at bounding box center [685, 265] width 132 height 23
click at [638, 304] on div "Release | Current" at bounding box center [753, 296] width 280 height 24
click at [595, 318] on input "text" at bounding box center [726, 325] width 414 height 24
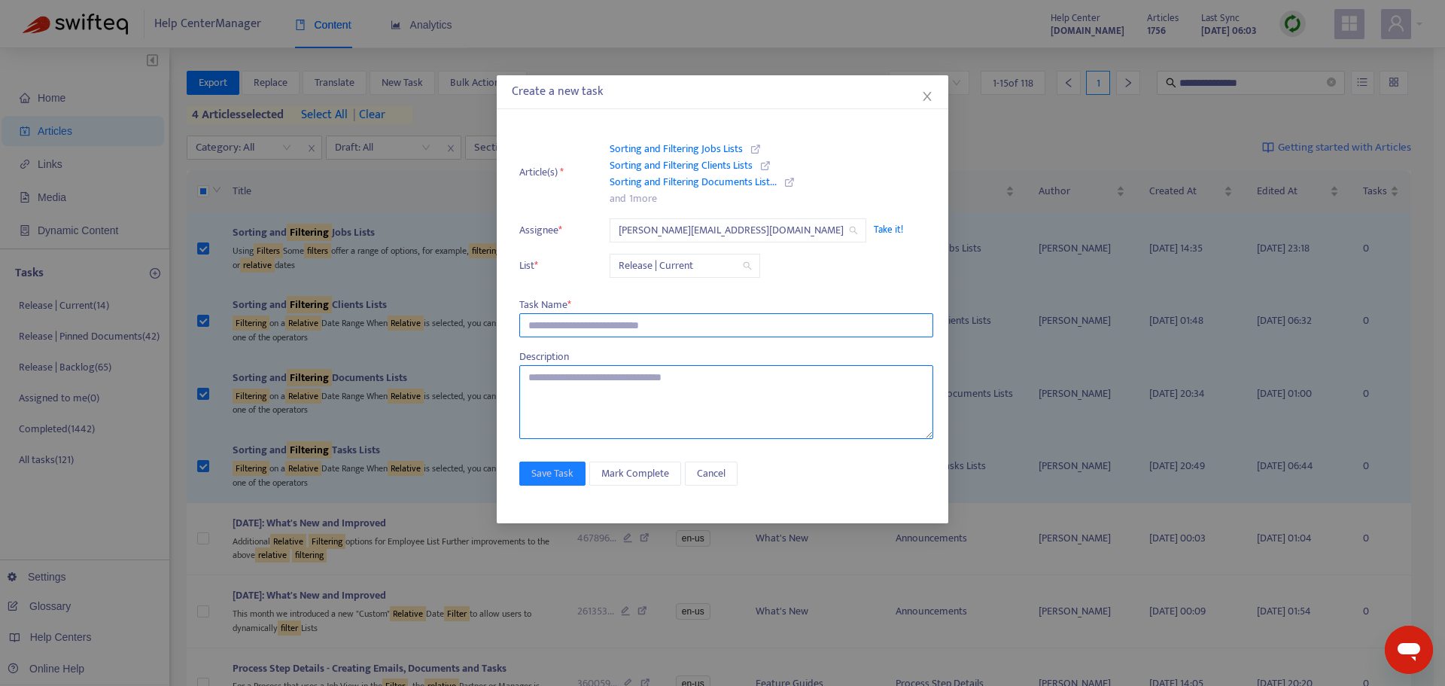
paste input "**********"
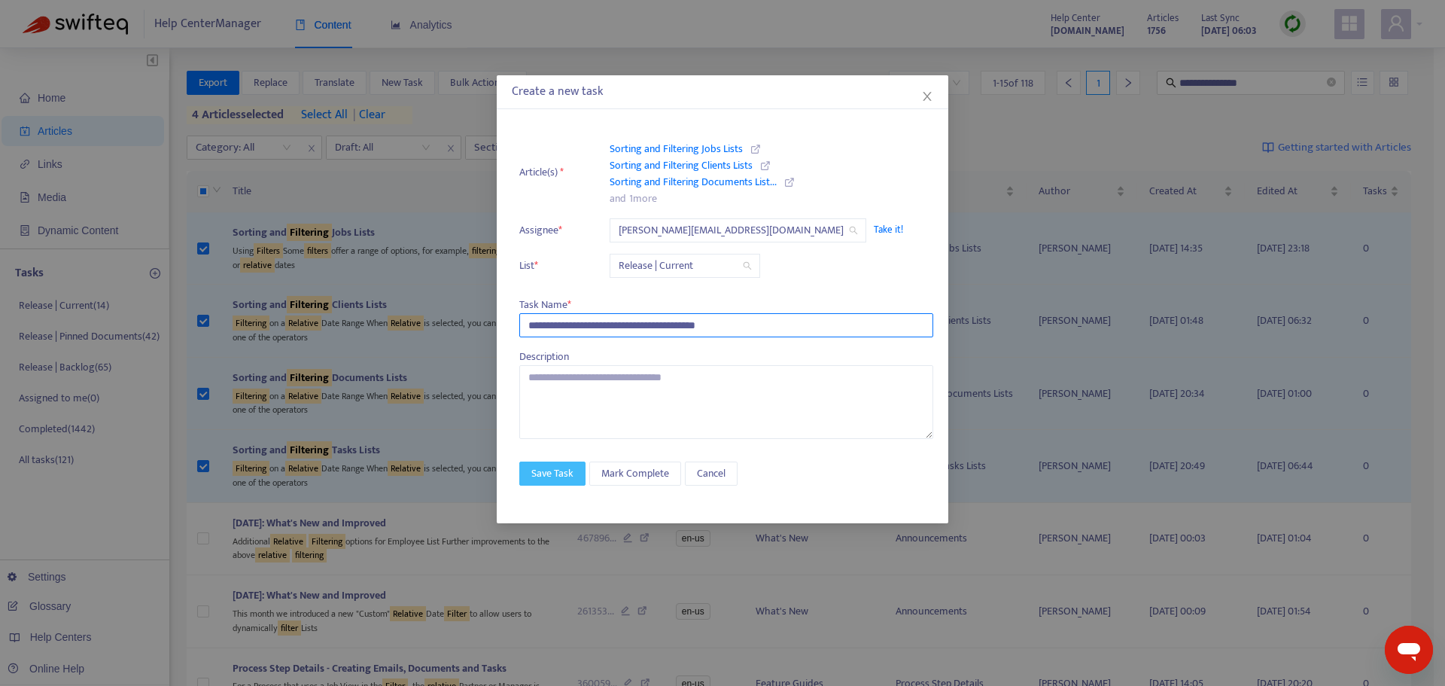
type input "**********"
click at [569, 475] on span "Save Task" at bounding box center [552, 473] width 42 height 17
